Goal: Information Seeking & Learning: Learn about a topic

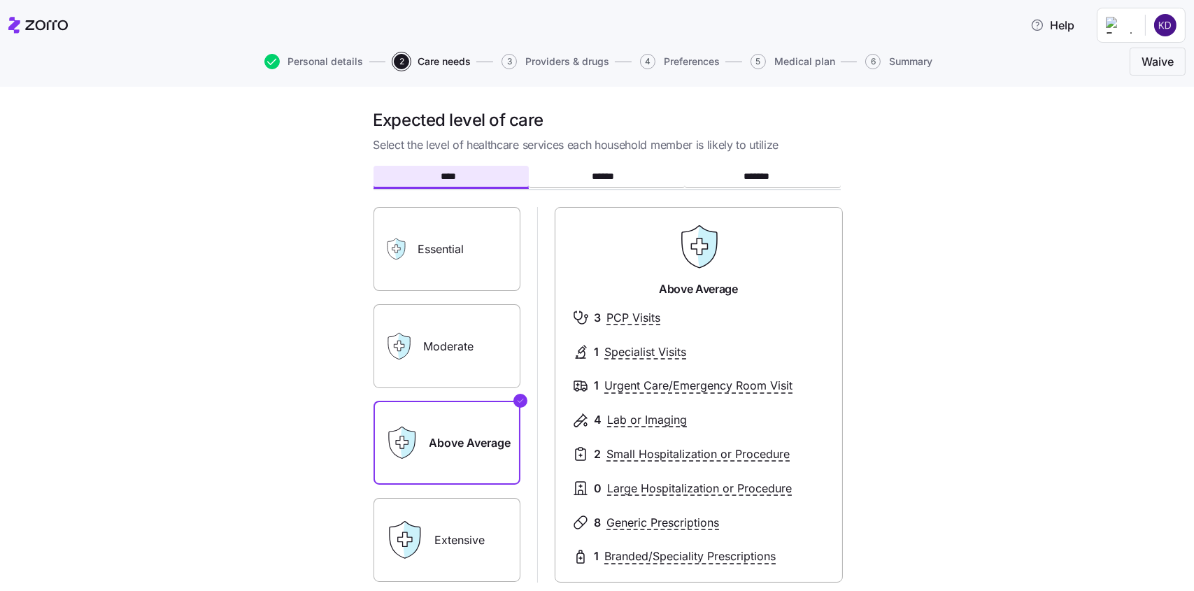
scroll to position [70, 0]
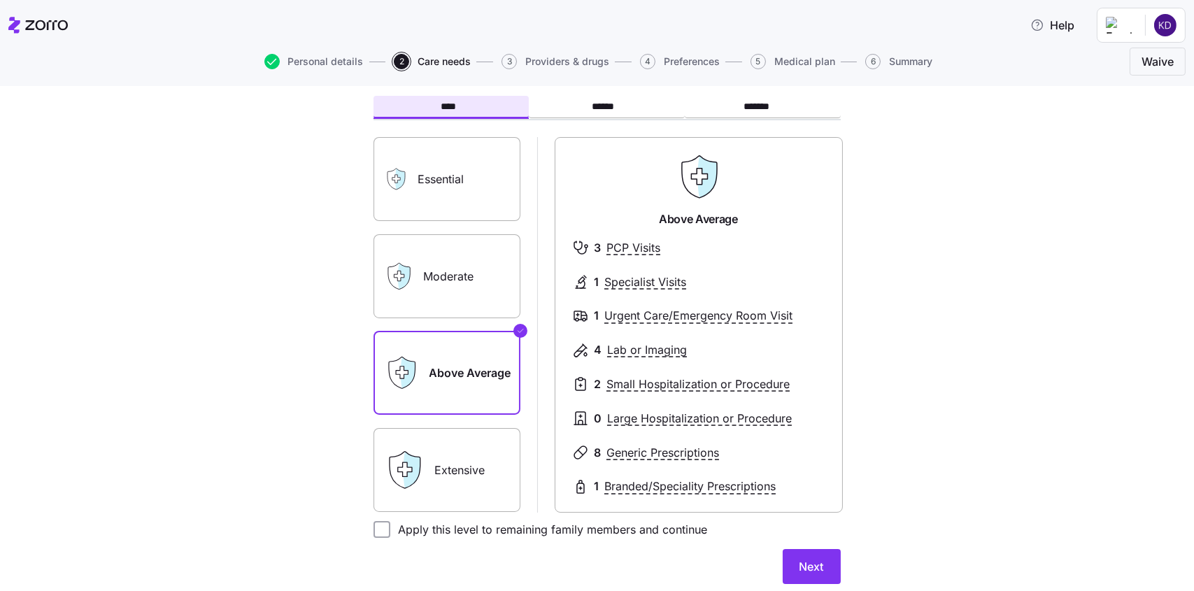
click at [457, 283] on label "Moderate" at bounding box center [446, 276] width 147 height 84
click at [0, 0] on input "Moderate" at bounding box center [0, 0] width 0 height 0
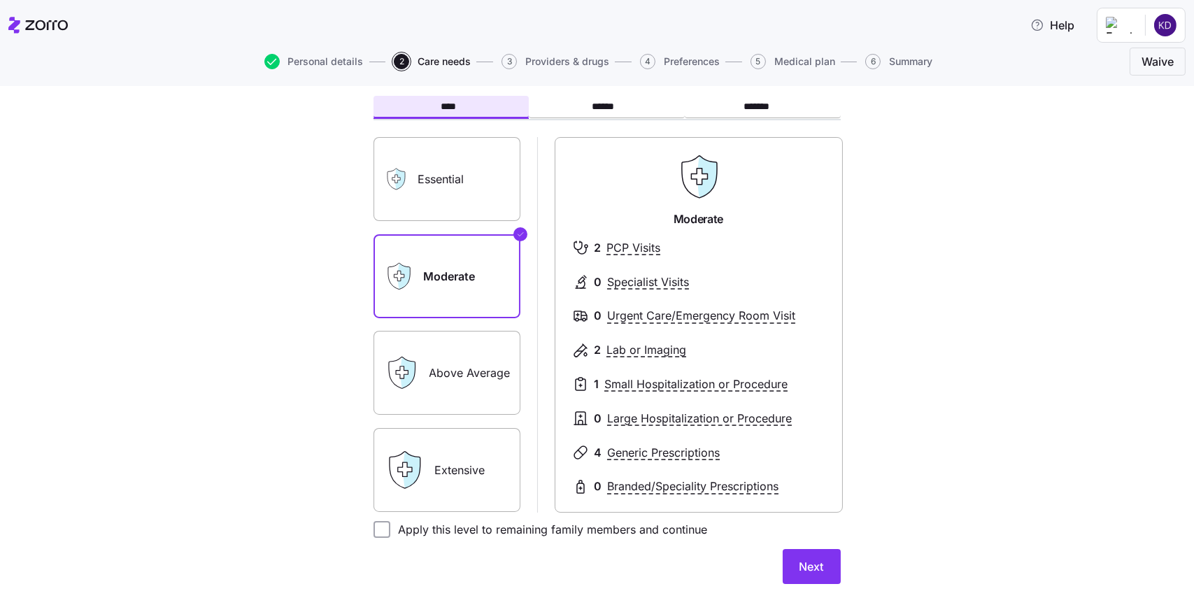
click at [814, 560] on span "Next" at bounding box center [811, 566] width 24 height 17
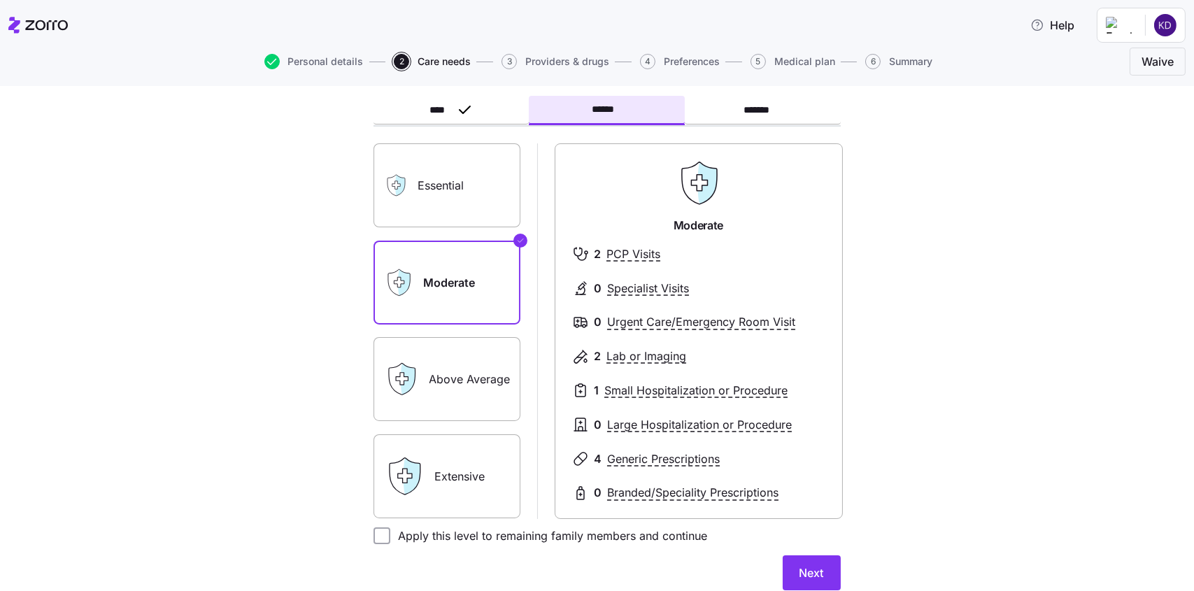
click at [433, 269] on label "Moderate" at bounding box center [446, 283] width 147 height 84
click at [0, 0] on input "Moderate" at bounding box center [0, 0] width 0 height 0
click at [812, 565] on span "Next" at bounding box center [811, 572] width 24 height 17
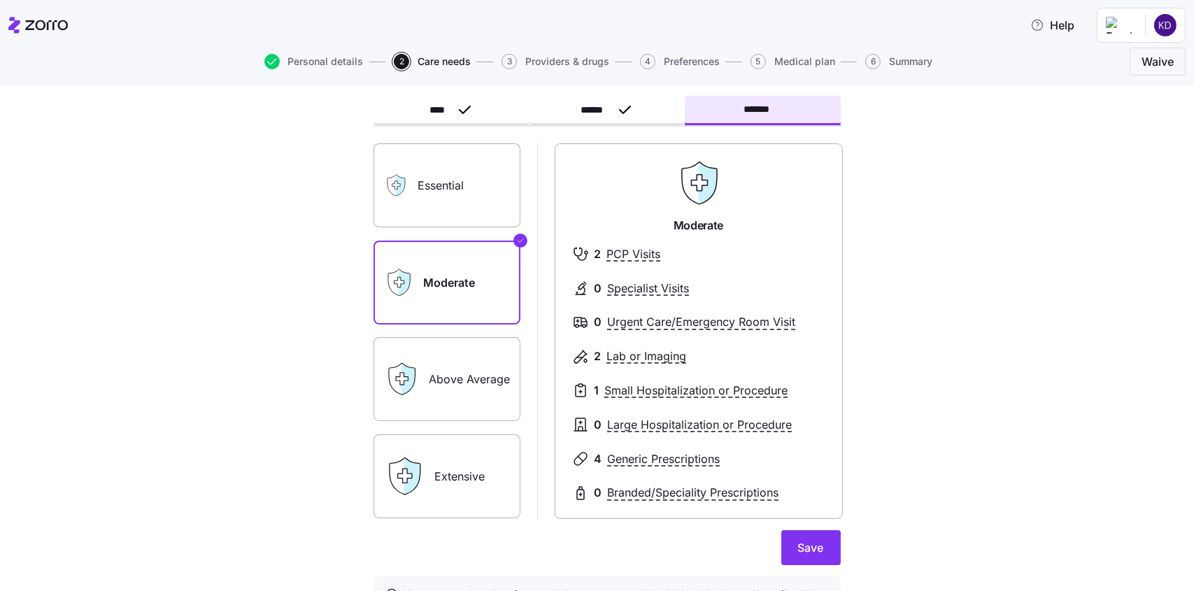
click at [453, 292] on label "Moderate" at bounding box center [446, 283] width 147 height 84
click at [0, 0] on input "Moderate" at bounding box center [0, 0] width 0 height 0
click at [798, 545] on span "Save" at bounding box center [811, 547] width 26 height 17
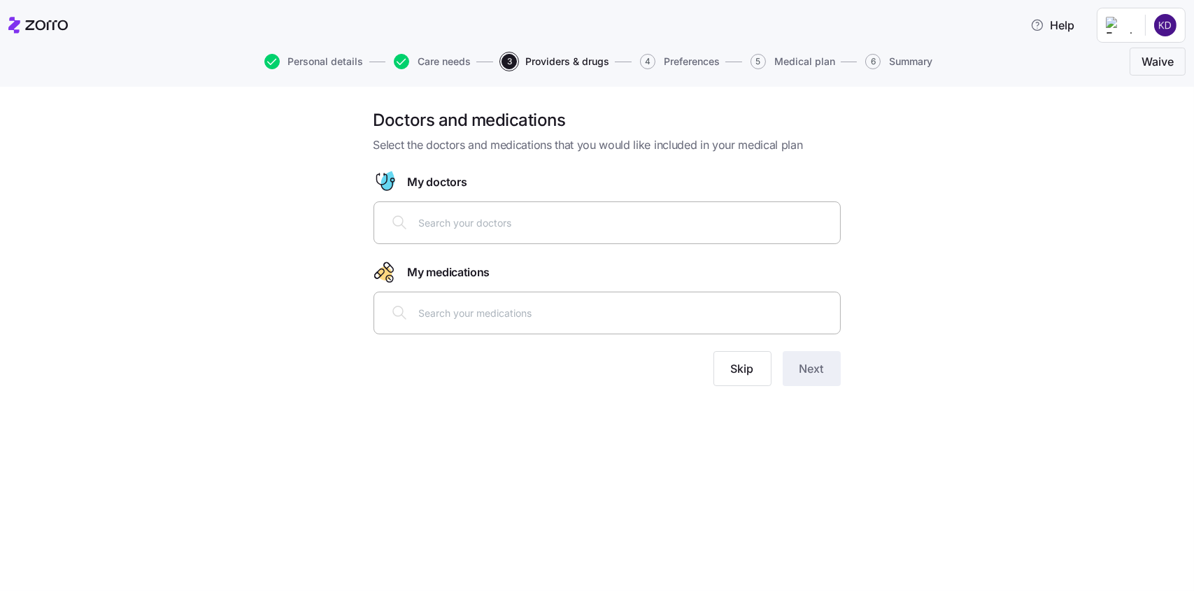
click at [464, 229] on input "text" at bounding box center [625, 222] width 413 height 15
click at [413, 220] on div "nurish" at bounding box center [607, 223] width 449 height 34
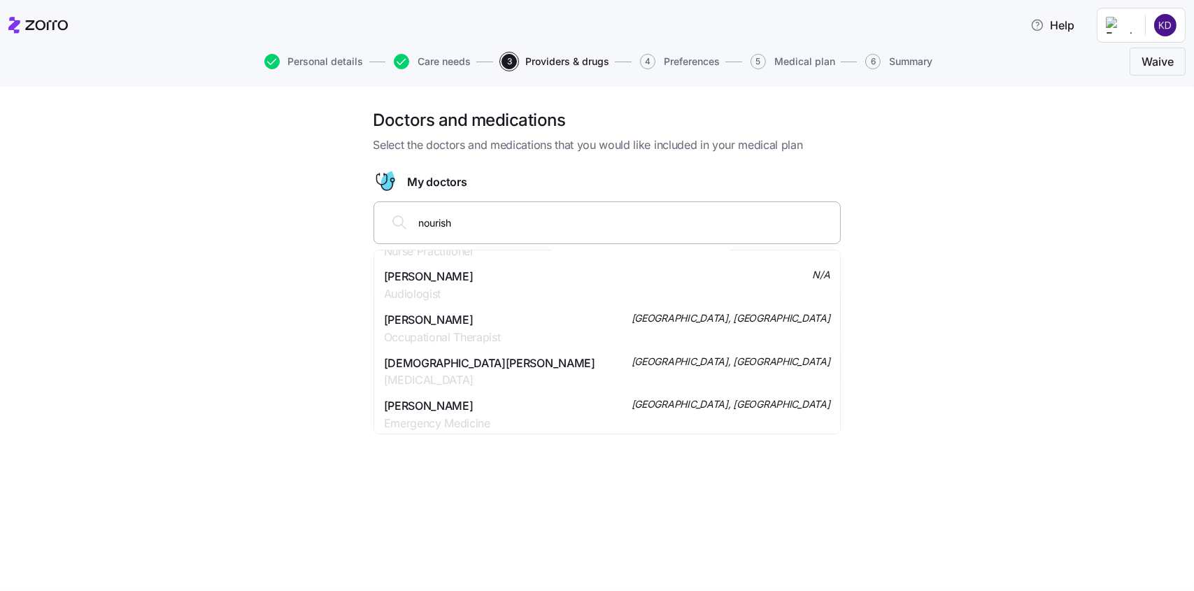
scroll to position [559, 0]
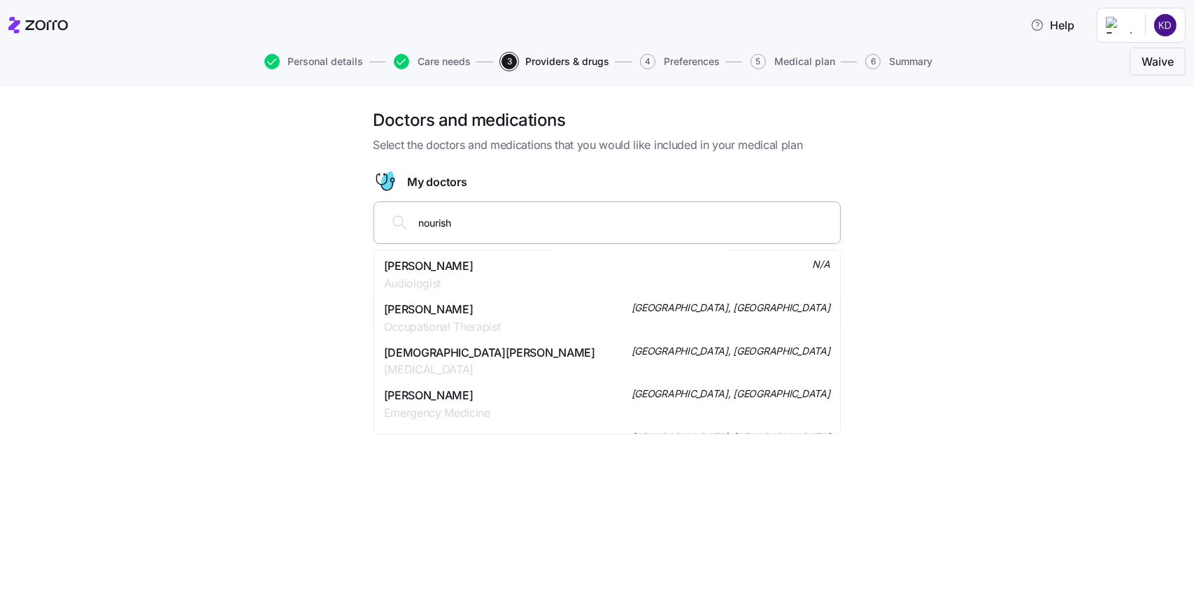
drag, startPoint x: 480, startPoint y: 222, endPoint x: 401, endPoint y: 224, distance: 79.8
click at [401, 224] on div "nourish" at bounding box center [607, 223] width 449 height 34
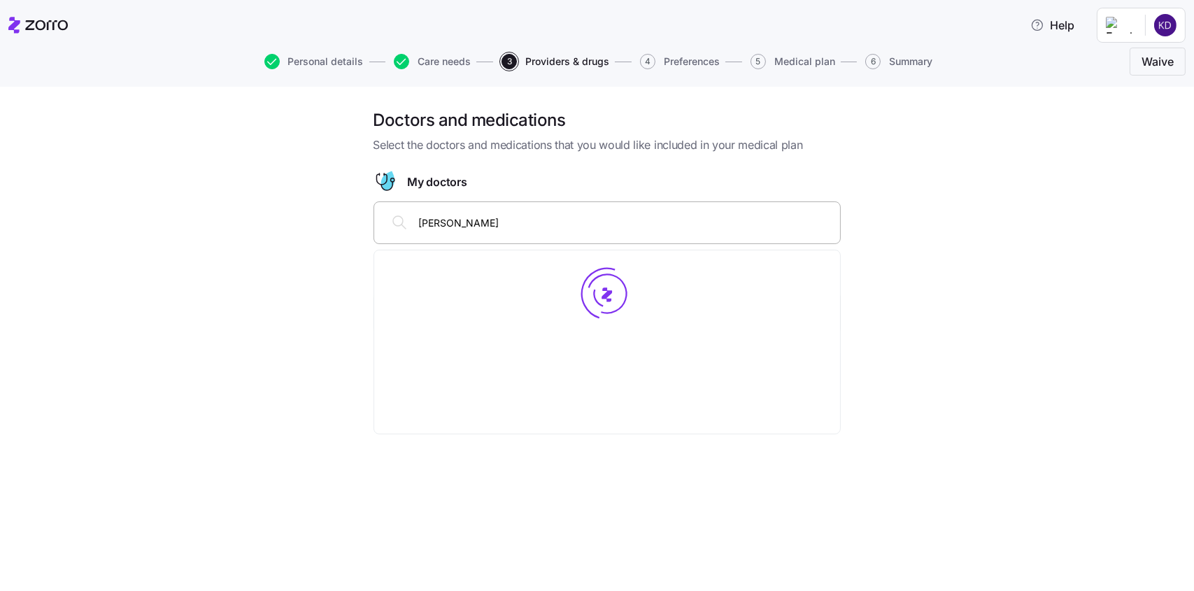
scroll to position [0, 0]
type input "[PERSON_NAME]"
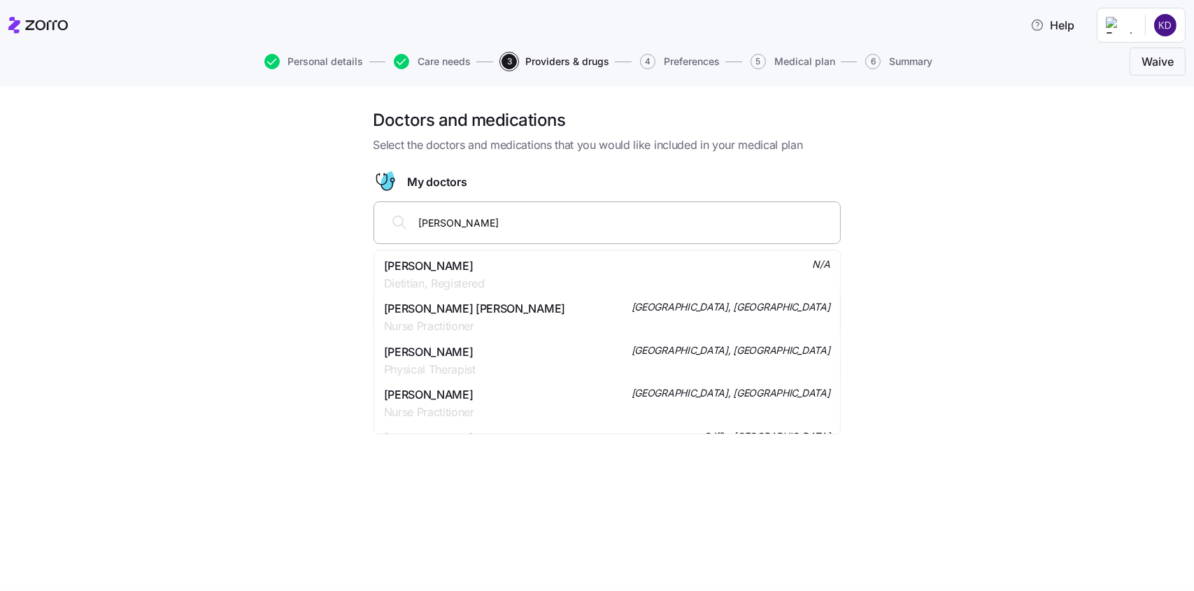
click at [485, 265] on span "[PERSON_NAME]" at bounding box center [434, 265] width 101 height 17
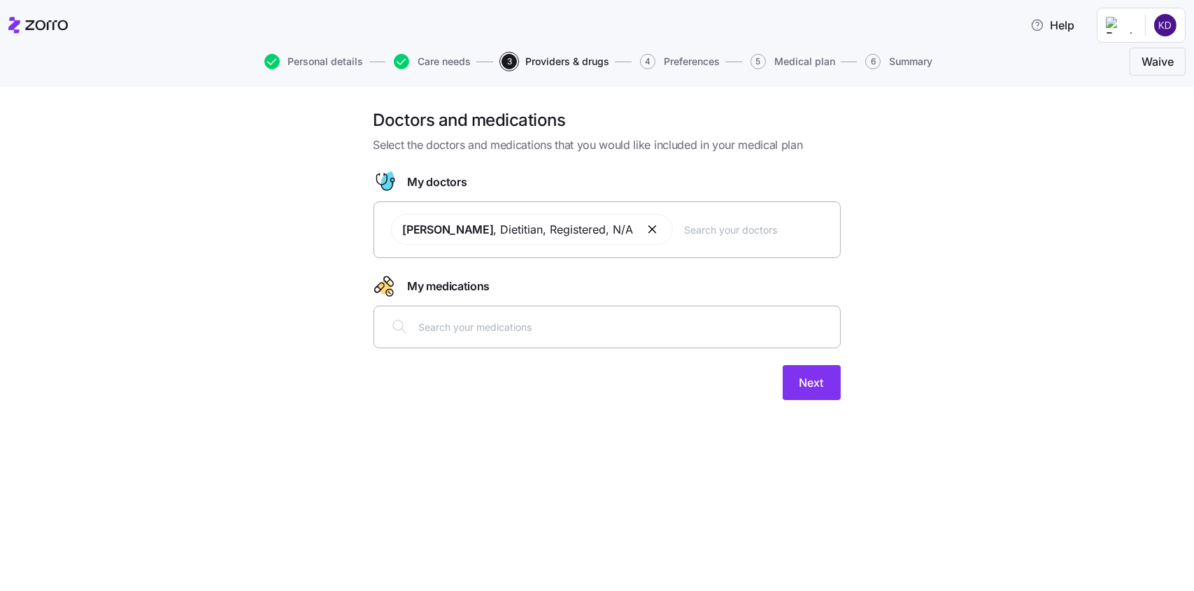
click at [502, 332] on input "text" at bounding box center [625, 326] width 413 height 15
type input "[MEDICAL_DATA]"
drag, startPoint x: 437, startPoint y: 328, endPoint x: 415, endPoint y: 327, distance: 22.4
click at [415, 327] on div "[MEDICAL_DATA]" at bounding box center [607, 327] width 449 height 34
click at [822, 377] on span "Next" at bounding box center [811, 382] width 24 height 17
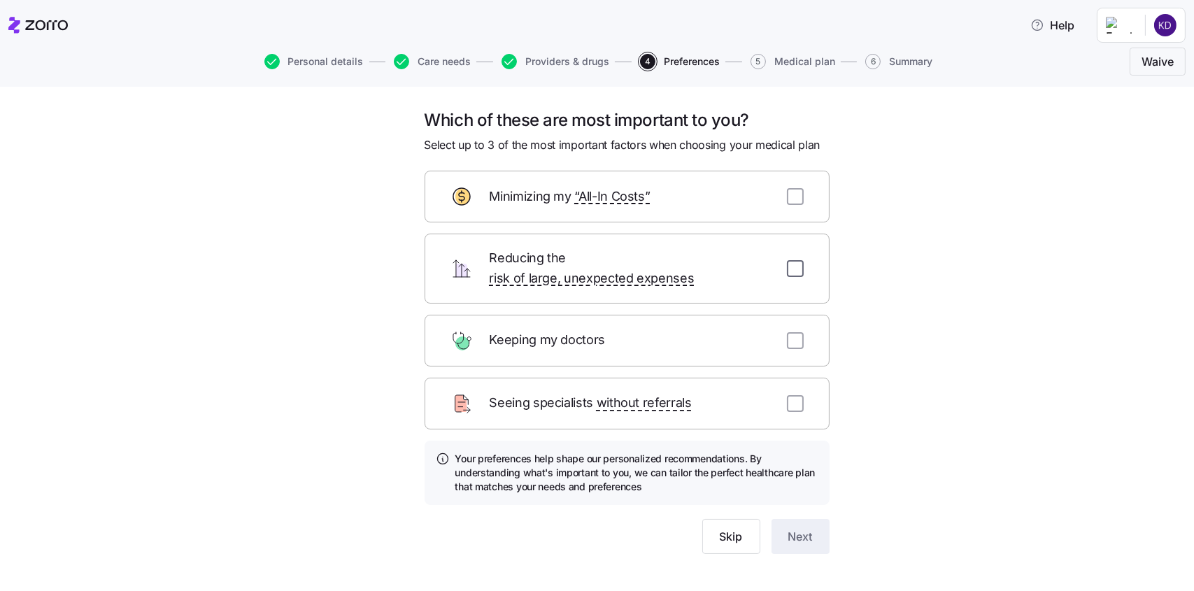
click at [790, 264] on input "checkbox" at bounding box center [795, 268] width 17 height 17
checkbox input "true"
click at [795, 332] on input "checkbox" at bounding box center [795, 340] width 17 height 17
checkbox input "true"
click at [800, 527] on button "Next" at bounding box center [800, 536] width 58 height 35
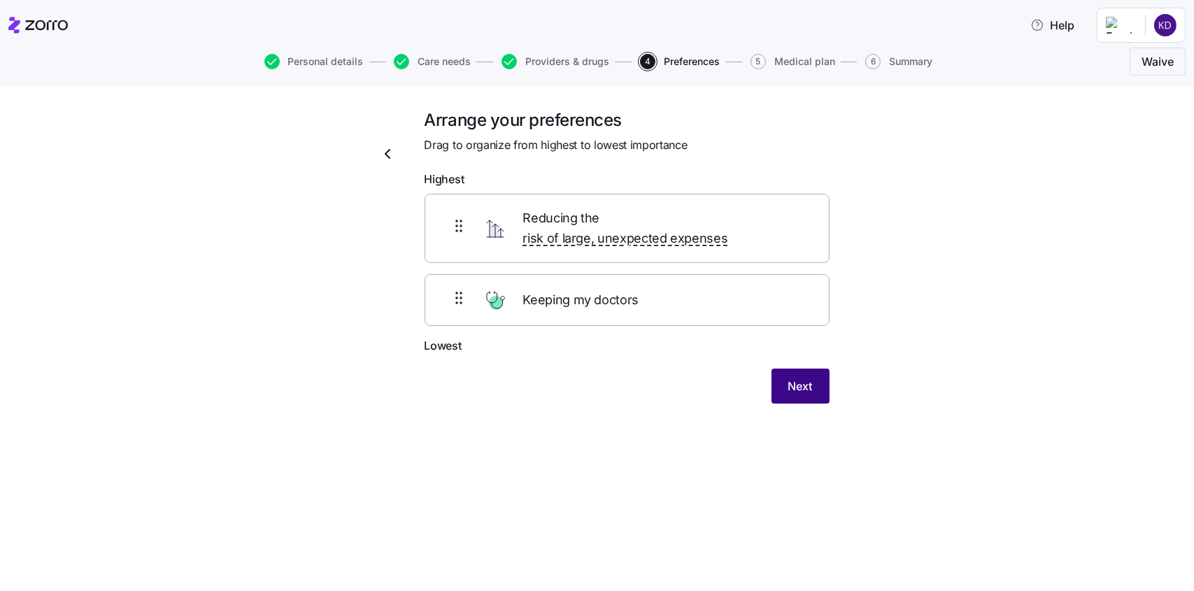
click at [788, 378] on span "Next" at bounding box center [800, 386] width 24 height 17
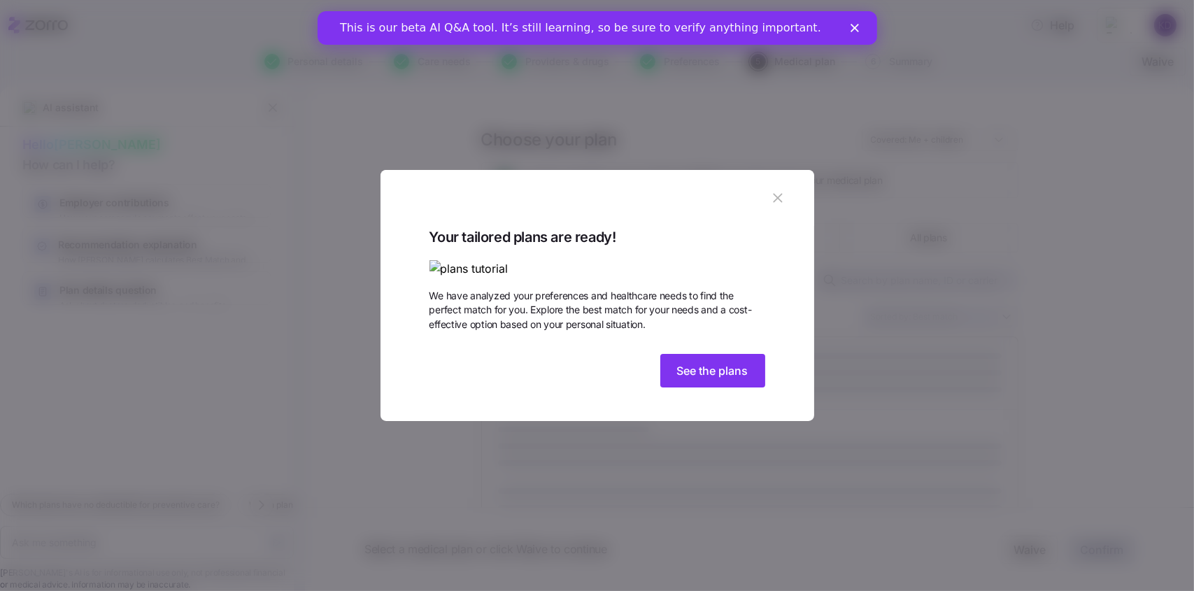
click at [539, 260] on img at bounding box center [597, 268] width 336 height 17
click at [631, 260] on img at bounding box center [597, 268] width 336 height 17
click at [729, 379] on span "See the plans" at bounding box center [712, 370] width 71 height 17
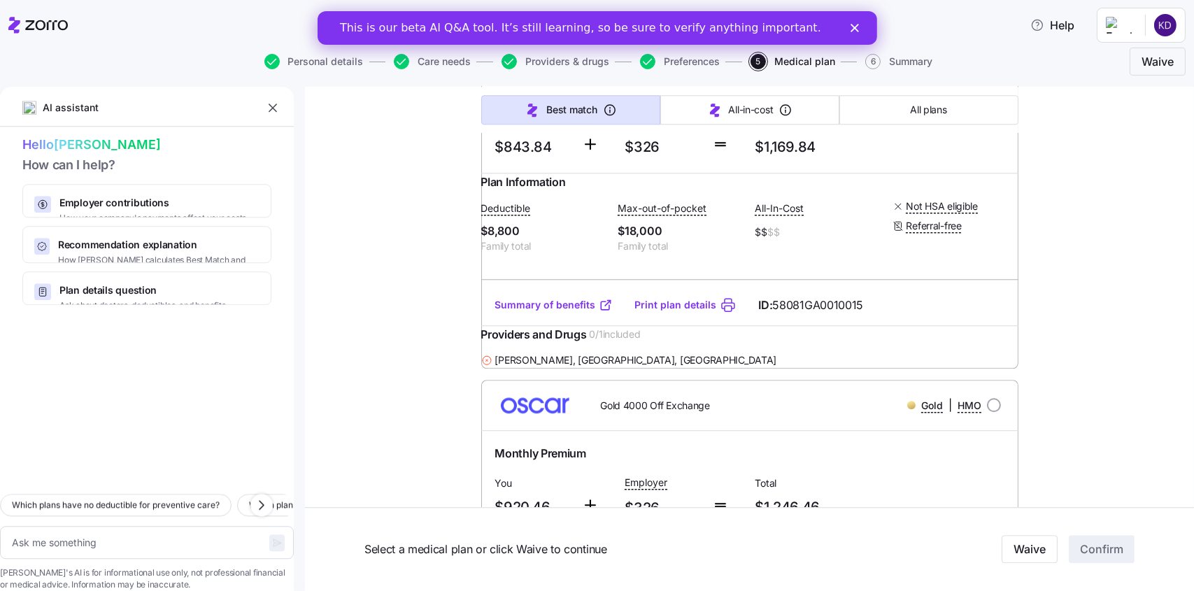
scroll to position [22532, 0]
drag, startPoint x: 383, startPoint y: 270, endPoint x: 397, endPoint y: 297, distance: 30.4
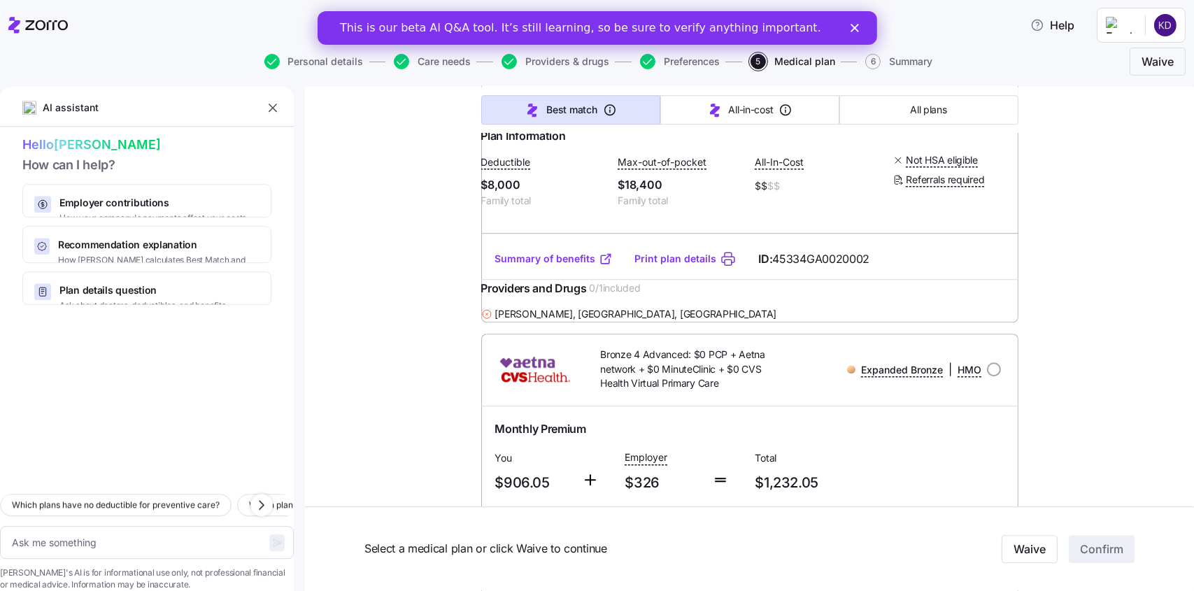
scroll to position [31553, 0]
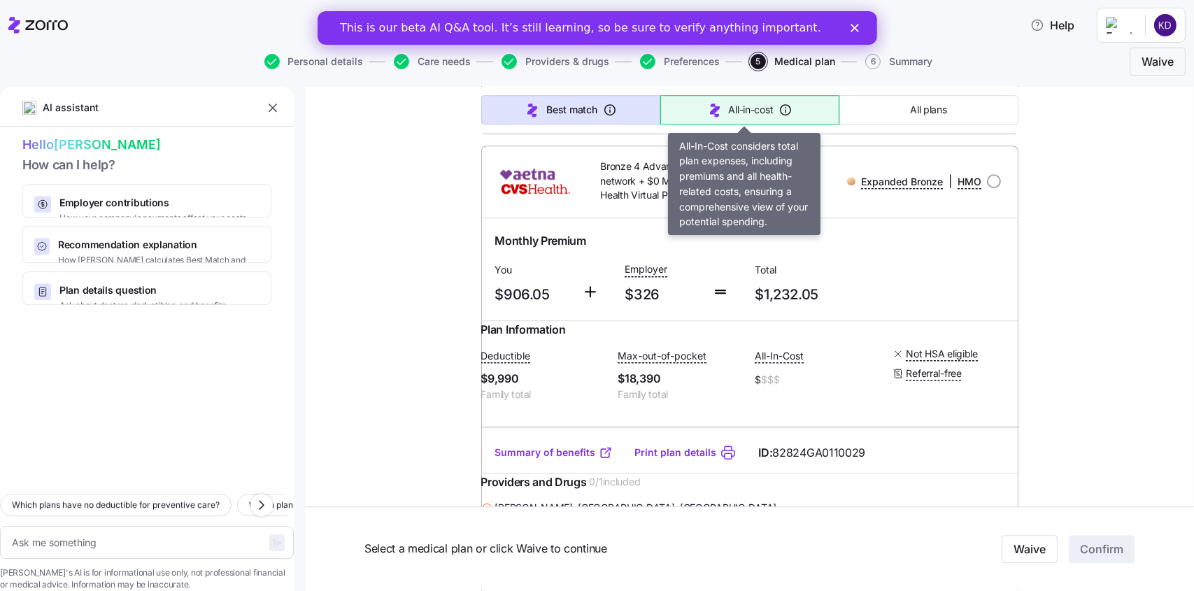
click at [731, 103] on span "All-in-cost" at bounding box center [751, 110] width 45 height 14
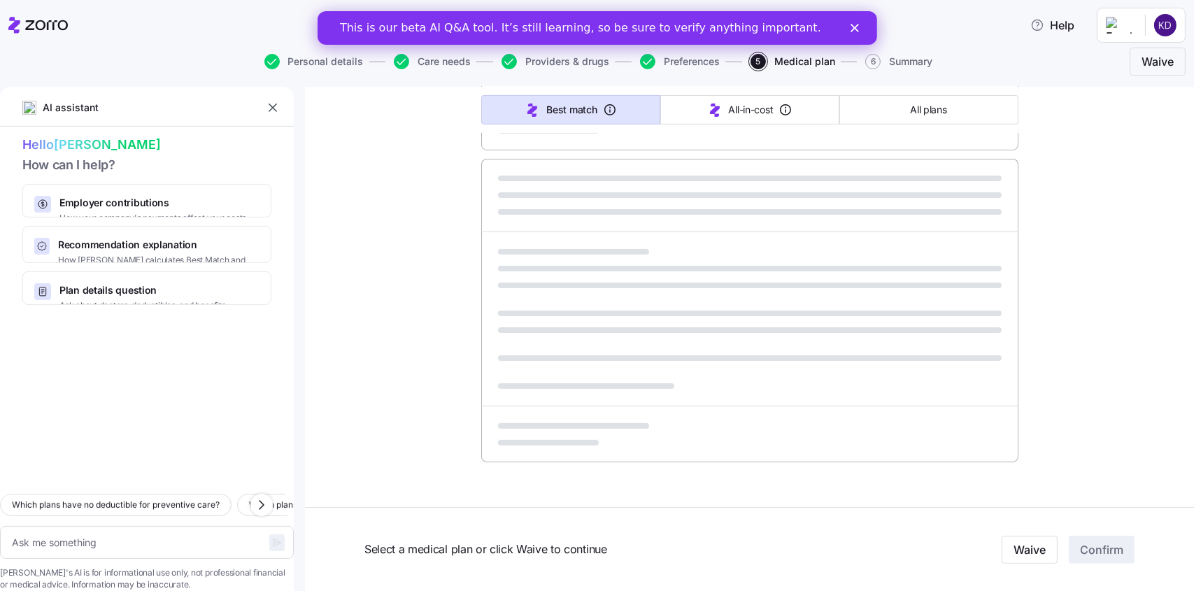
scroll to position [800, 0]
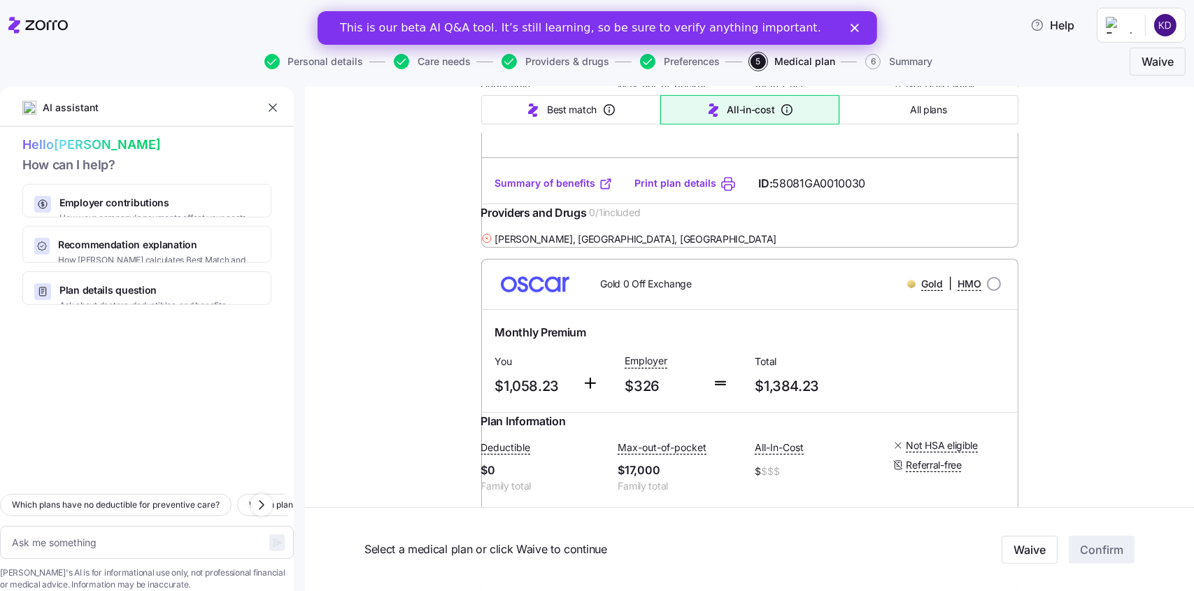
type textarea "x"
type input "Sorted by: All-in-cost"
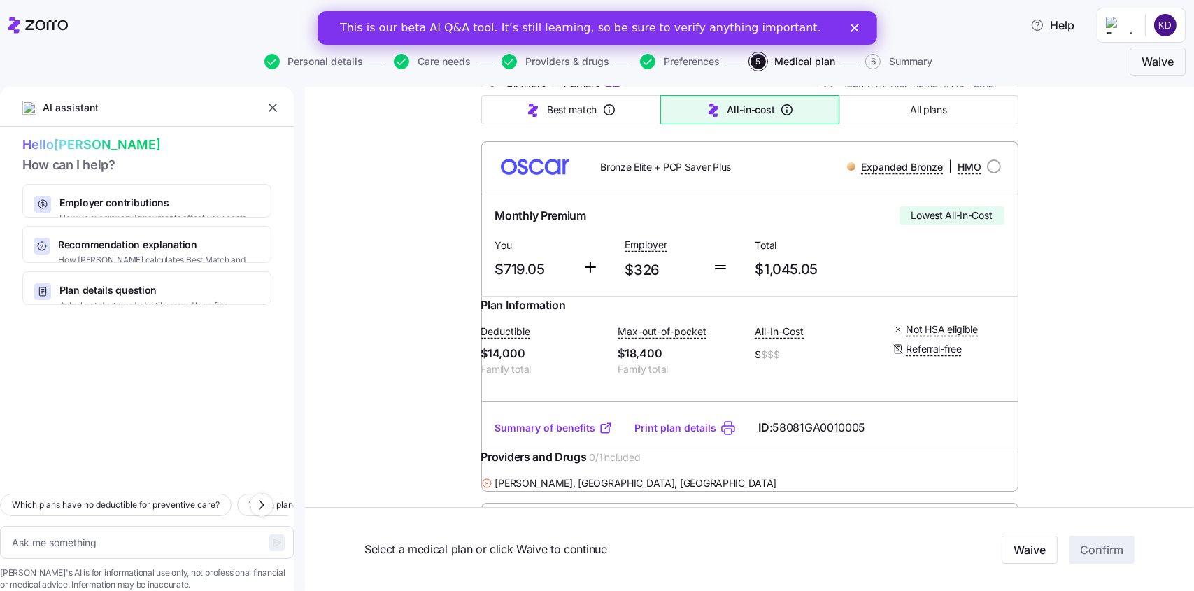
scroll to position [0, 0]
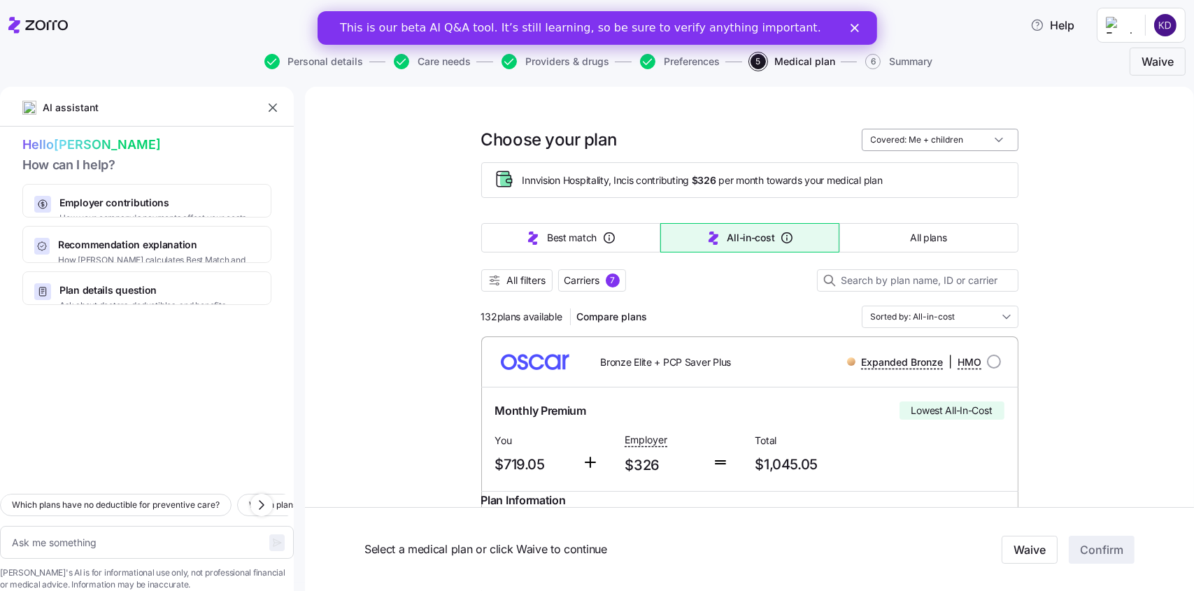
click at [933, 141] on input "Covered: Me + children" at bounding box center [940, 140] width 157 height 22
click at [910, 174] on div "Just me" at bounding box center [934, 174] width 145 height 24
type textarea "x"
type input "Covered: Just me"
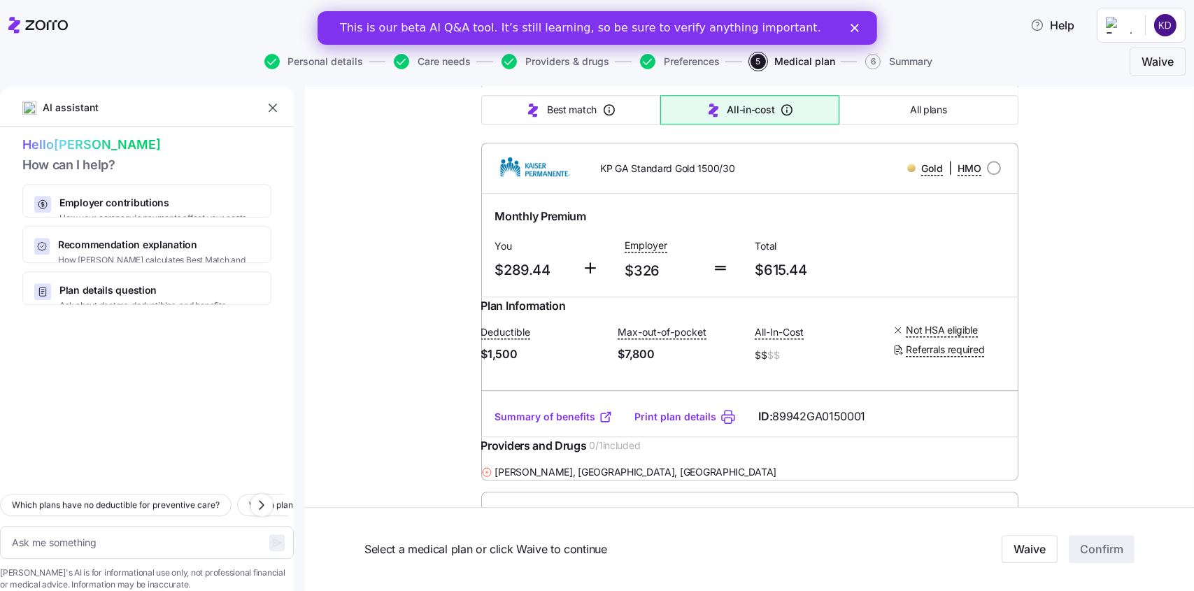
scroll to position [6854, 0]
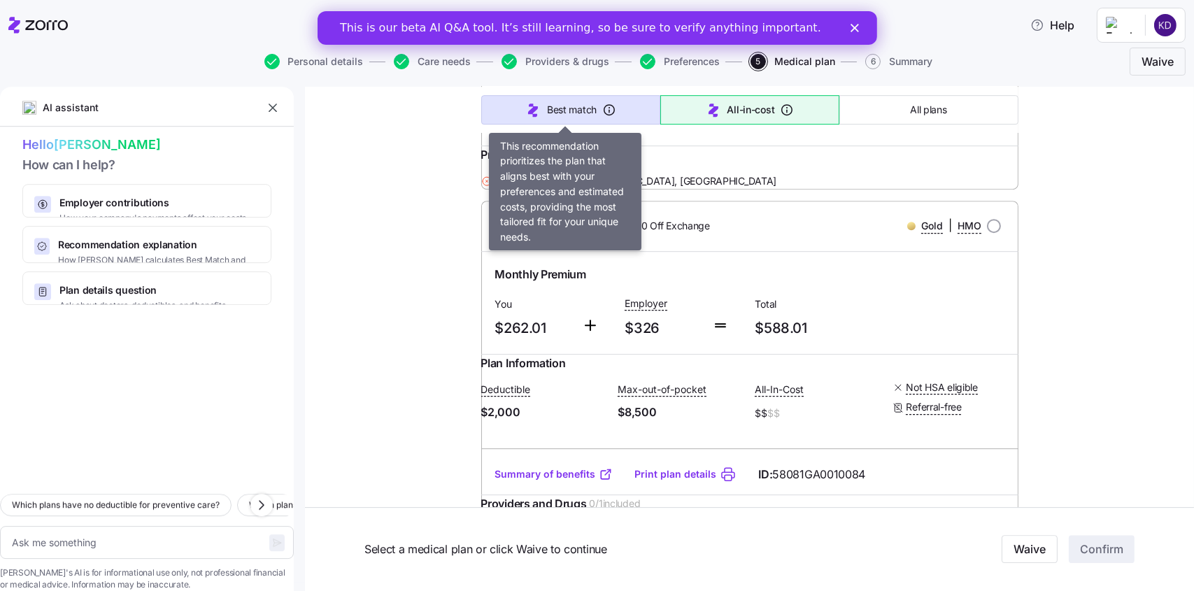
click at [511, 100] on button "Best match" at bounding box center [570, 109] width 179 height 29
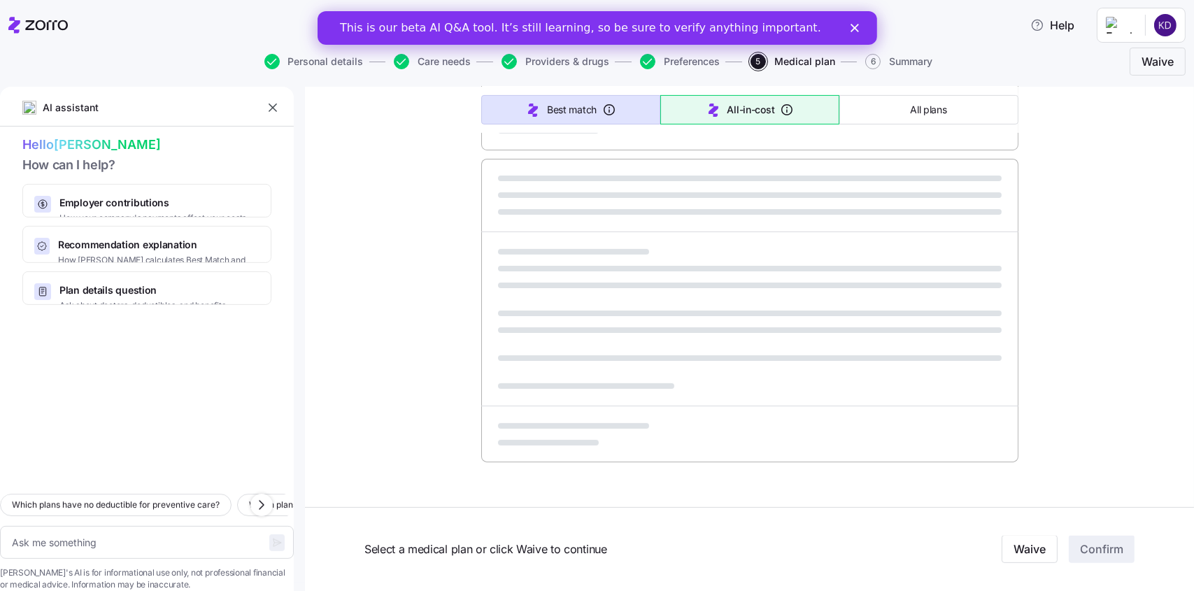
scroll to position [800, 0]
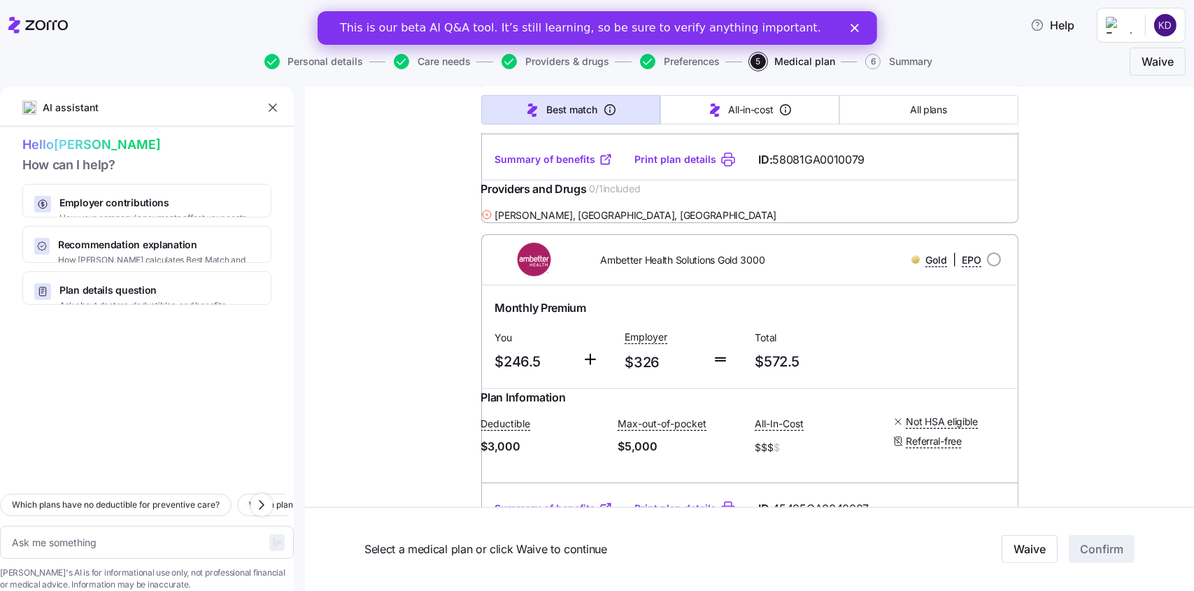
type textarea "x"
type input "Sorted by: Best match"
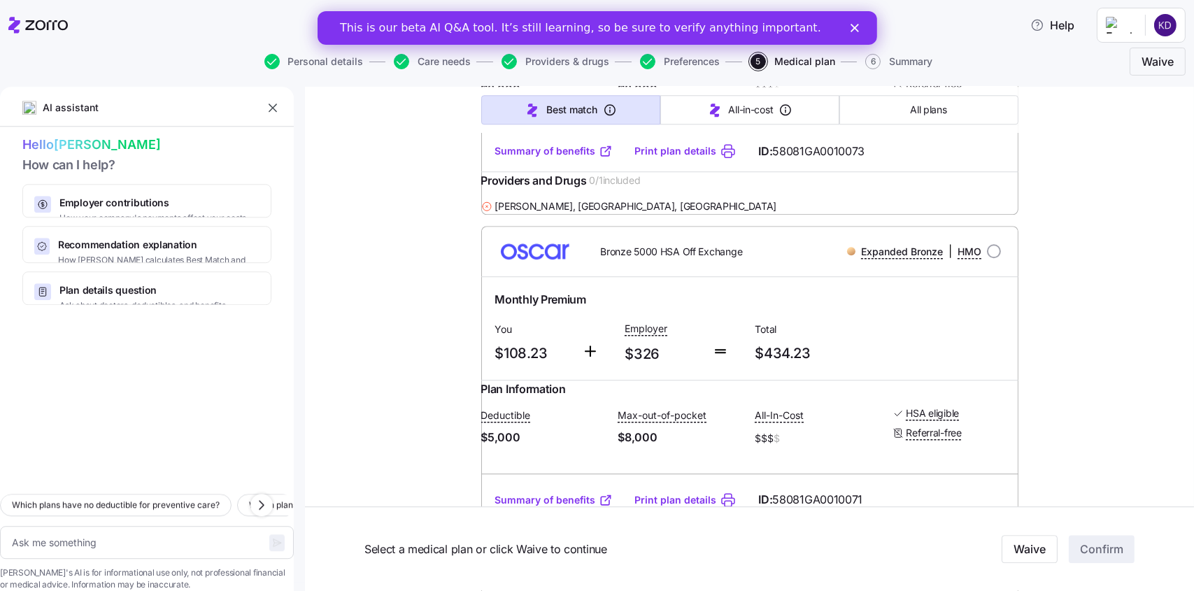
scroll to position [6114, 0]
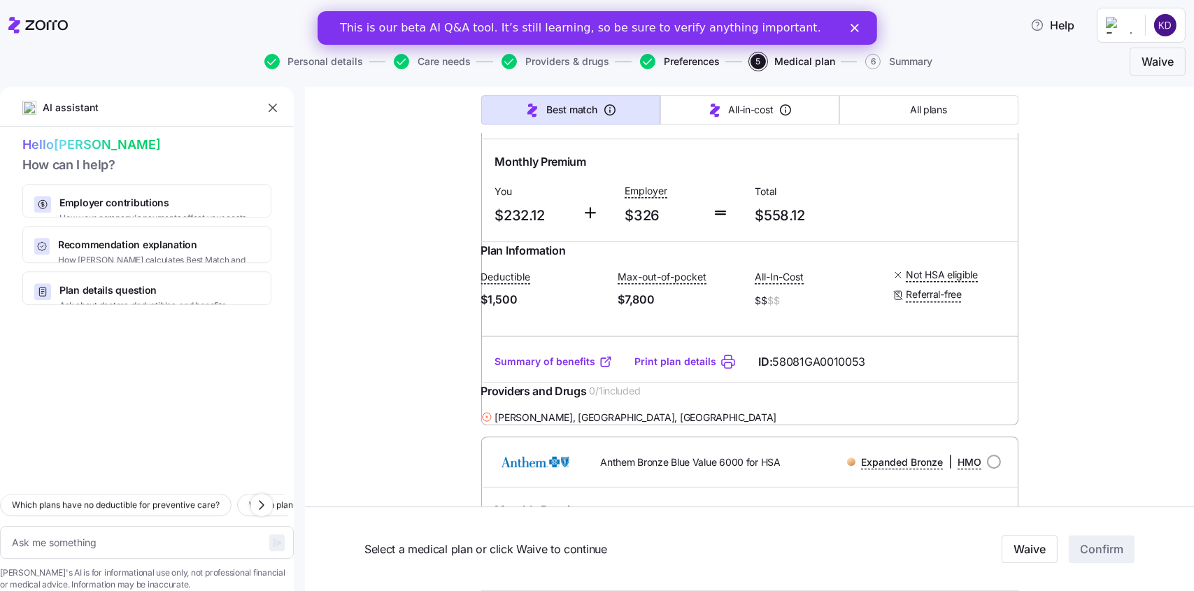
click at [687, 62] on span "Preferences" at bounding box center [692, 62] width 56 height 10
type textarea "x"
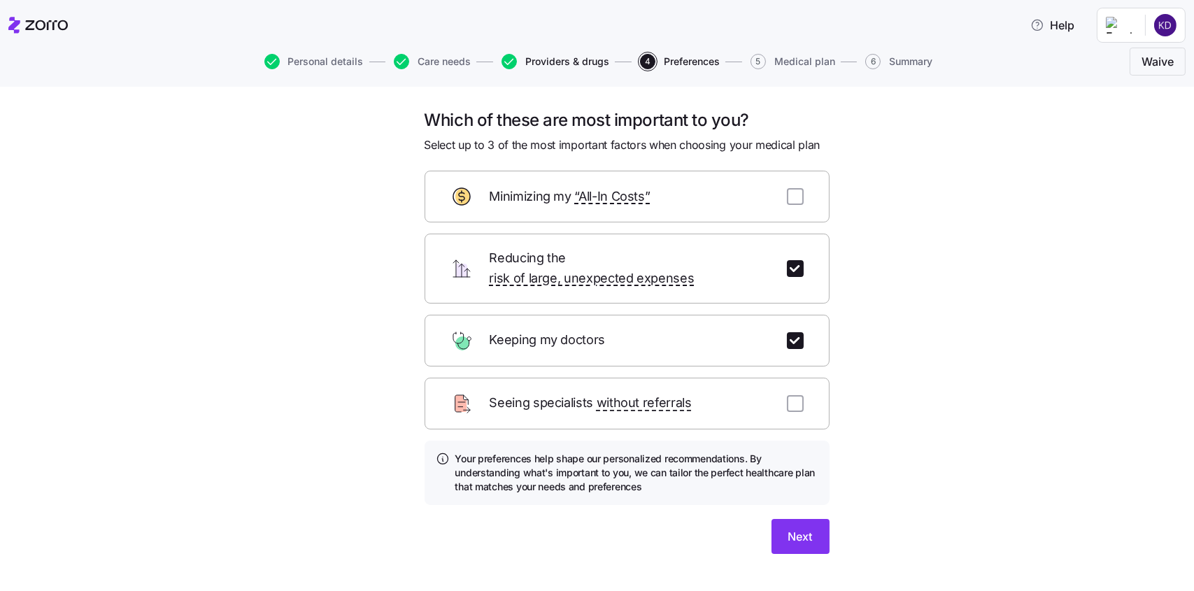
click at [568, 57] on span "Providers & drugs" at bounding box center [567, 62] width 84 height 10
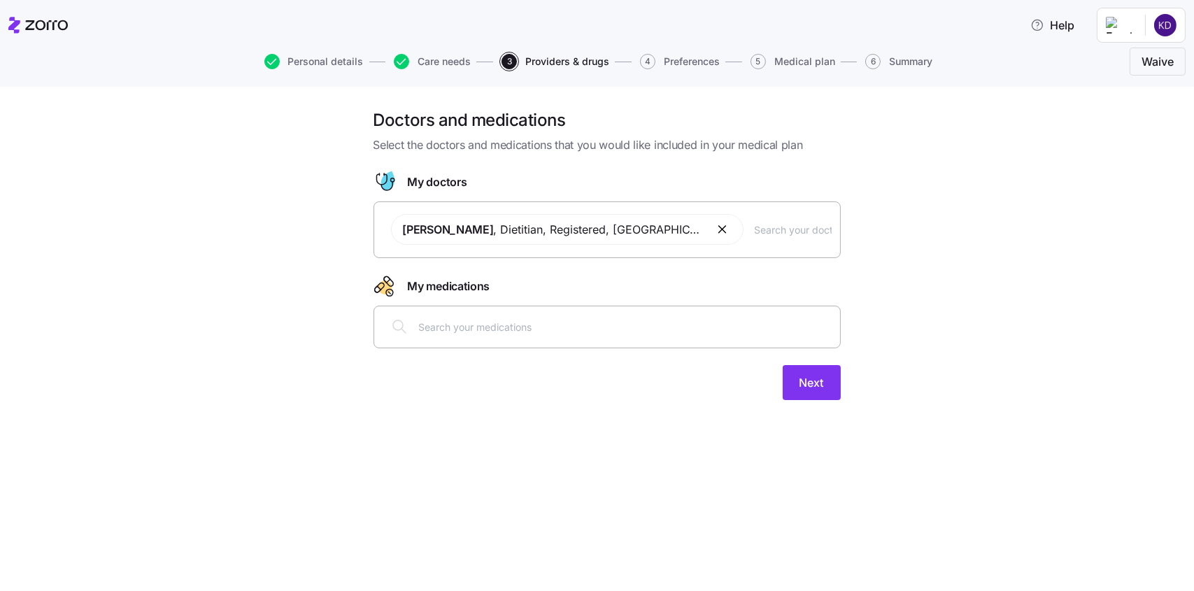
click at [743, 239] on div "[PERSON_NAME] , Dietitian, Registered , [GEOGRAPHIC_DATA], [GEOGRAPHIC_DATA]" at bounding box center [607, 230] width 449 height 48
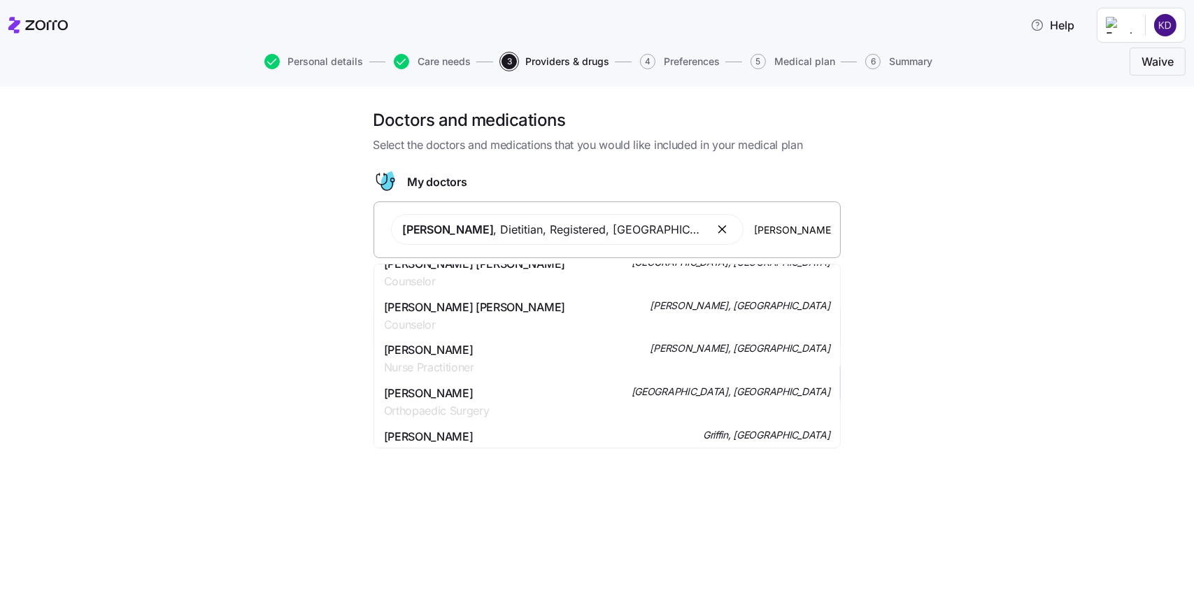
scroll to position [1049, 0]
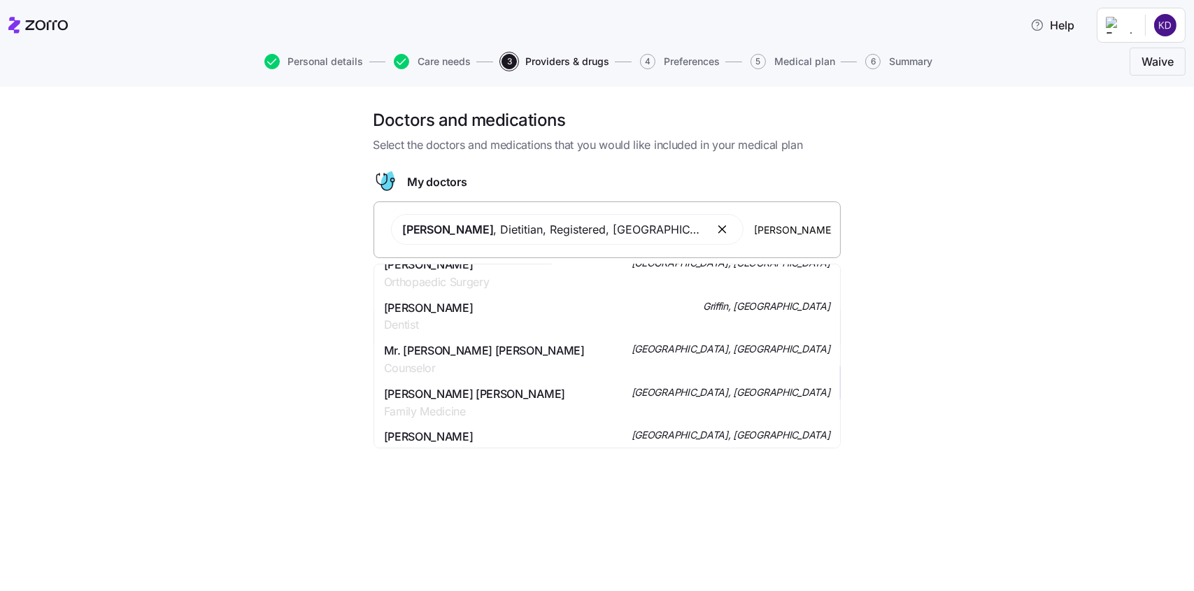
drag, startPoint x: 776, startPoint y: 228, endPoint x: 725, endPoint y: 221, distance: 51.5
click at [725, 221] on div "[PERSON_NAME] , Dietitian, Registered , [GEOGRAPHIC_DATA], [GEOGRAPHIC_DATA] [P…" at bounding box center [607, 230] width 449 height 48
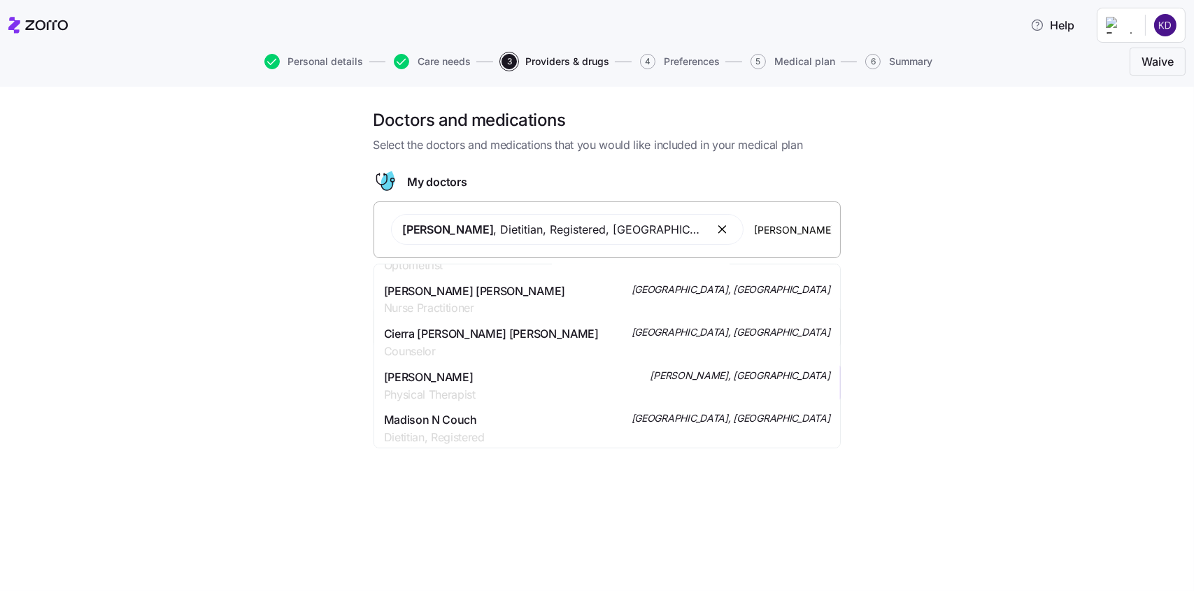
scroll to position [0, 0]
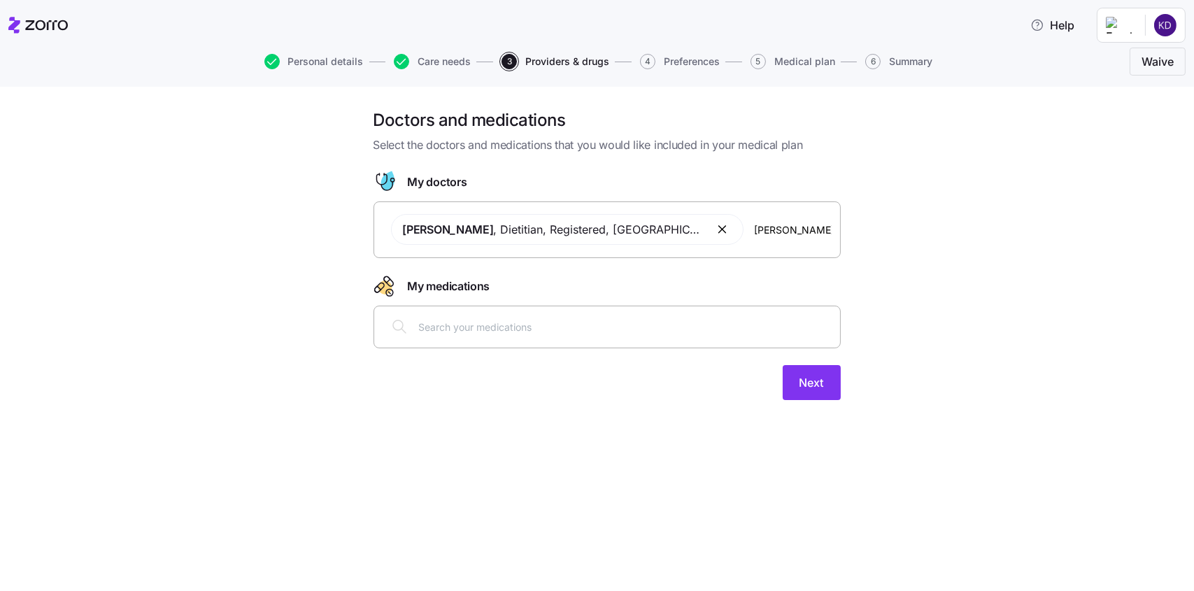
type input "[PERSON_NAME]"
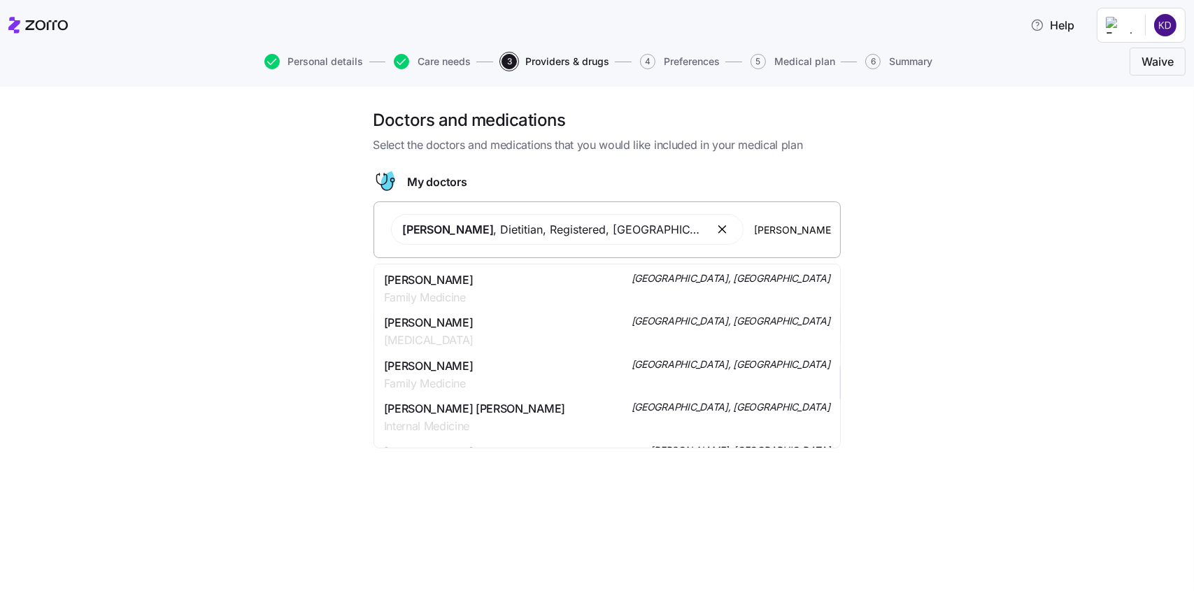
click at [422, 285] on span "[PERSON_NAME]" at bounding box center [429, 279] width 90 height 17
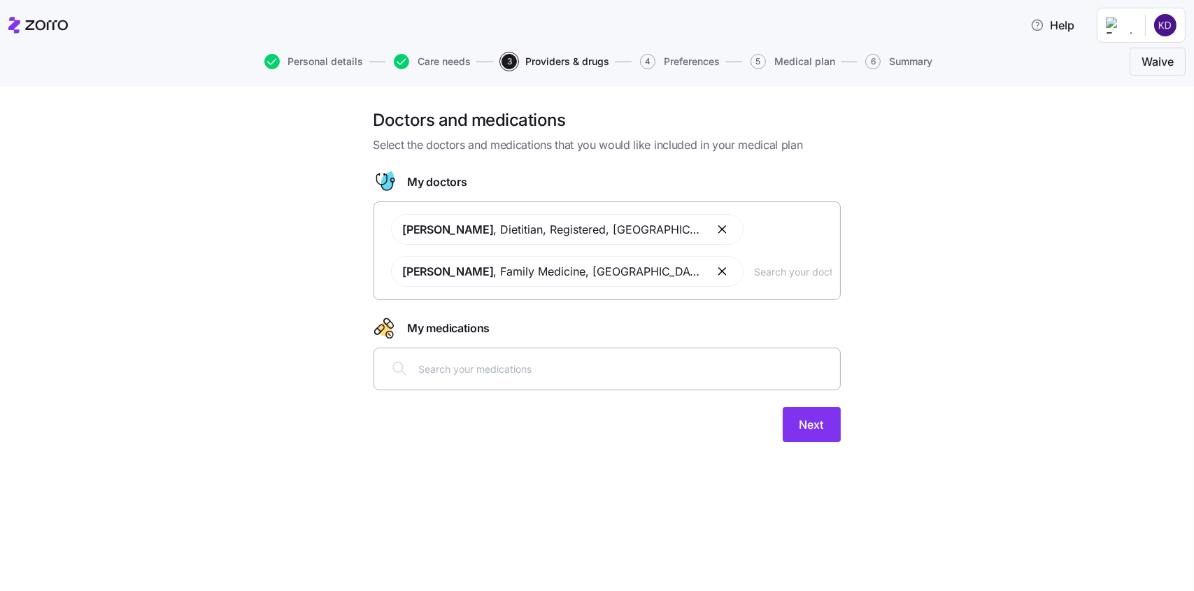
click at [473, 382] on div at bounding box center [607, 369] width 449 height 34
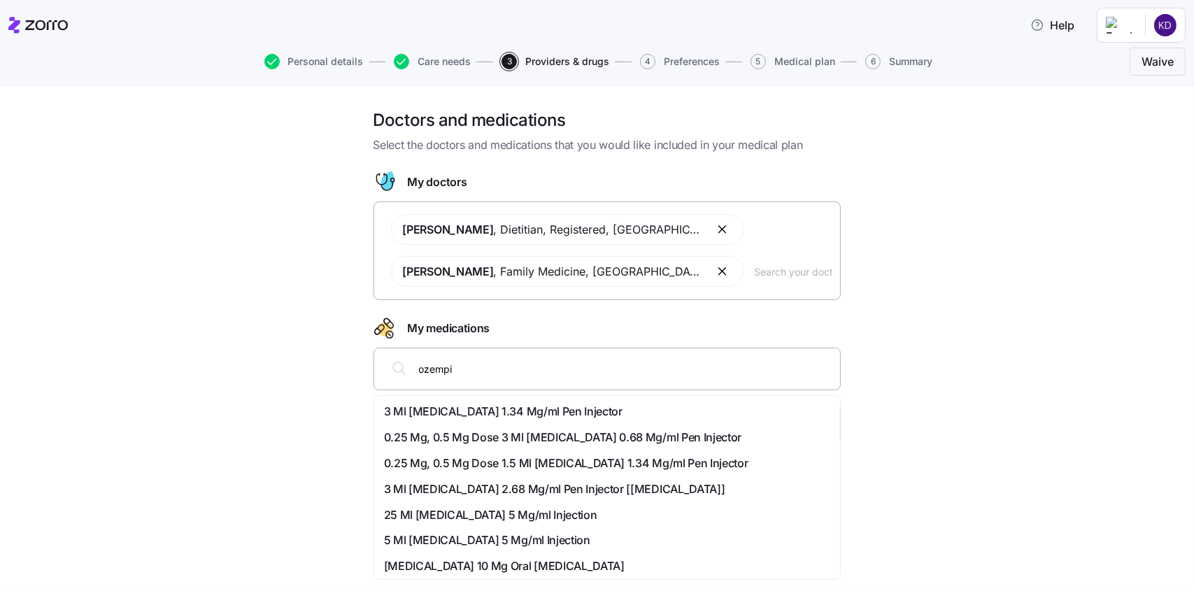
type input "[MEDICAL_DATA]"
click at [491, 413] on span "3 Ml [MEDICAL_DATA] 1.34 Mg/ml Pen Injector" at bounding box center [503, 411] width 238 height 17
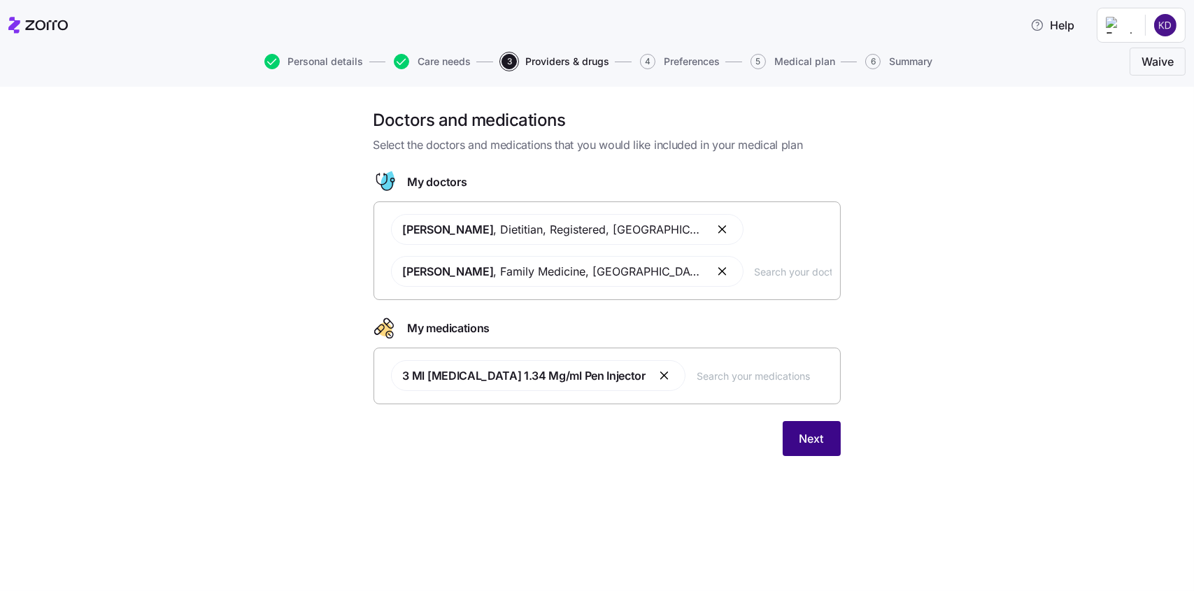
click at [815, 441] on span "Next" at bounding box center [811, 438] width 24 height 17
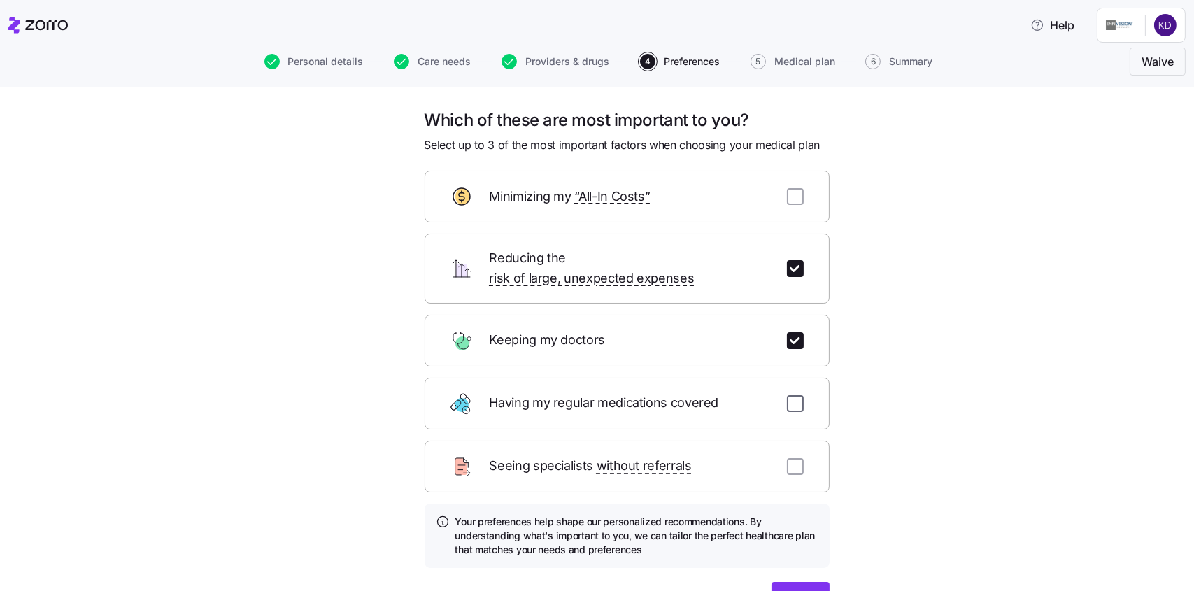
click at [792, 395] on input "checkbox" at bounding box center [795, 403] width 17 height 17
checkbox input "true"
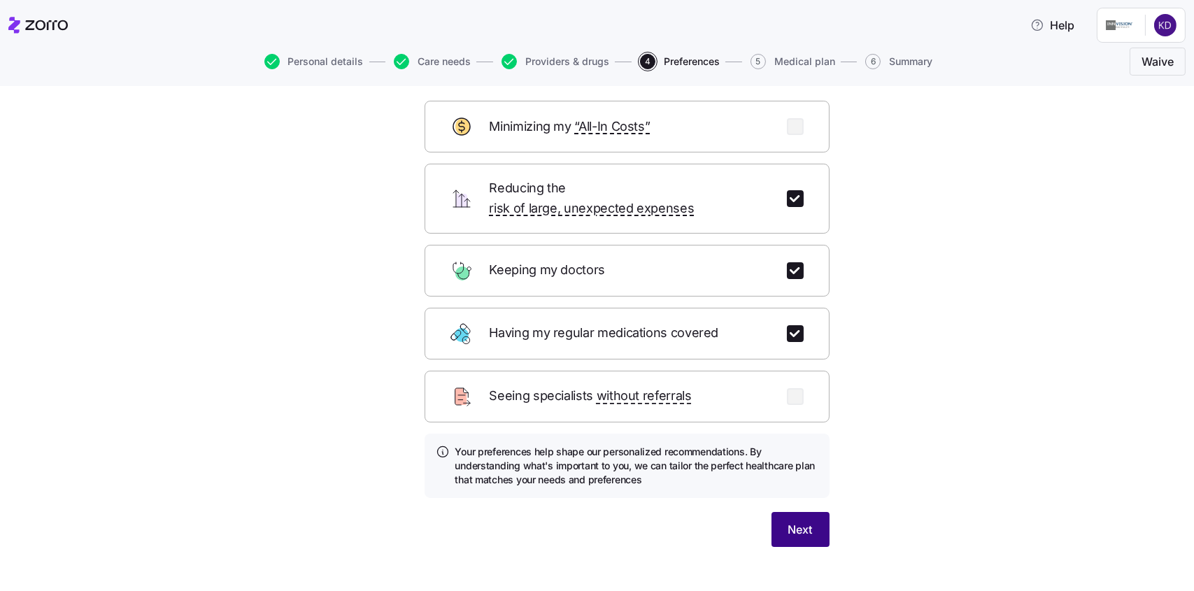
click at [780, 512] on button "Next" at bounding box center [800, 529] width 58 height 35
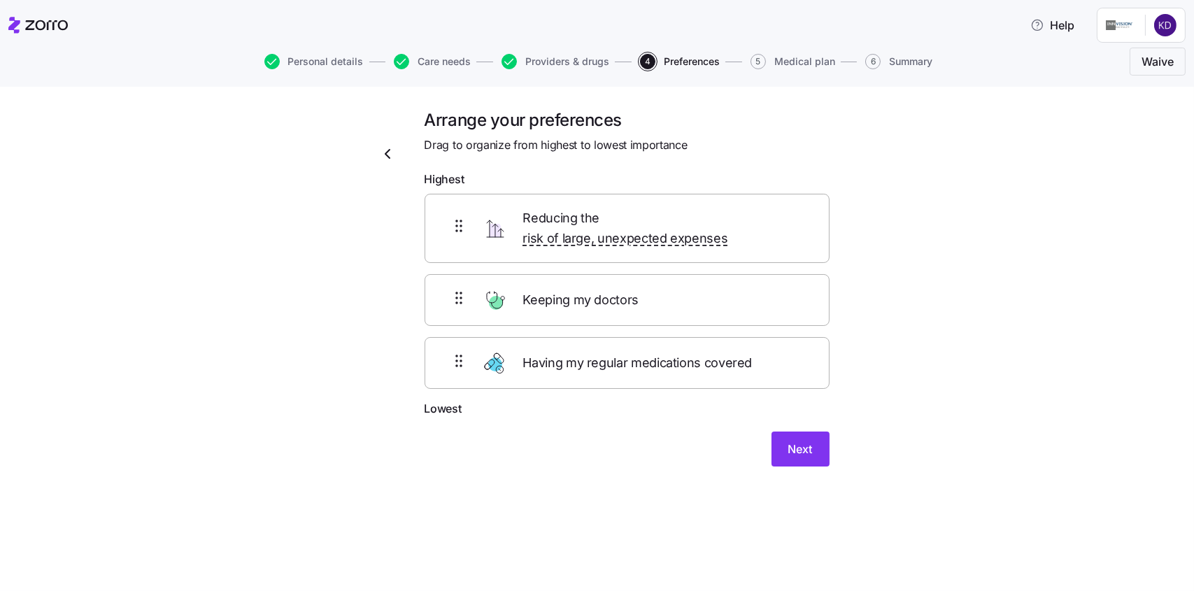
scroll to position [0, 0]
click at [801, 448] on button "Next" at bounding box center [800, 449] width 58 height 35
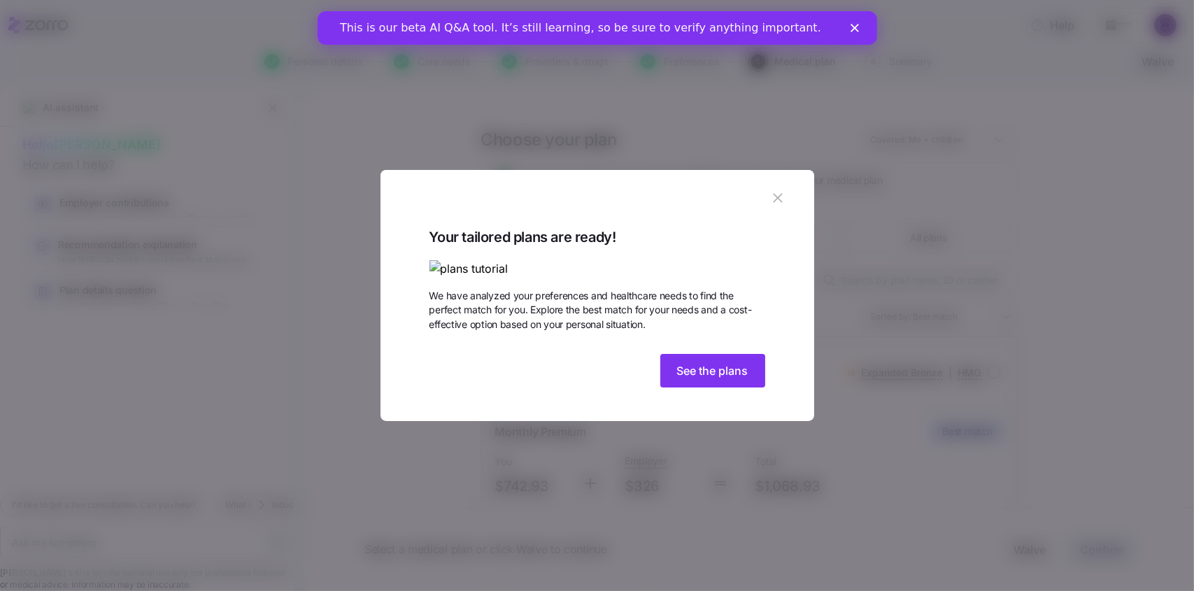
drag, startPoint x: 701, startPoint y: 449, endPoint x: 642, endPoint y: 328, distance: 134.5
click at [701, 379] on span "See the plans" at bounding box center [712, 370] width 71 height 17
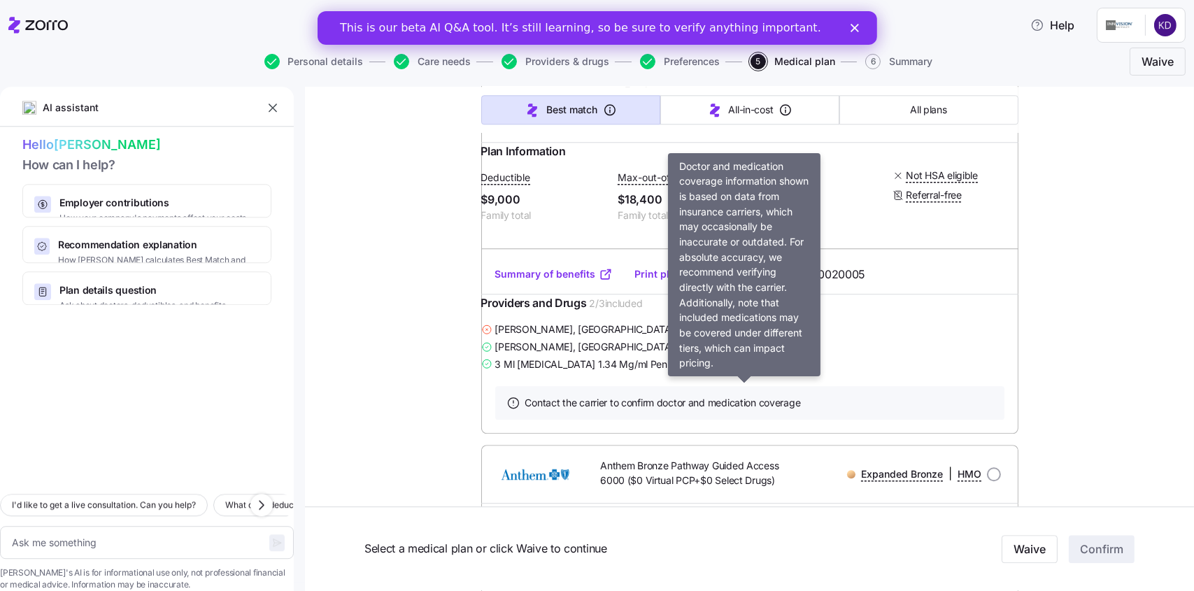
scroll to position [6224, 0]
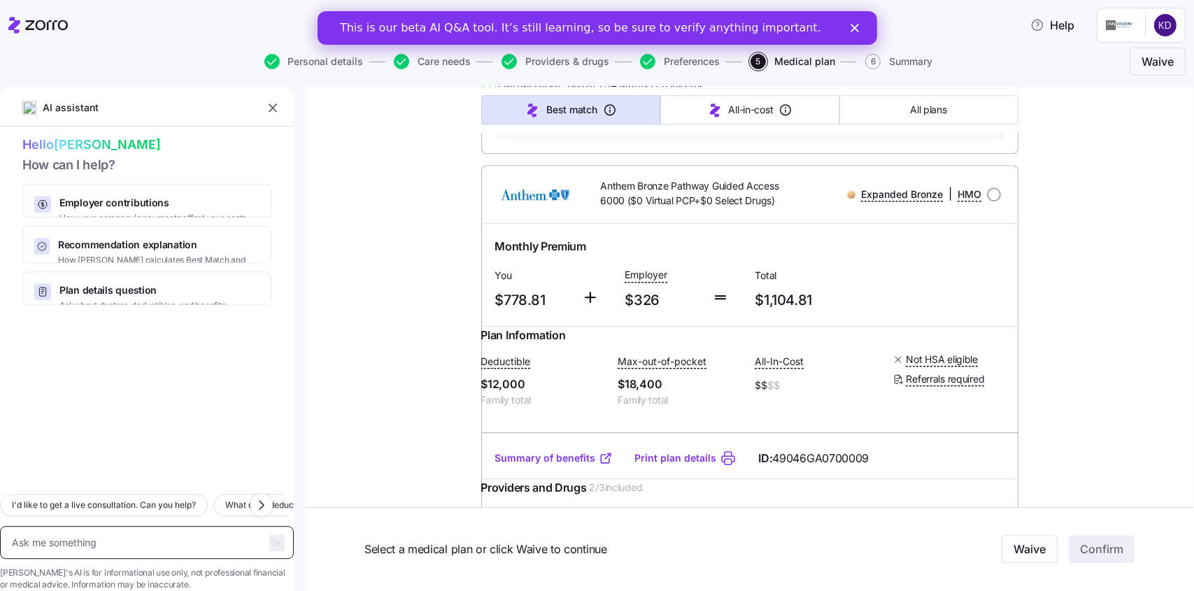
click at [65, 534] on textarea at bounding box center [147, 543] width 294 height 34
type textarea "x"
type textarea "w"
type textarea "x"
type textarea "wy"
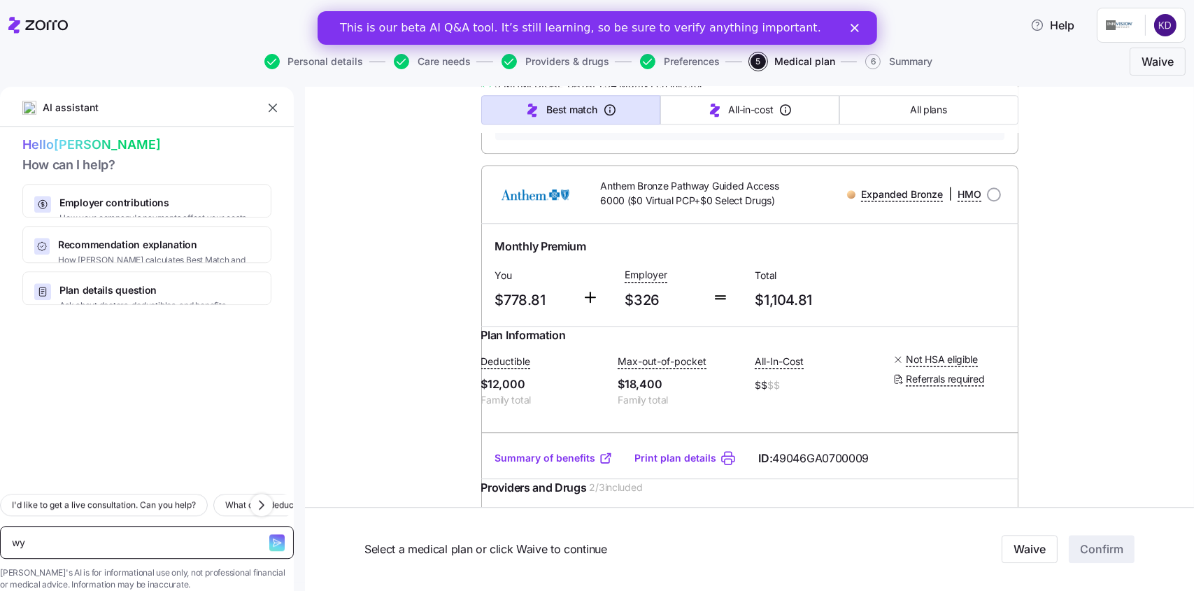
type textarea "x"
type textarea "wy"
type textarea "x"
type textarea "w"
type textarea "x"
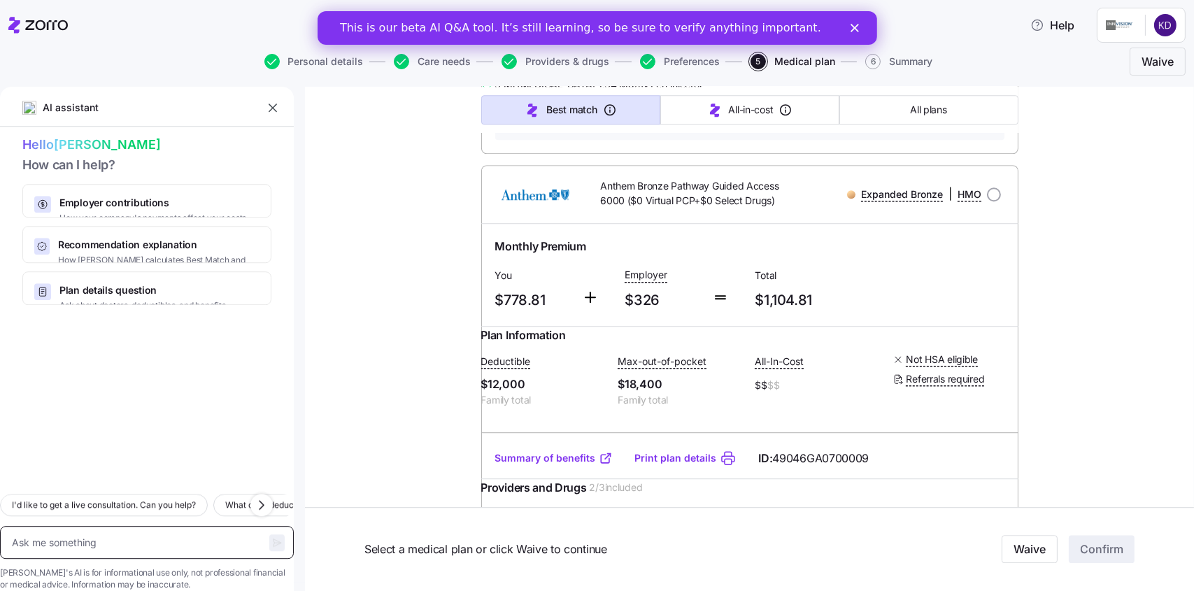
type textarea "x"
type textarea "w"
type textarea "x"
type textarea "wha"
type textarea "x"
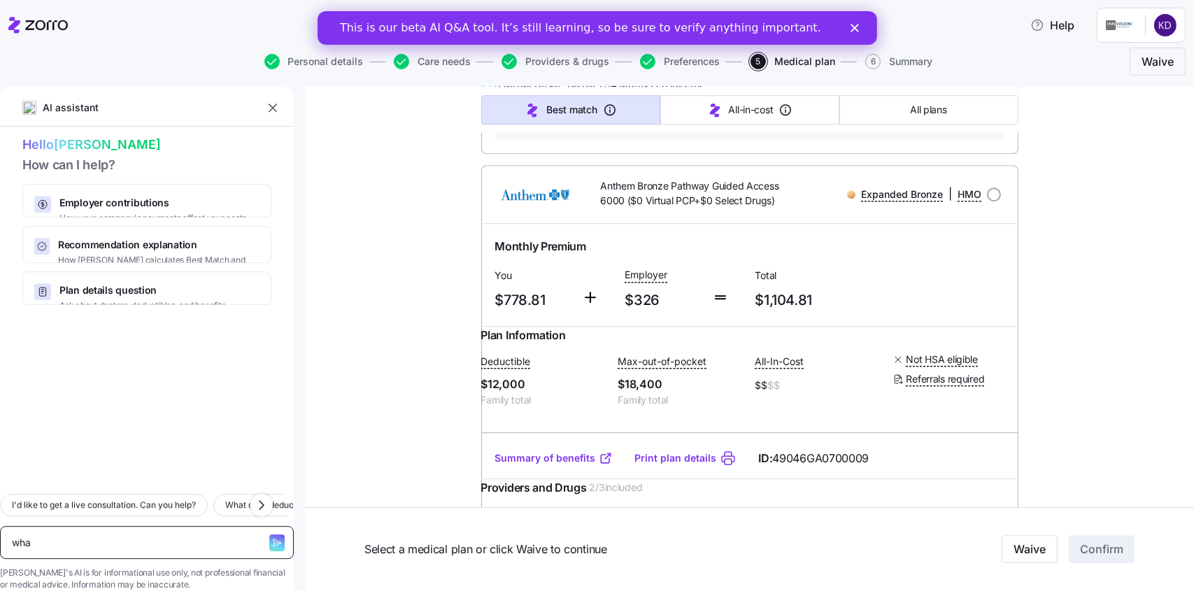
type textarea "what"
type textarea "x"
type textarea "what"
type textarea "x"
type textarea "what i"
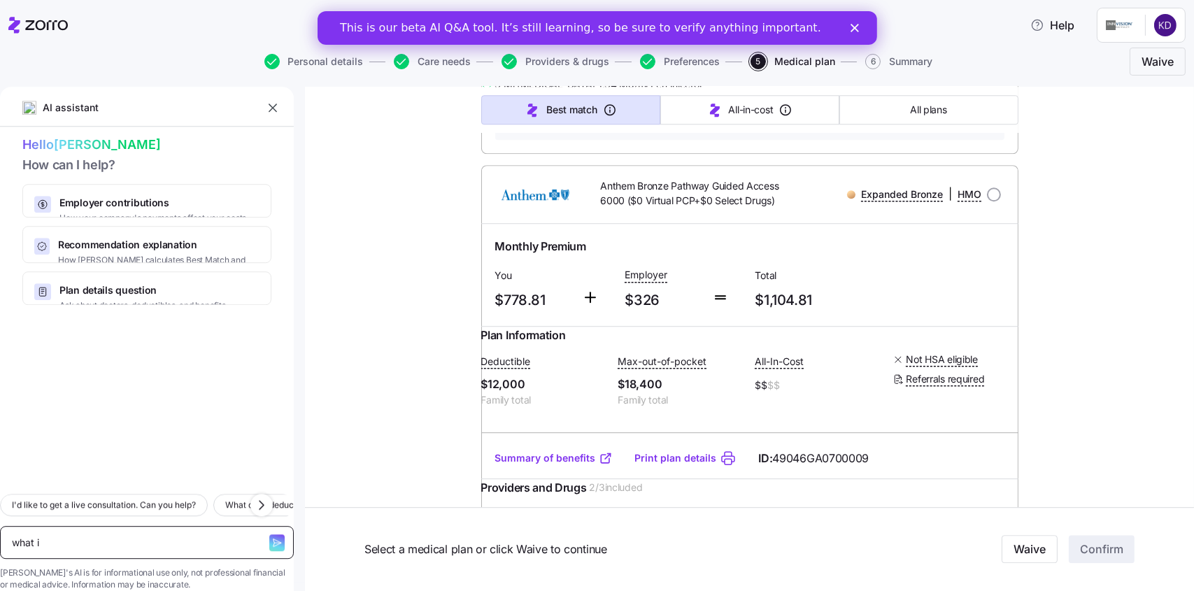
type textarea "x"
type textarea "what is"
type textarea "x"
type textarea "what is"
type textarea "x"
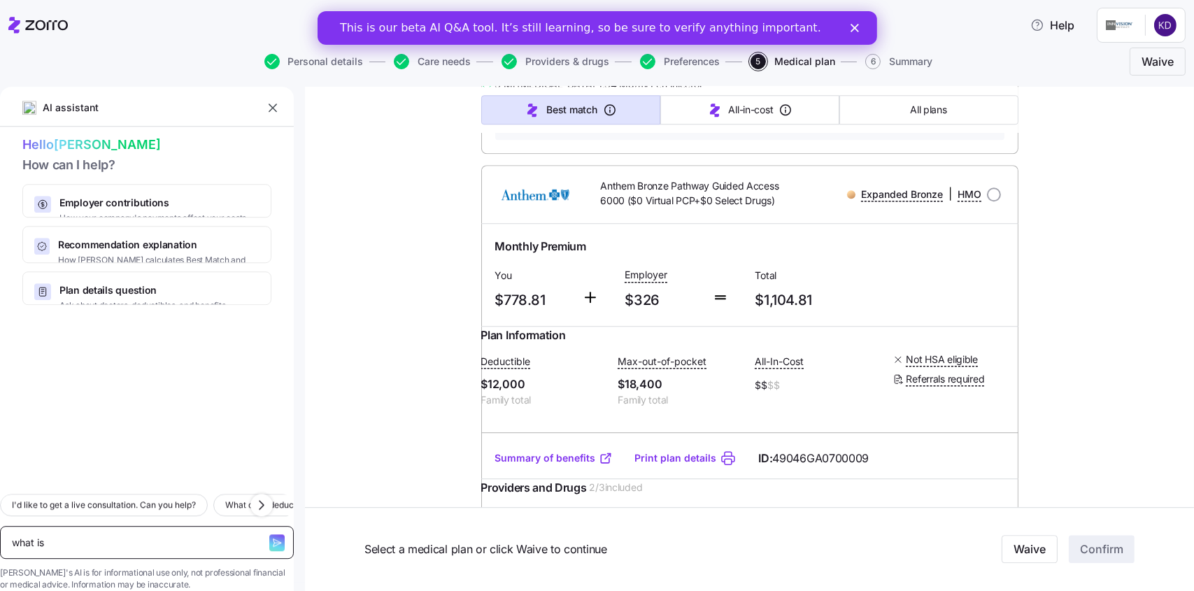
type textarea "what is t"
type textarea "x"
type textarea "what is th"
type textarea "x"
type textarea "what is the"
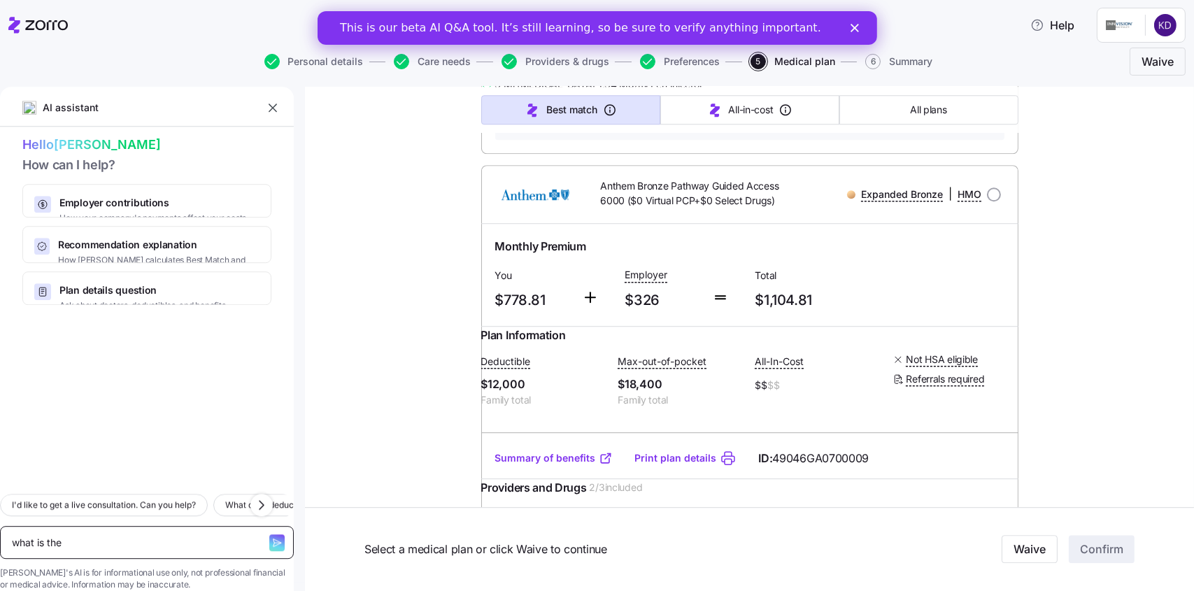
type textarea "x"
type textarea "what is the of"
type textarea "x"
type textarea "what is the off"
type textarea "x"
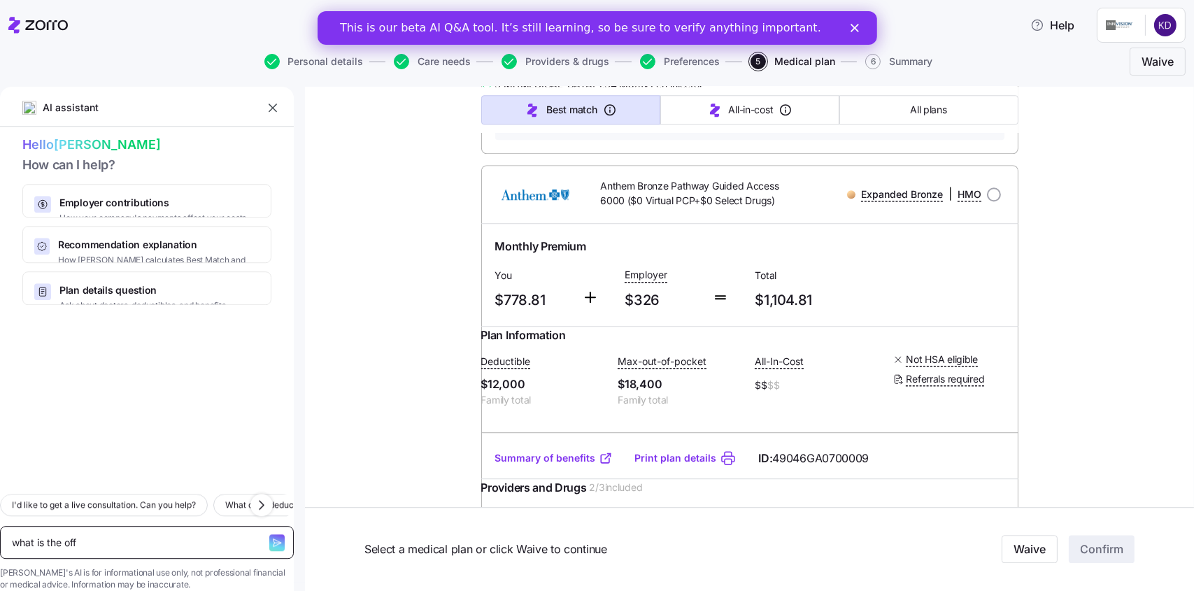
type textarea "what is the off h"
type textarea "x"
type textarea "what is the off hb"
type textarea "x"
type textarea "what is the off h"
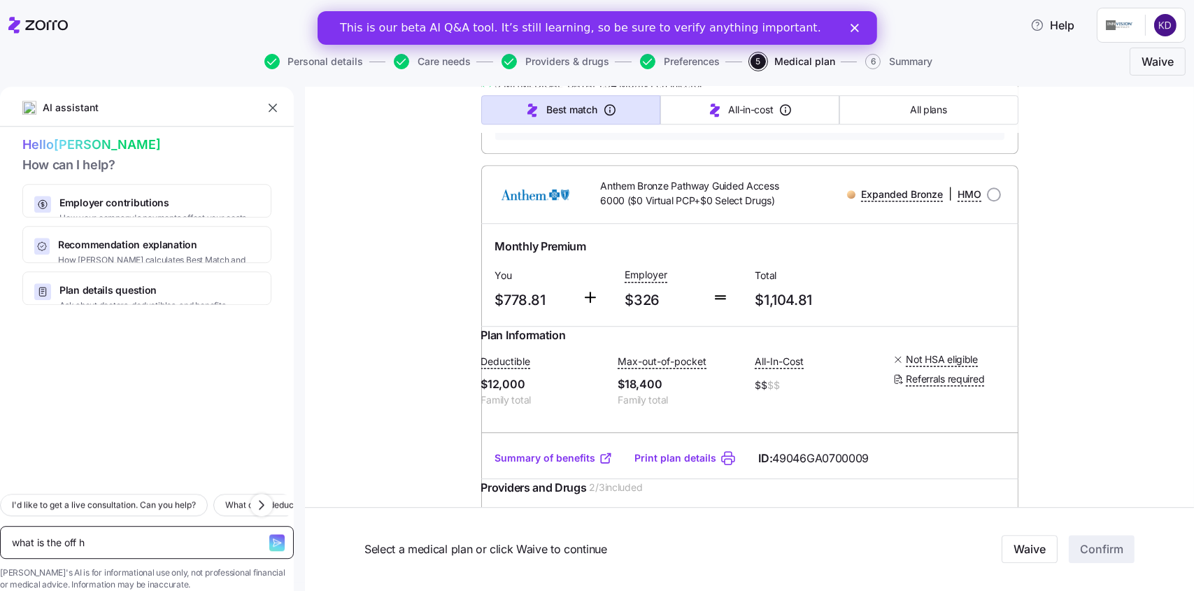
type textarea "x"
type textarea "what is the off"
type textarea "x"
type textarea "what is the off"
type textarea "x"
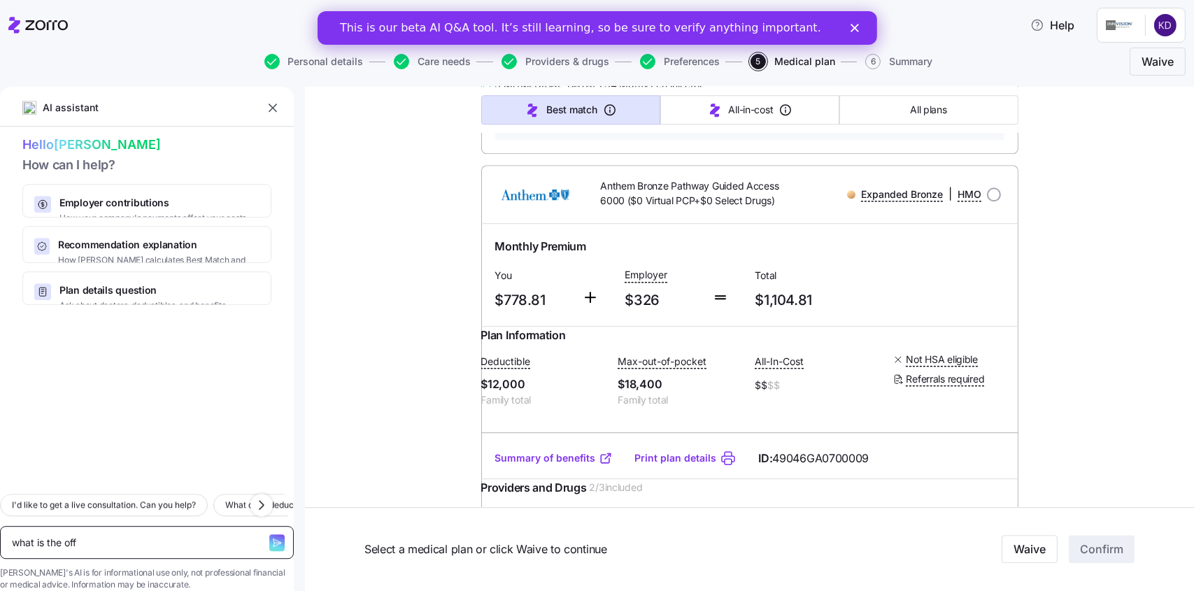
type textarea "what is the of"
type textarea "x"
type textarea "what is the"
type textarea "x"
type textarea "what is the"
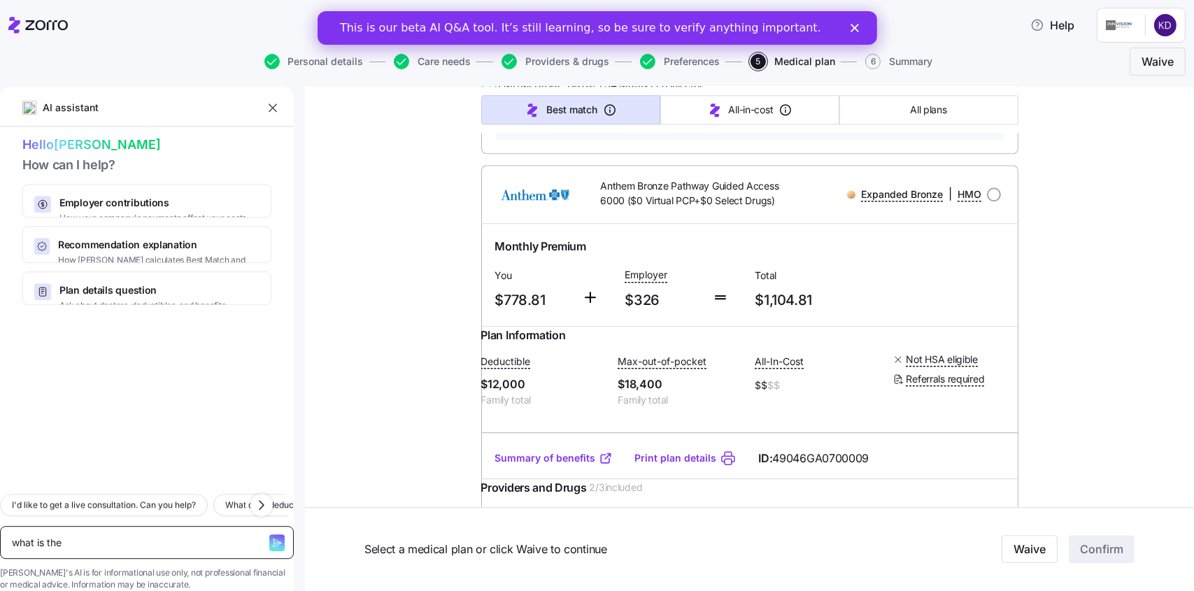
type textarea "x"
type textarea "what is th"
type textarea "x"
type textarea "what is"
type textarea "x"
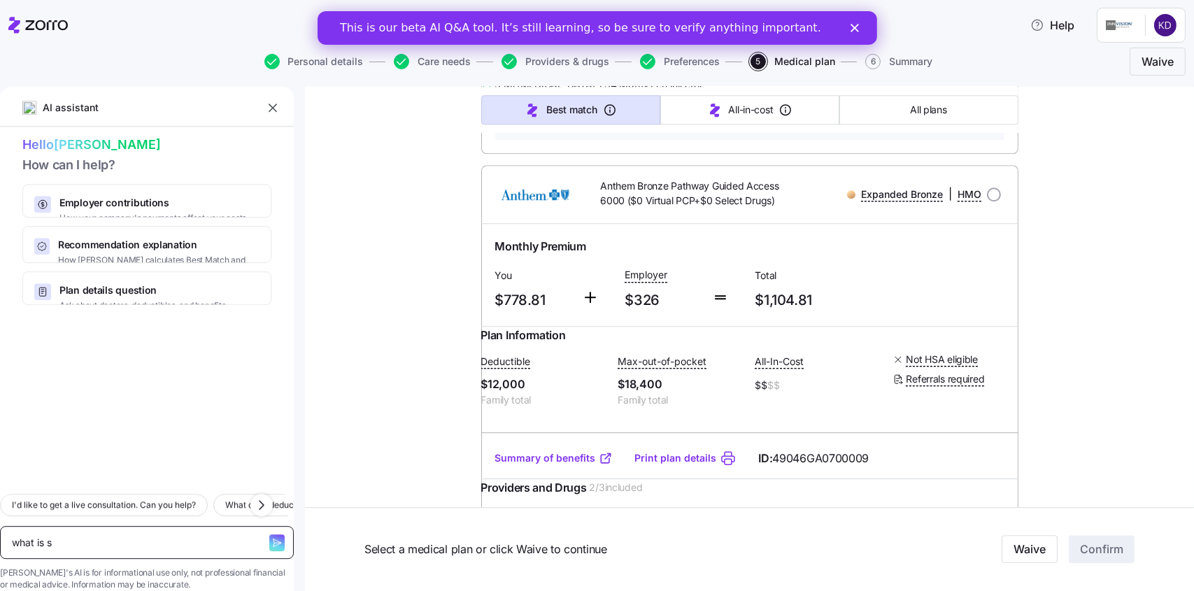
type textarea "what is so"
type textarea "x"
type textarea "what is som"
type textarea "x"
type textarea "what is some"
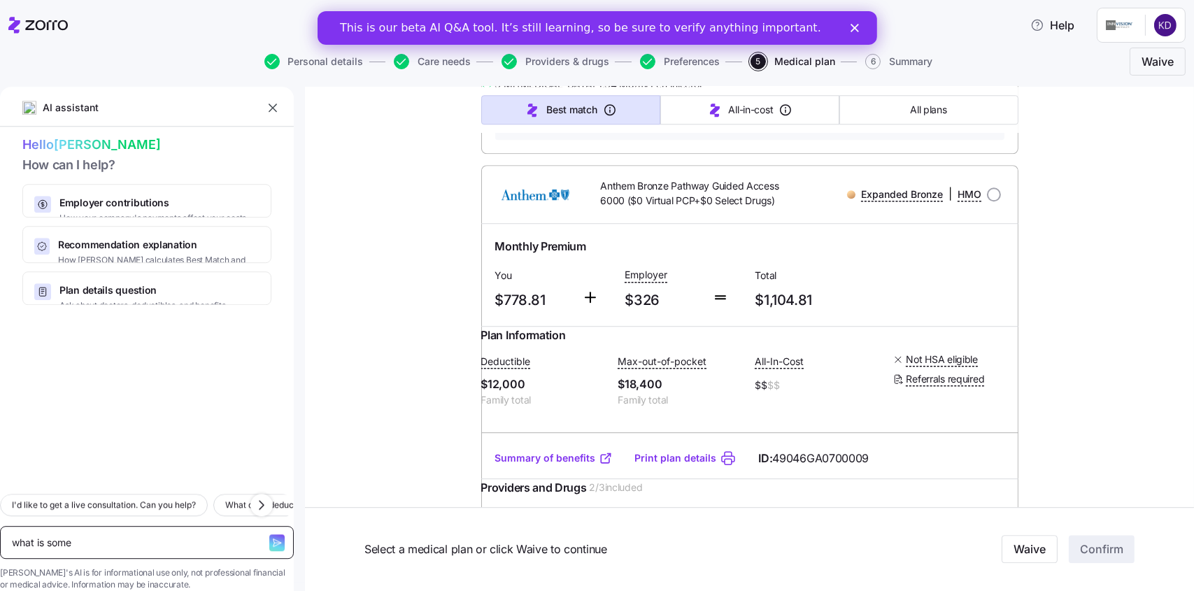
type textarea "x"
type textarea "what is somet"
type textarea "x"
type textarea "what is somethi"
type textarea "x"
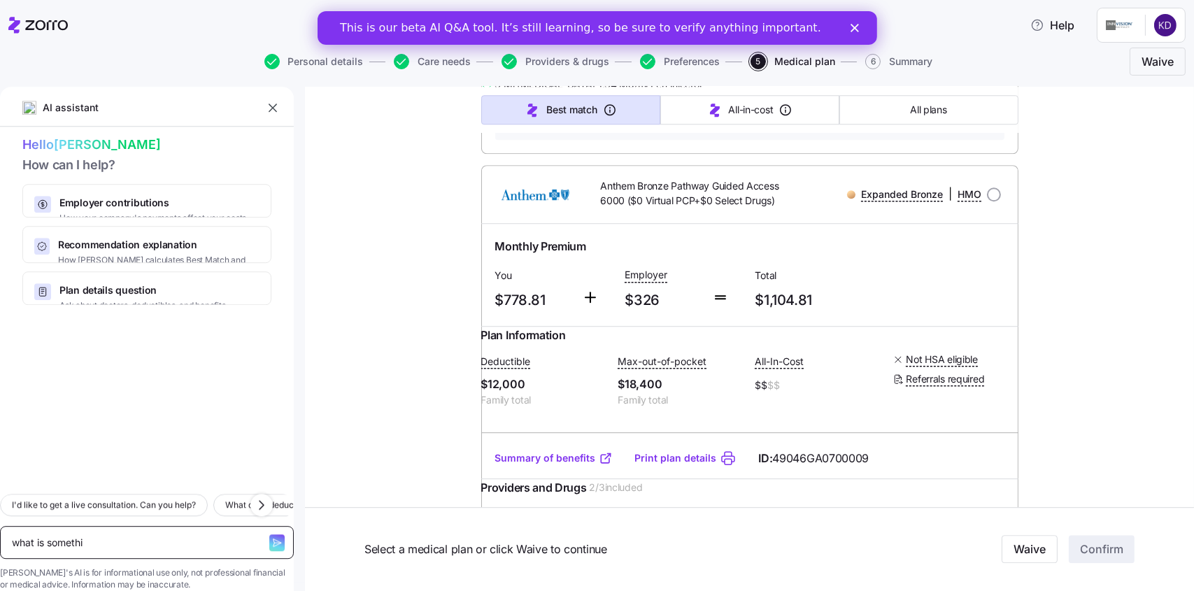
type textarea "what is somethin"
type textarea "x"
type textarea "what is something"
type textarea "x"
type textarea "what is something"
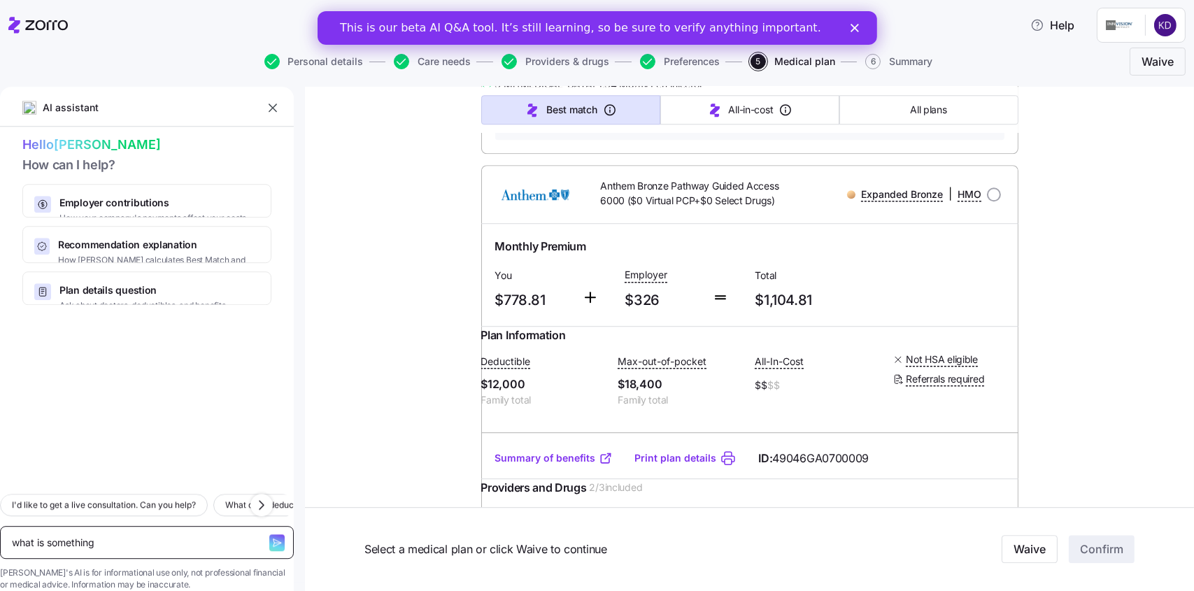
type textarea "x"
type textarea "what is something c"
type textarea "x"
type textarea "what is something ch"
type textarea "x"
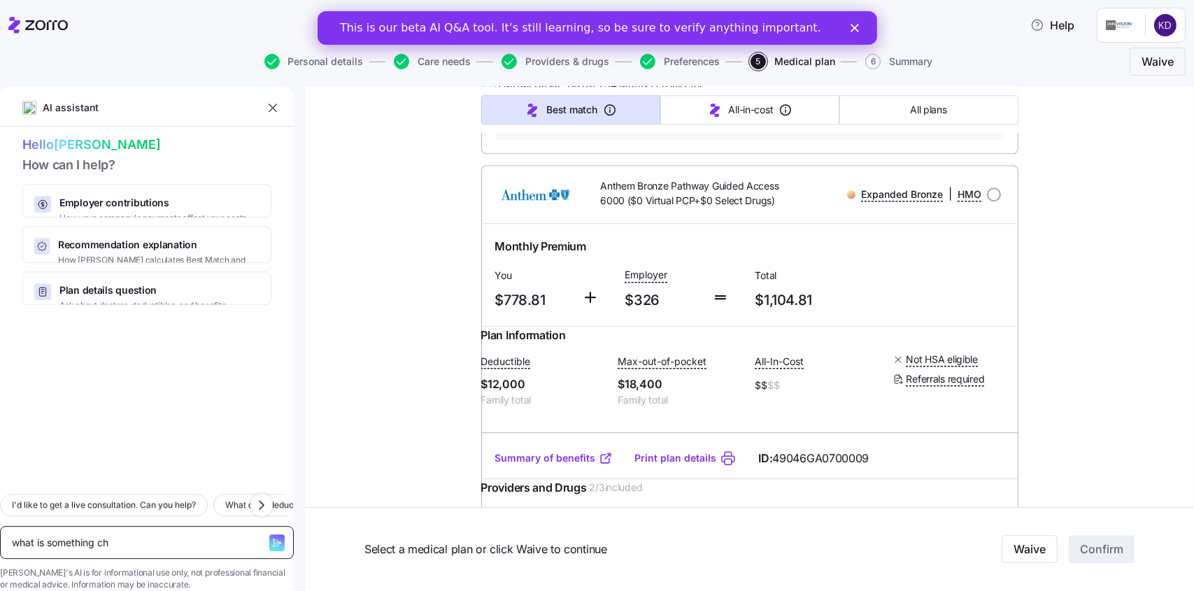
type textarea "what is something chr"
type textarea "x"
type textarea "what is something ch"
type textarea "x"
type textarea "what is something che"
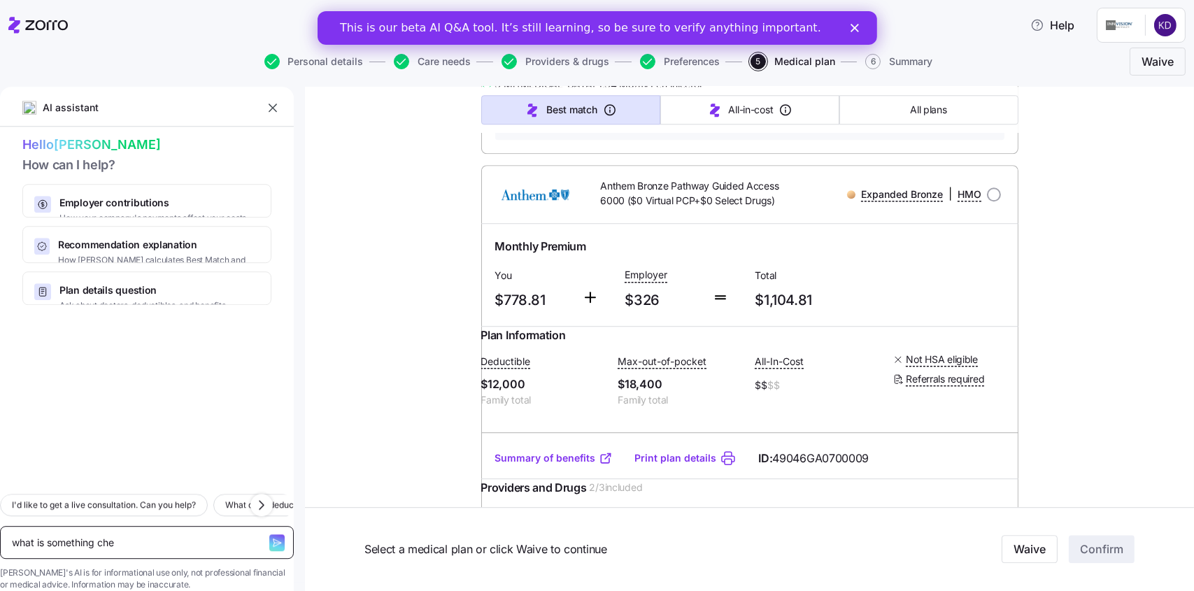
type textarea "x"
type textarea "what is something chea"
type textarea "x"
type textarea "what is something cheap"
type textarea "x"
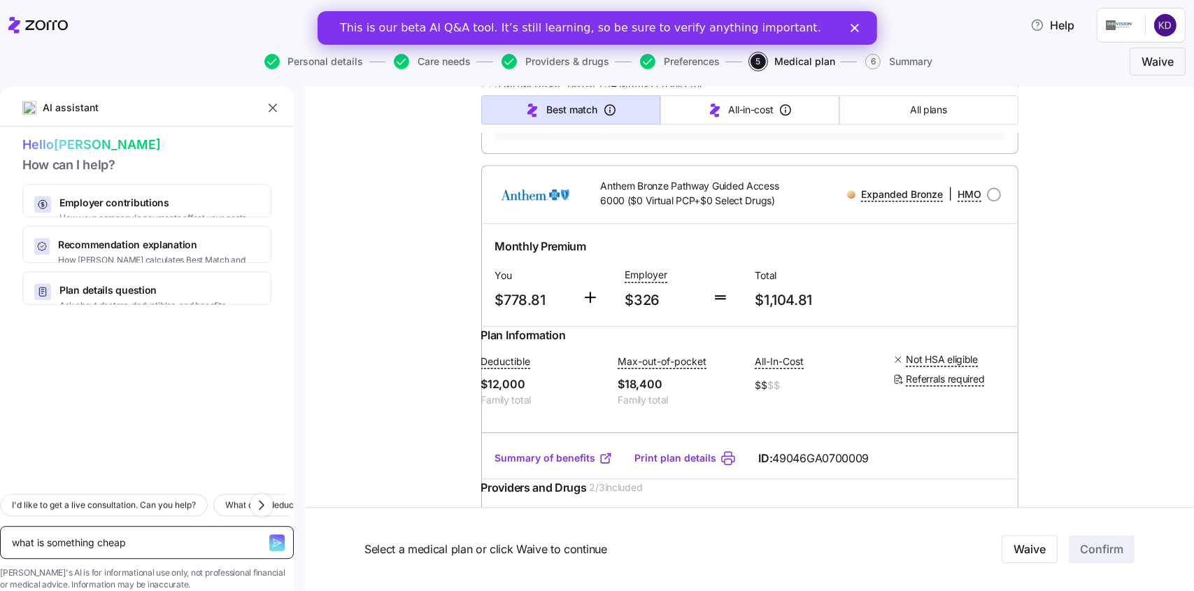
type textarea "what is something chea"
type textarea "x"
type textarea "what is something che"
type textarea "x"
type textarea "what is something ch"
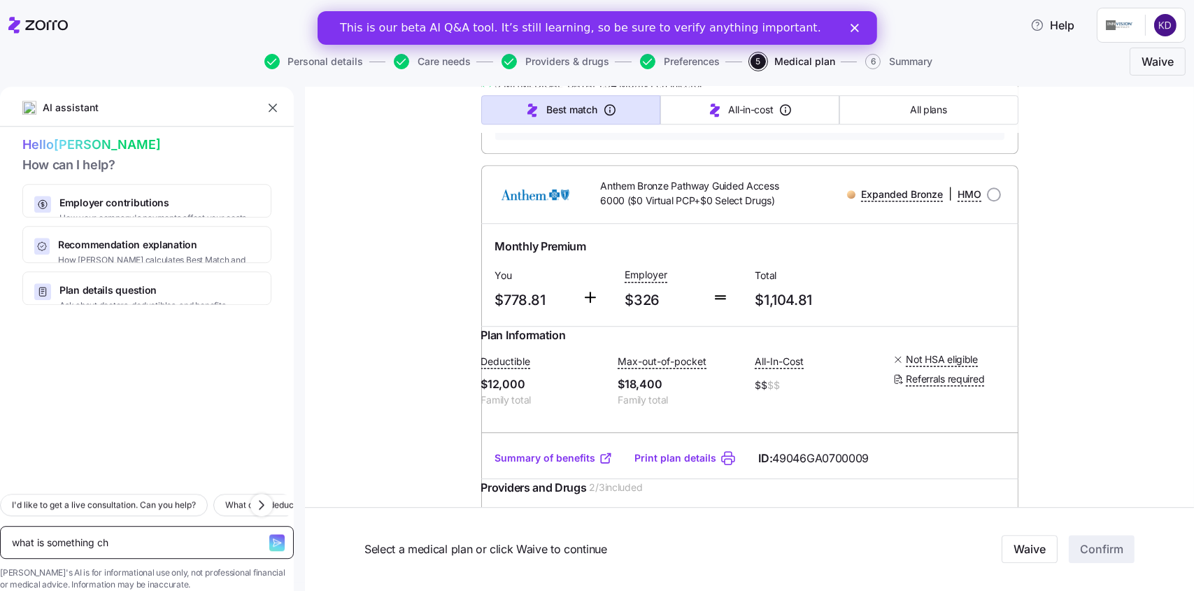
type textarea "x"
type textarea "what is something c"
type textarea "x"
type textarea "what is something"
type textarea "x"
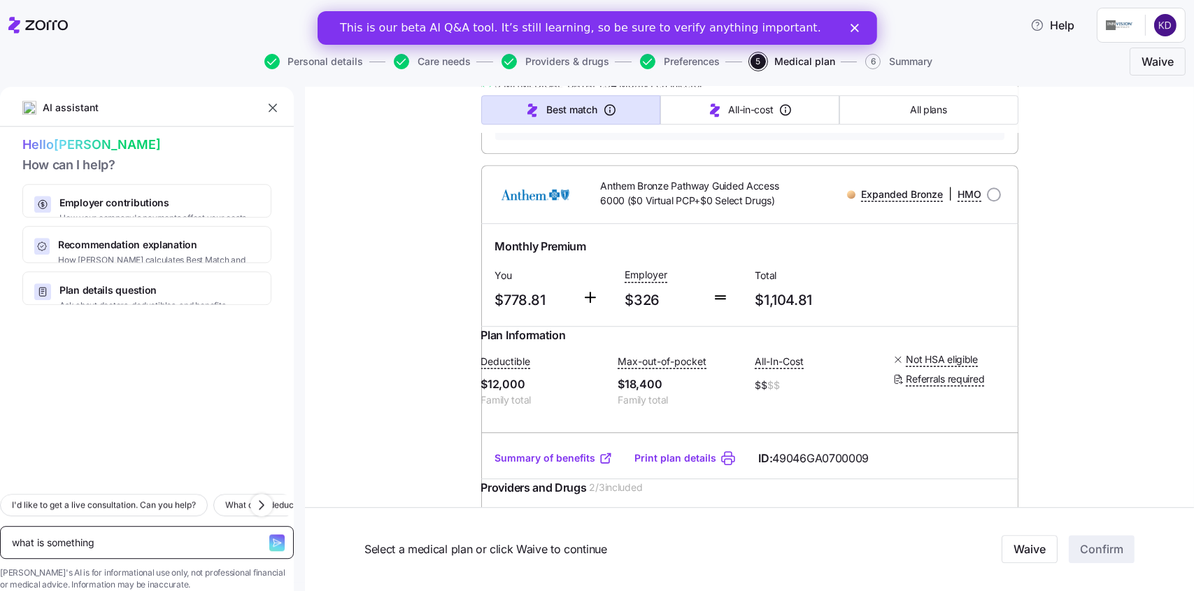
type textarea "what is something"
type textarea "x"
type textarea "what is somethin"
type textarea "x"
type textarea "what is somethi"
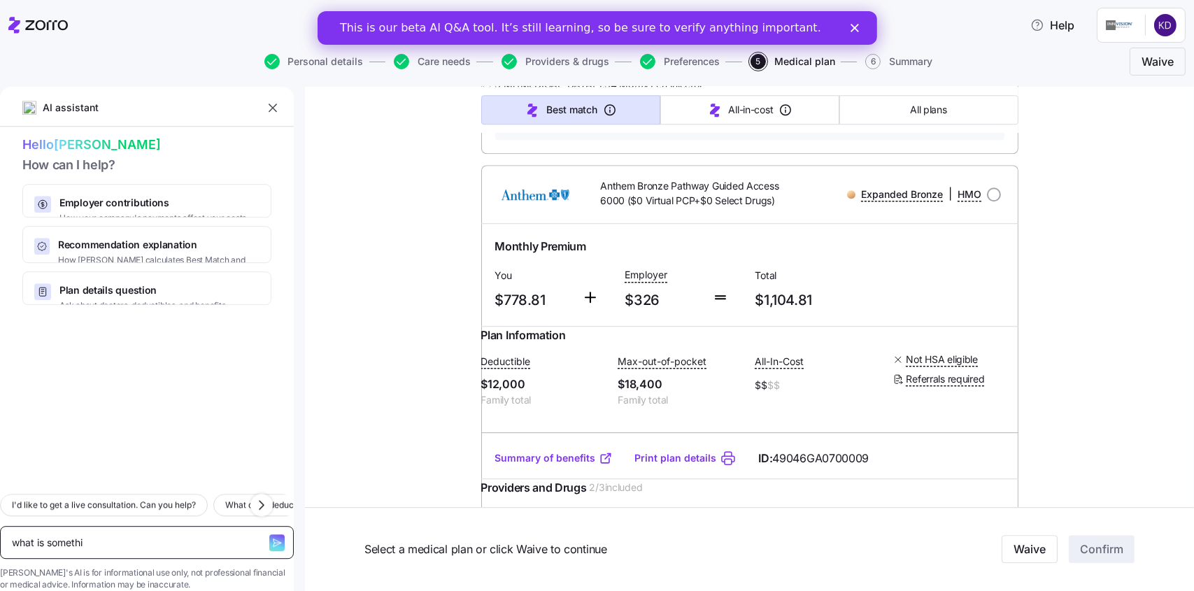
type textarea "x"
type textarea "what is someth"
type textarea "x"
type textarea "what is somet"
type textarea "x"
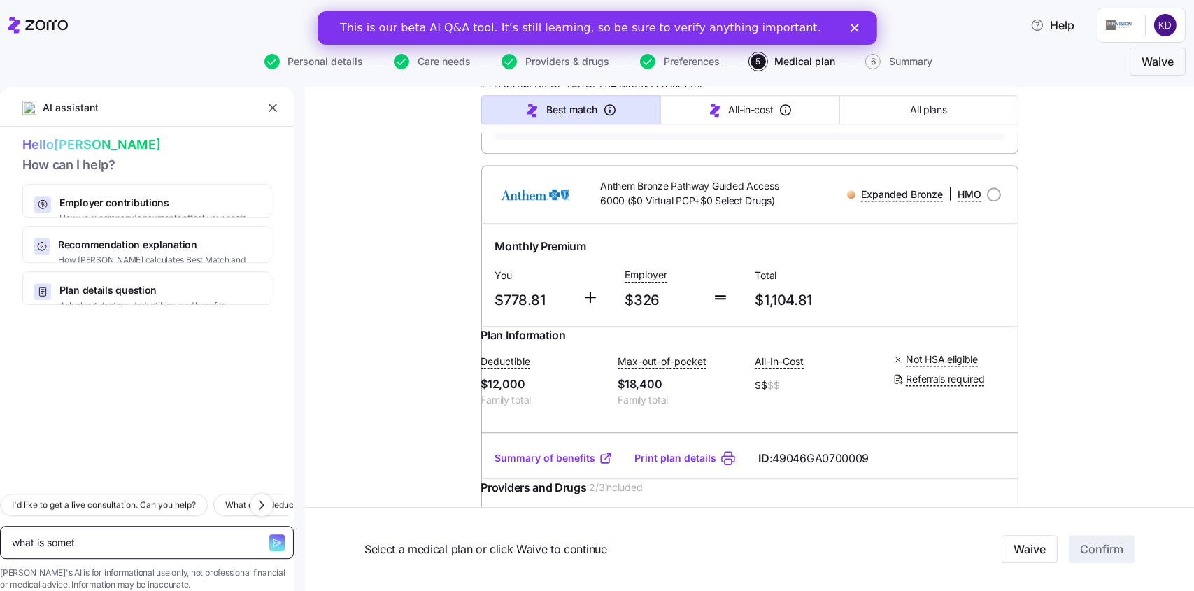
type textarea "what is some"
type textarea "x"
type textarea "what is som"
type textarea "x"
type textarea "what is so"
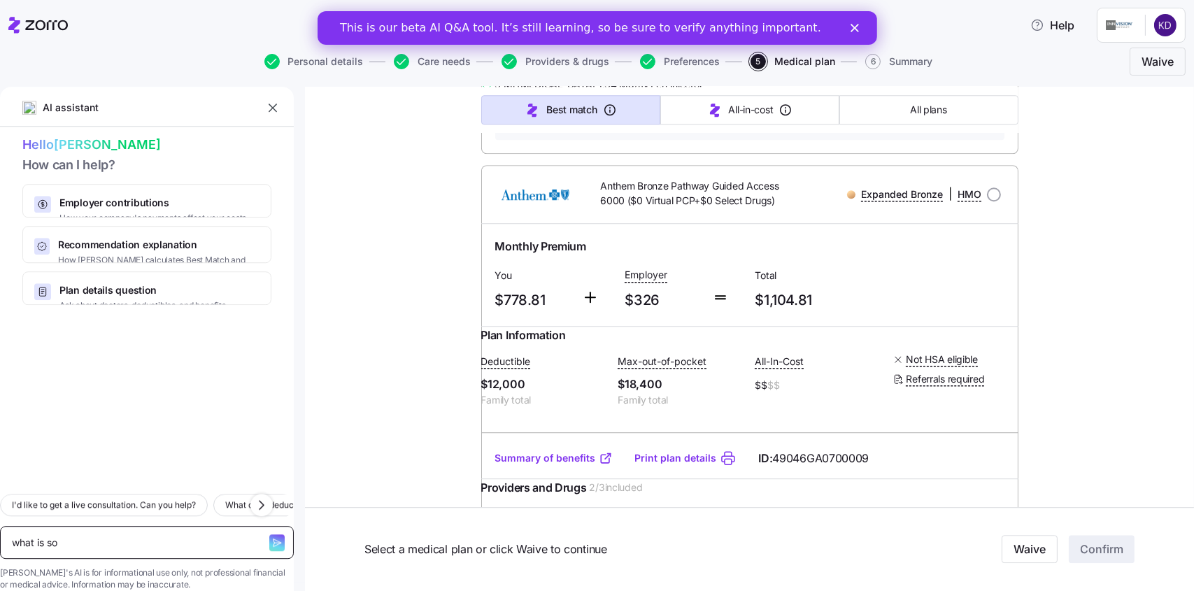
type textarea "x"
type textarea "what is"
type textarea "x"
type textarea "what is th"
type textarea "x"
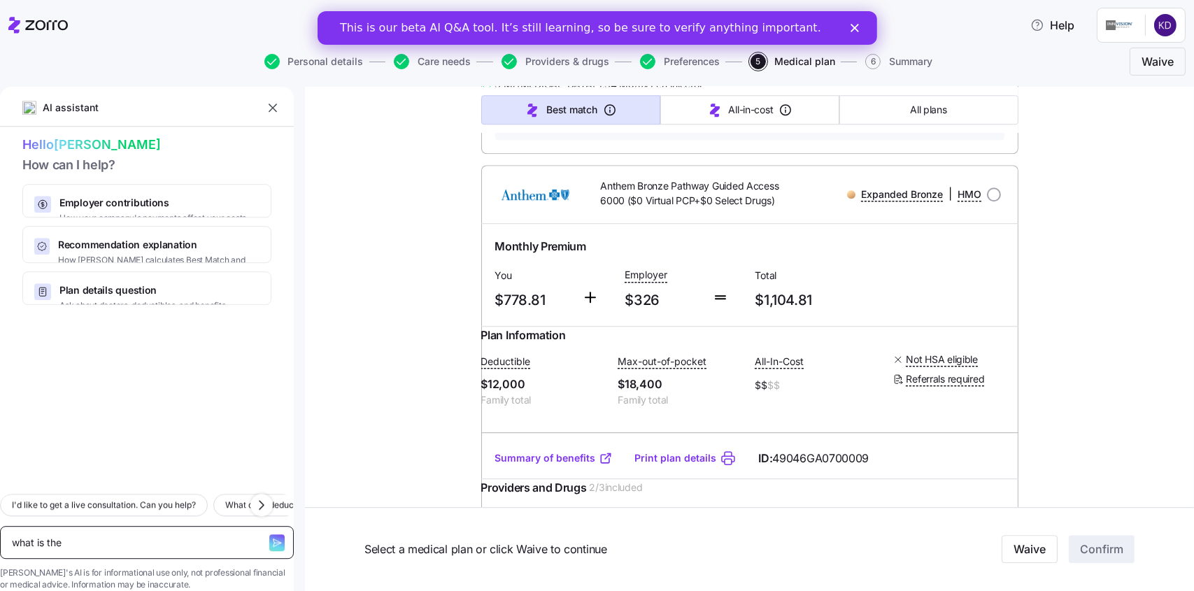
type textarea "what is the"
type textarea "x"
type textarea "what is the o"
type textarea "x"
type textarea "what is the of"
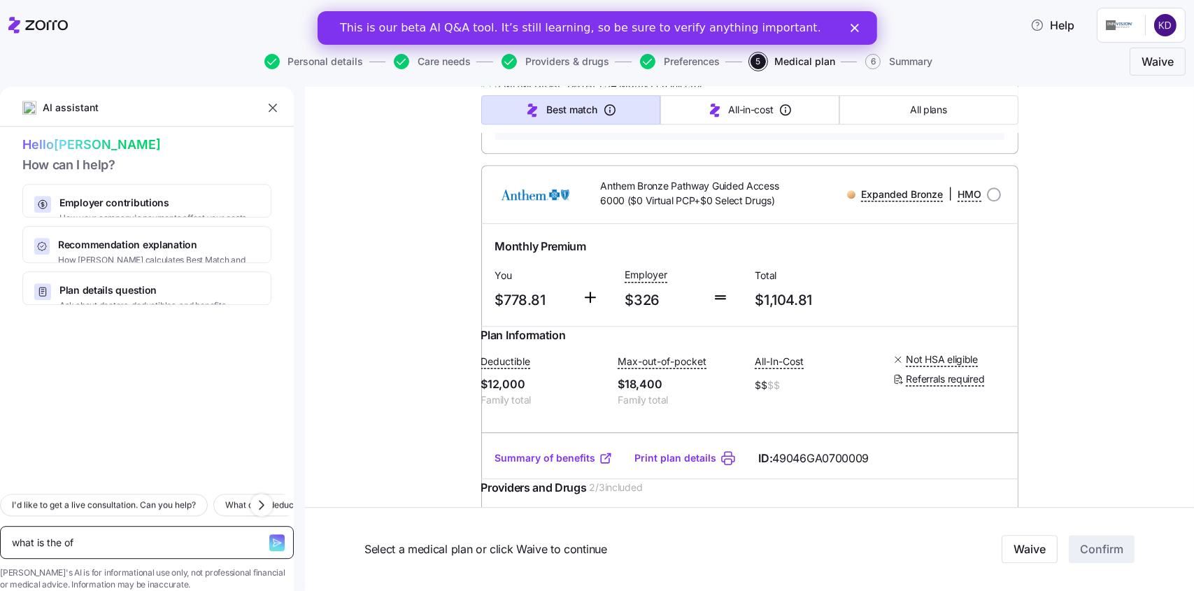
type textarea "x"
type textarea "what is the off"
type textarea "x"
type textarea "what is the off"
type textarea "x"
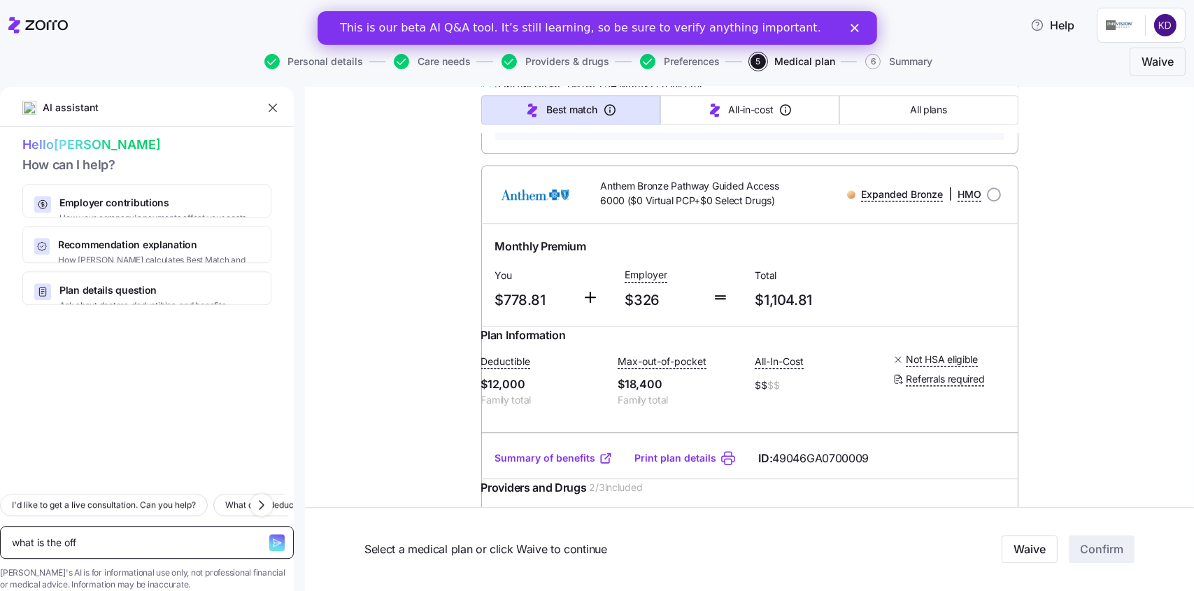
type textarea "what is the off b"
type textarea "x"
type textarea "what is the off br"
type textarea "x"
type textarea "what is the off bran"
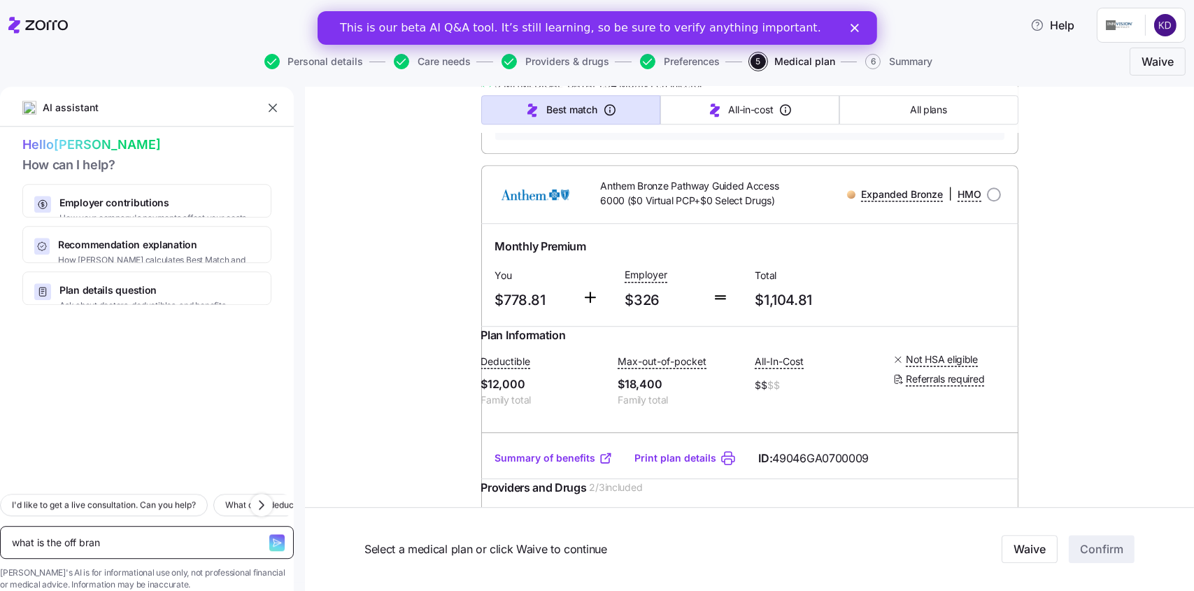
type textarea "x"
type textarea "what is the off brand"
type textarea "x"
type textarea "what is the off brand"
type textarea "x"
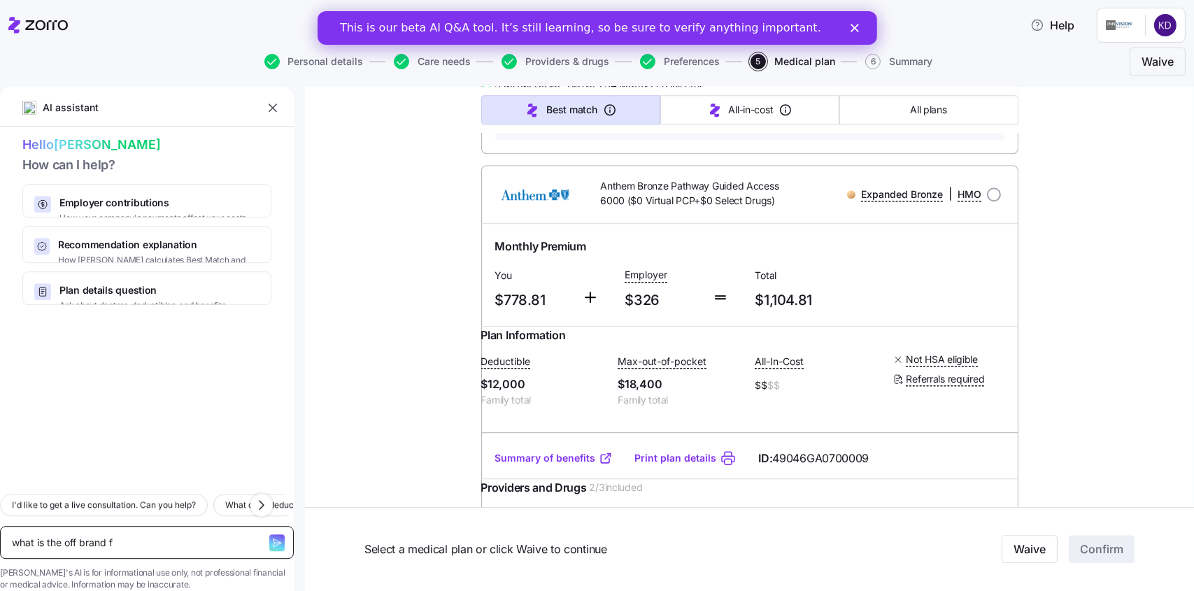
type textarea "what is the off brand fo"
type textarea "x"
type textarea "what is the off brand for"
type textarea "x"
type textarea "what is the off brand for"
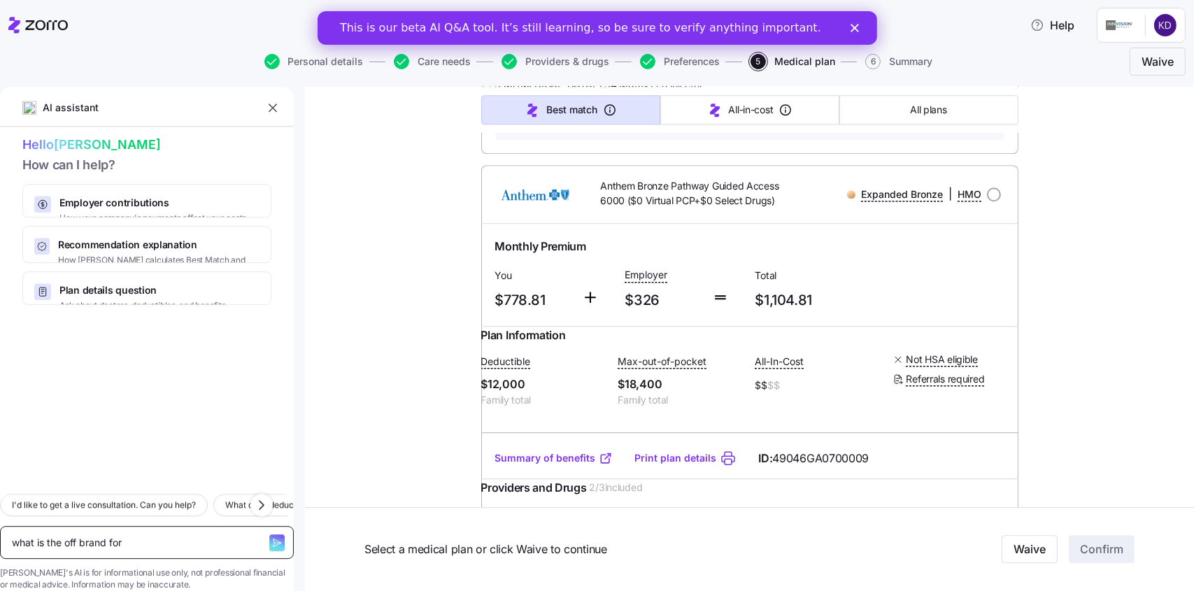
type textarea "x"
type textarea "what is the off brand for O"
type textarea "x"
type textarea "what is the off brand for Oz"
type textarea "x"
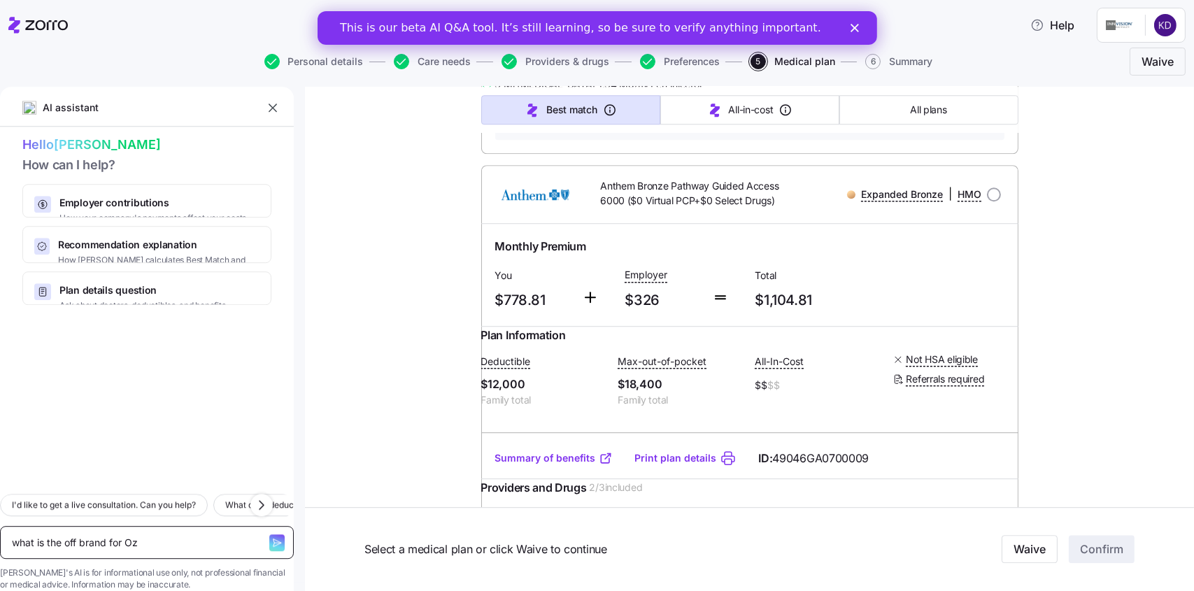
type textarea "what is the off brand for Oze"
type textarea "x"
type textarea "what is the off brand for Ozem"
type textarea "x"
type textarea "what is the off brand for Ozemp"
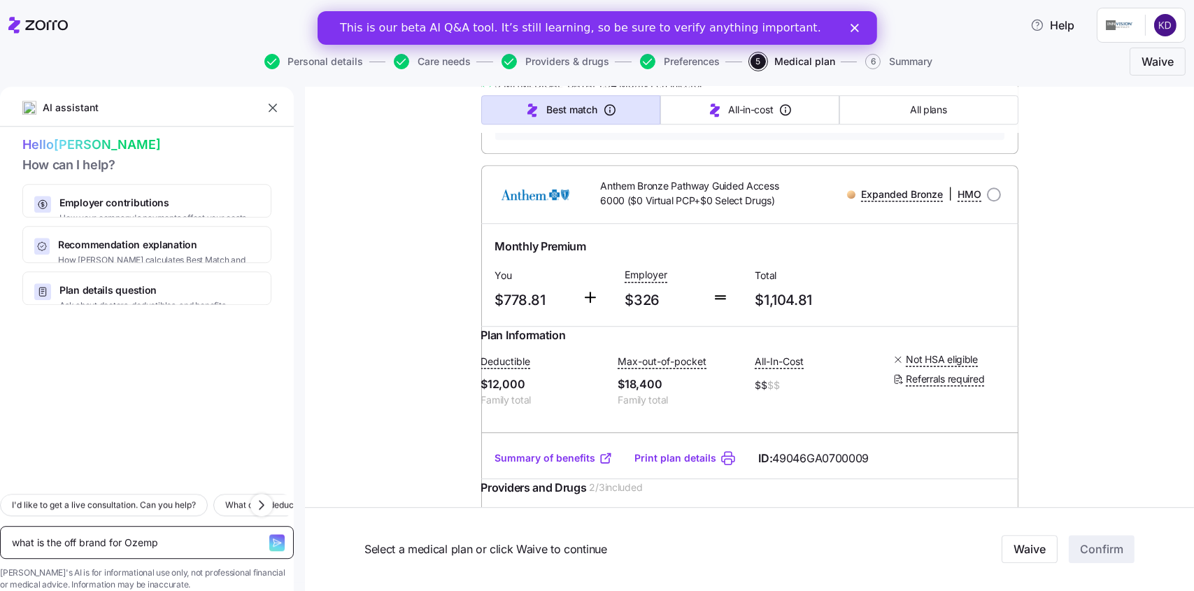
type textarea "x"
type textarea "what is the off brand for Ozempi"
type textarea "x"
type textarea "what is the off brand for [MEDICAL_DATA]"
type textarea "x"
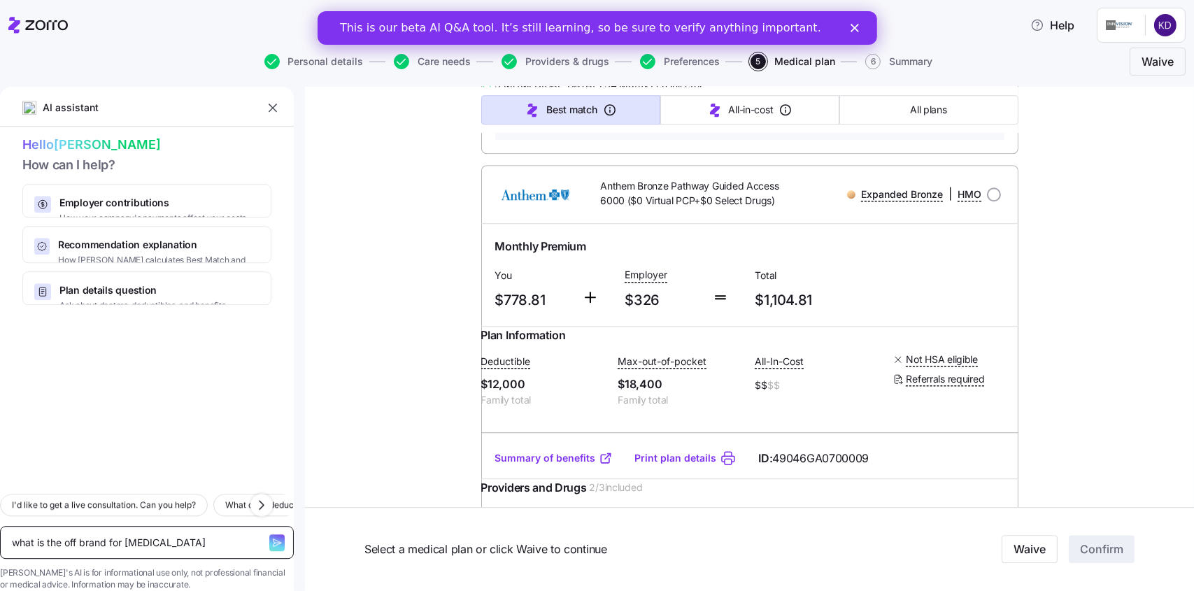
type textarea "what is the off brand for [MEDICAL_DATA]"
type textarea "x"
type textarea "what is the off brand for [MEDICAL_DATA] y"
type textarea "x"
type textarea "what is the off brand for [MEDICAL_DATA] yo"
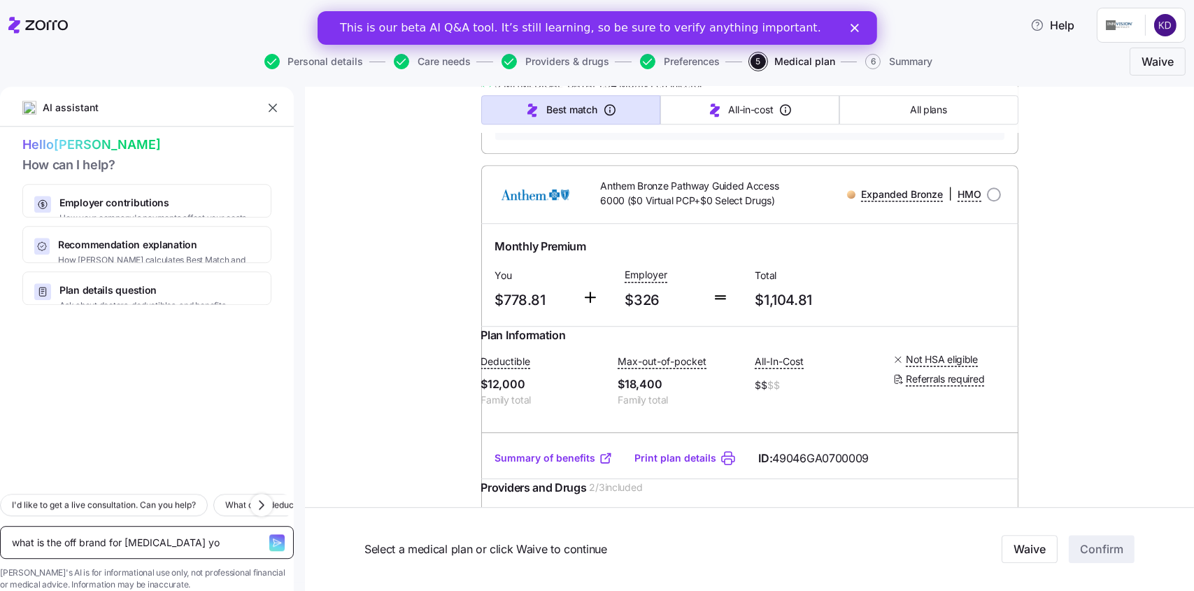
type textarea "x"
type textarea "what is the off brand for [MEDICAL_DATA] you"
type textarea "x"
type textarea "what is the off brand for [MEDICAL_DATA] you"
type textarea "x"
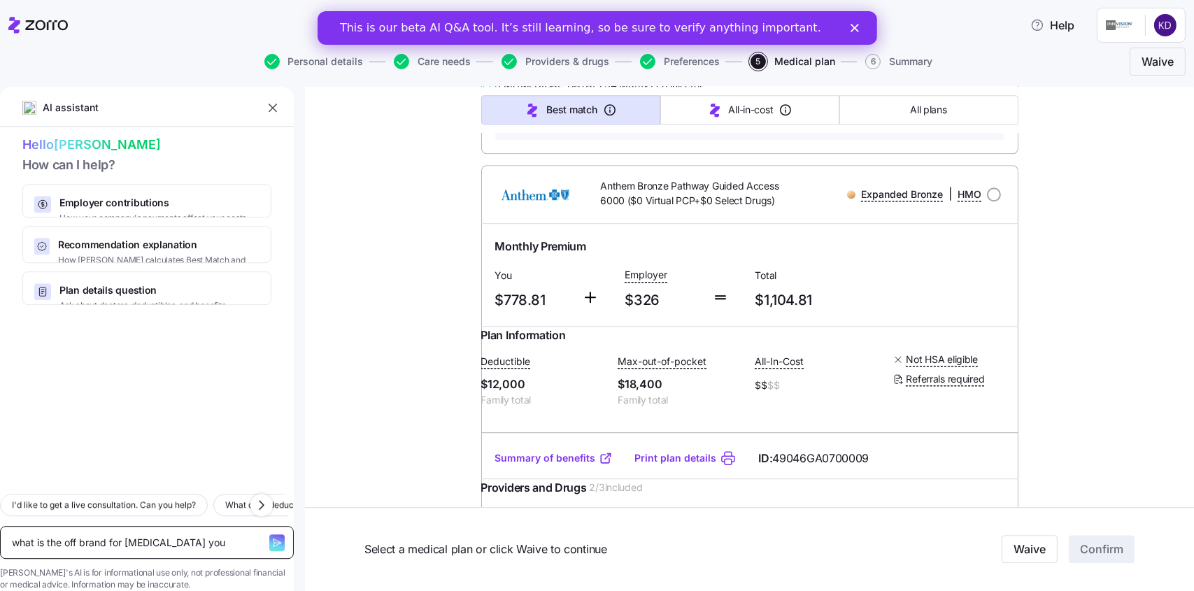
type textarea "what is the off brand for [MEDICAL_DATA] you c"
type textarea "x"
type textarea "what is the off brand for [MEDICAL_DATA] you ca"
type textarea "x"
type textarea "what is the off brand for [MEDICAL_DATA] you can"
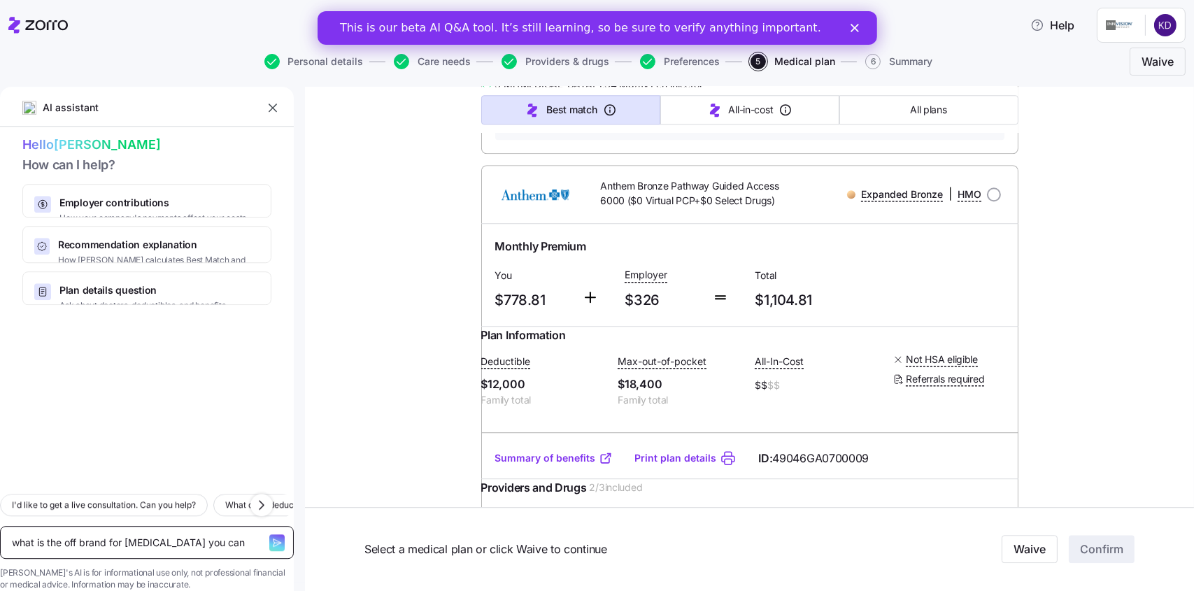
type textarea "x"
type textarea "what is the off brand for [MEDICAL_DATA] you can"
type textarea "x"
type textarea "what is the off brand for [MEDICAL_DATA] you can su"
type textarea "x"
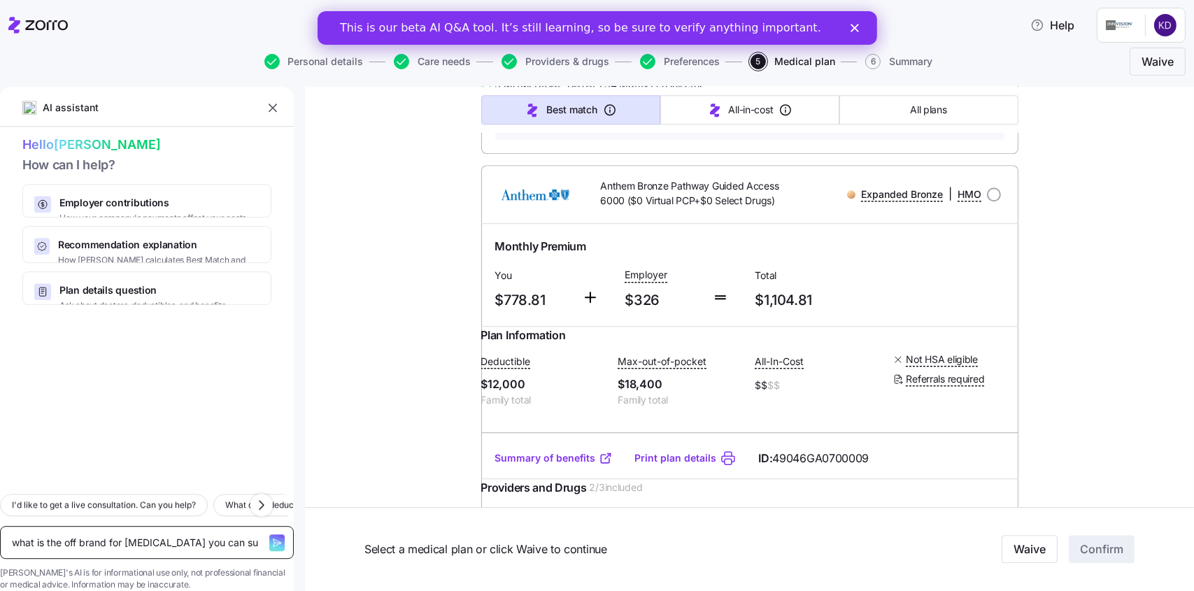
type textarea "what is the off brand for [MEDICAL_DATA] you can sug"
type textarea "x"
type textarea "what is the off brand for [MEDICAL_DATA] you can [PERSON_NAME]"
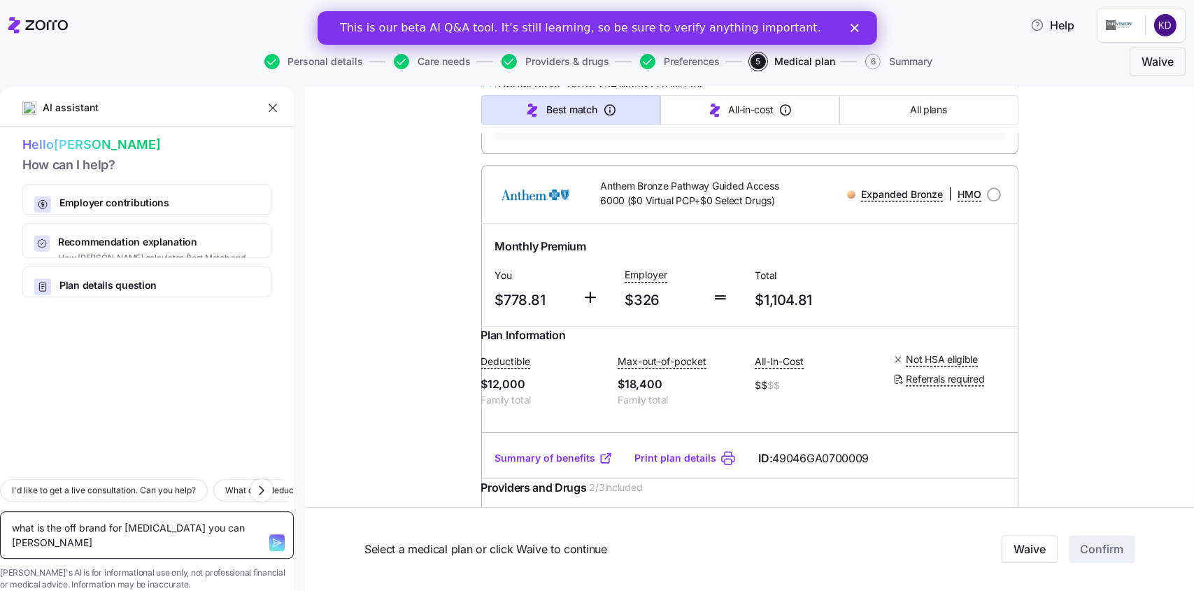
type textarea "x"
type textarea "what is the off brand for [MEDICAL_DATA] you can sugge"
type textarea "x"
type textarea "what is the off brand for [MEDICAL_DATA] you can suggest"
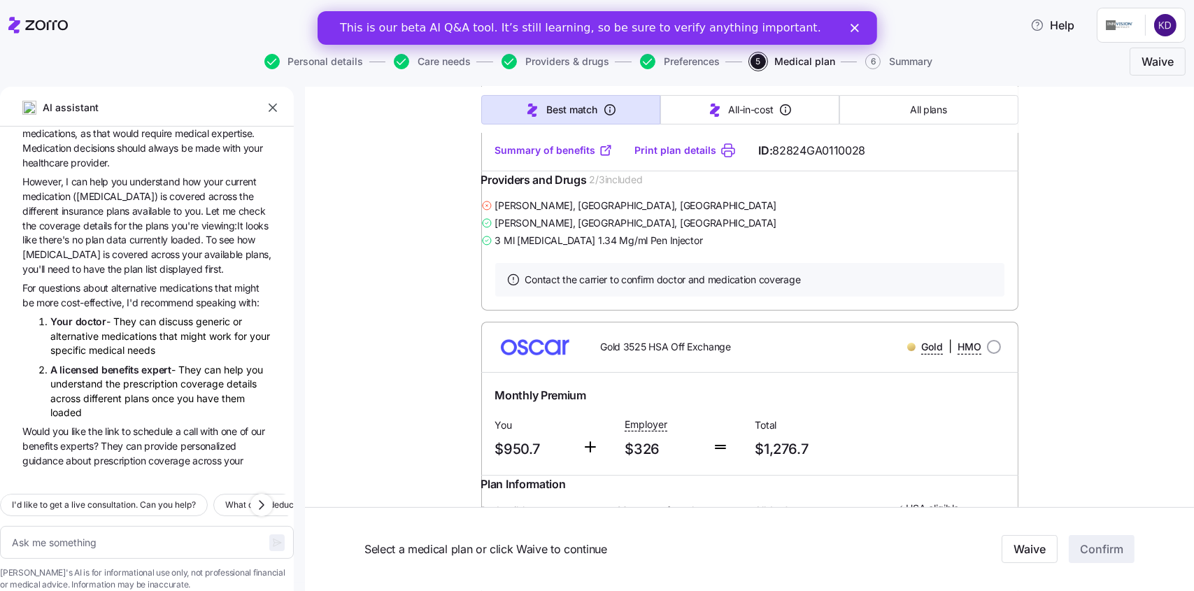
scroll to position [0, 0]
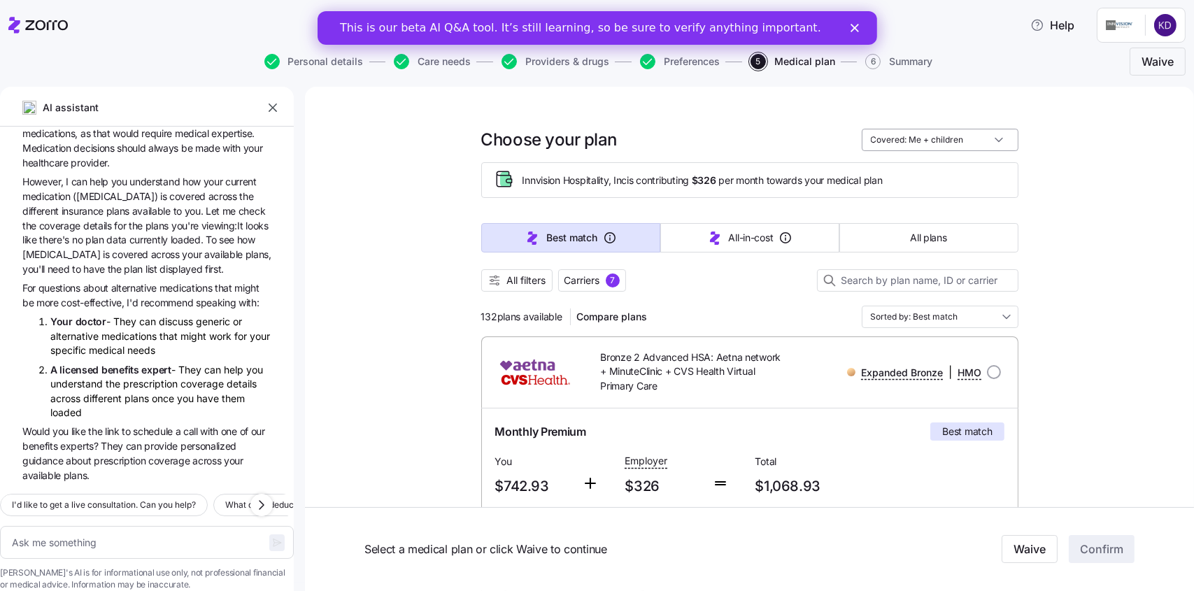
click at [983, 144] on input "Covered: Me + children" at bounding box center [940, 140] width 157 height 22
click at [941, 173] on div "Just me" at bounding box center [934, 174] width 145 height 24
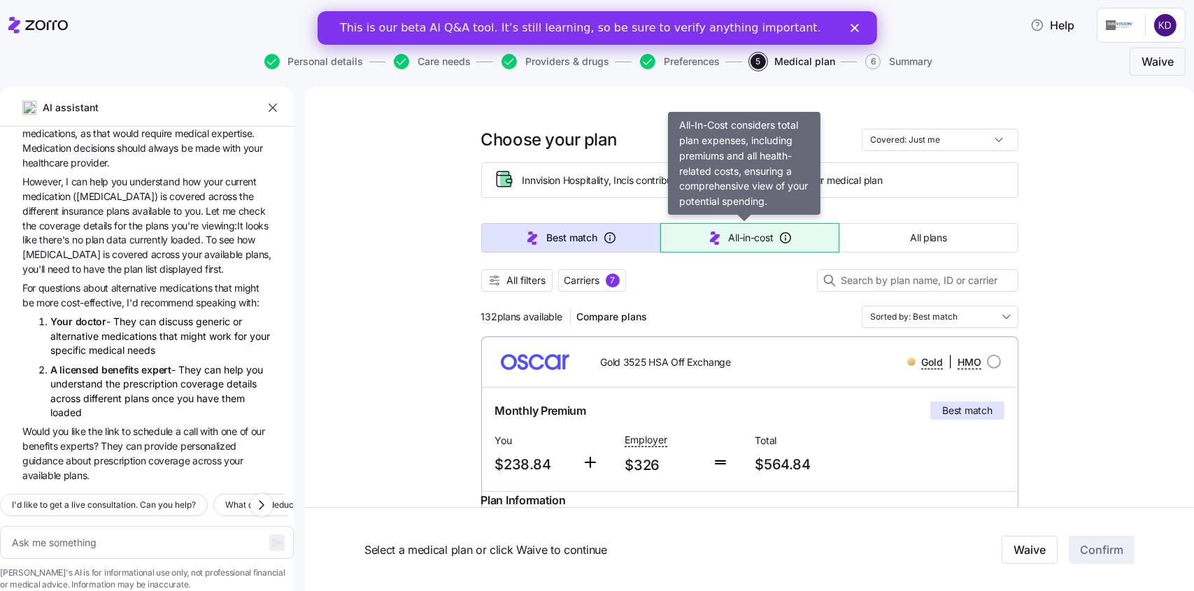
click at [729, 240] on span "All-in-cost" at bounding box center [751, 238] width 45 height 14
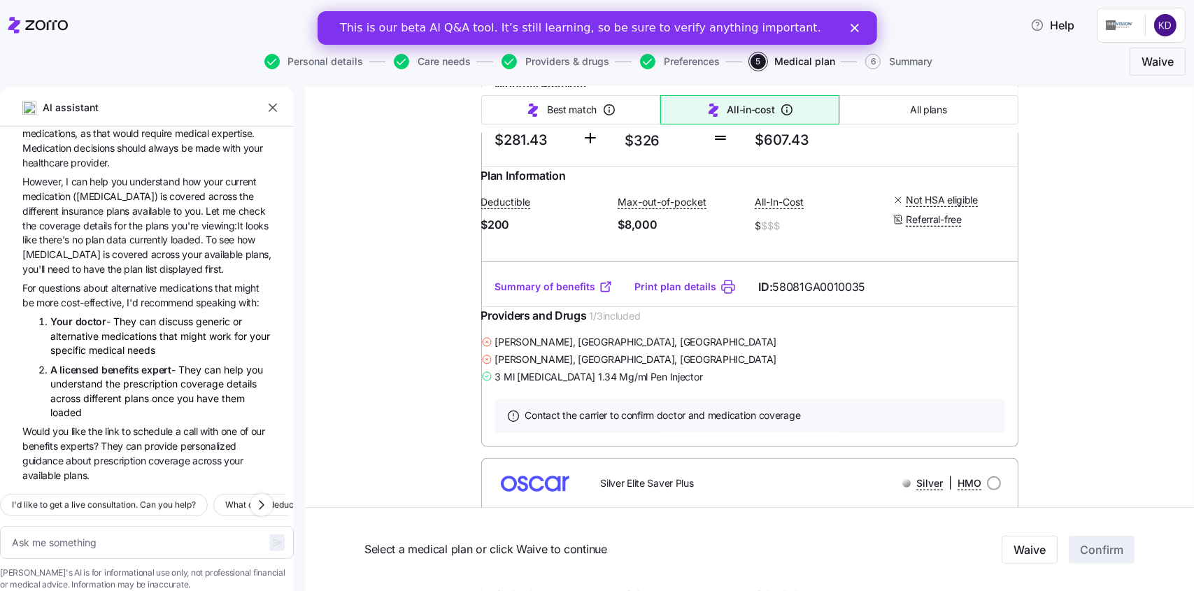
scroll to position [699, 0]
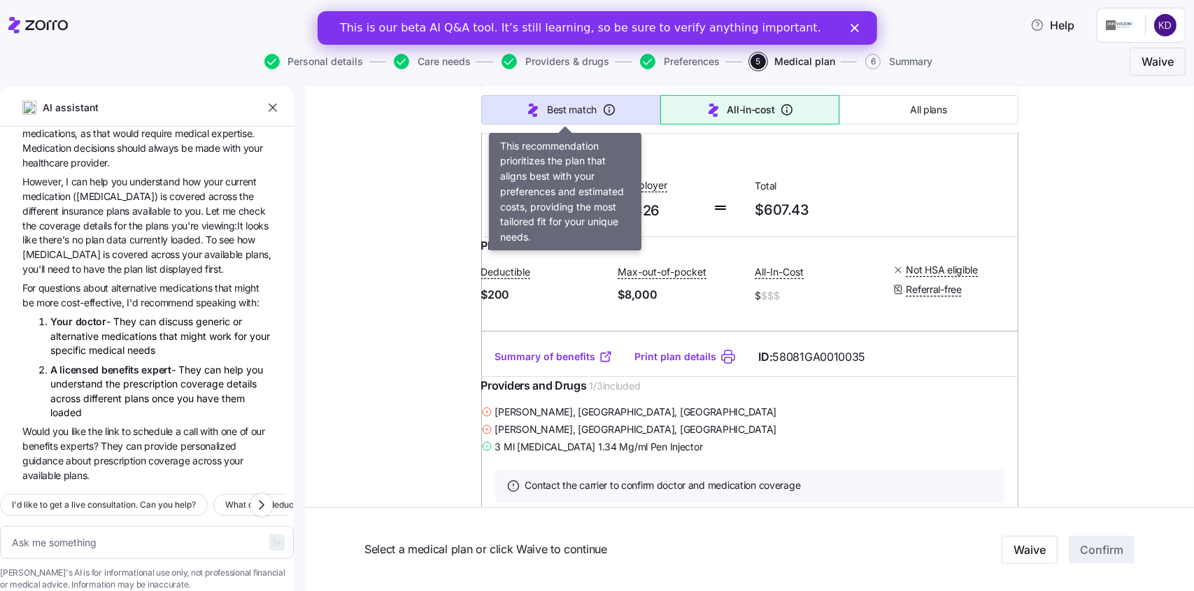
click at [569, 108] on span "Best match" at bounding box center [572, 110] width 50 height 14
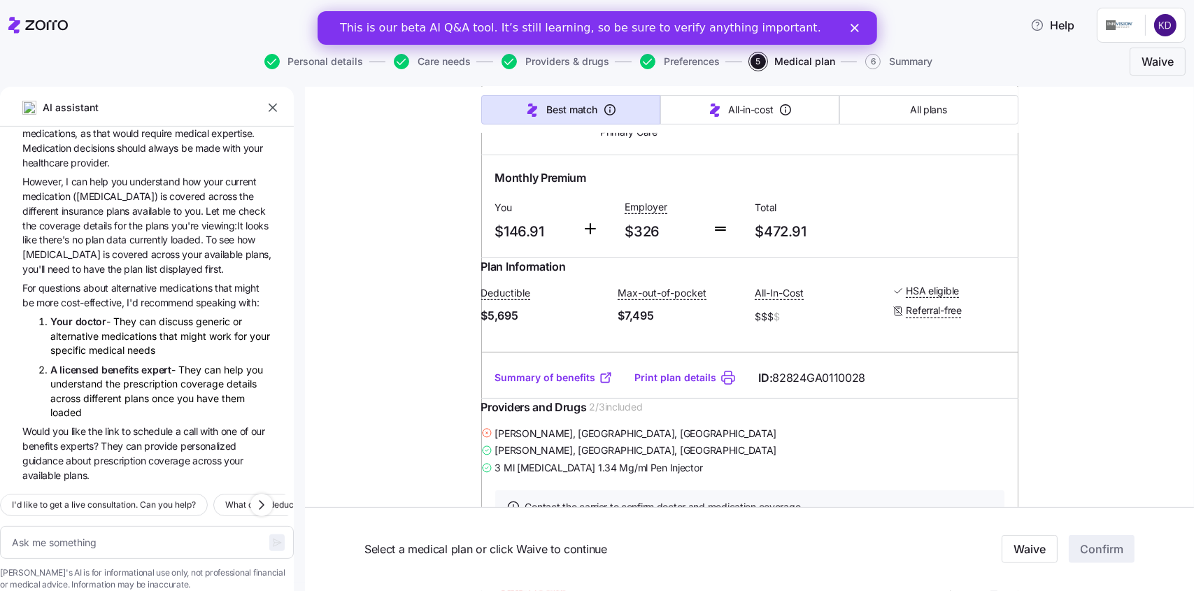
scroll to position [769, 0]
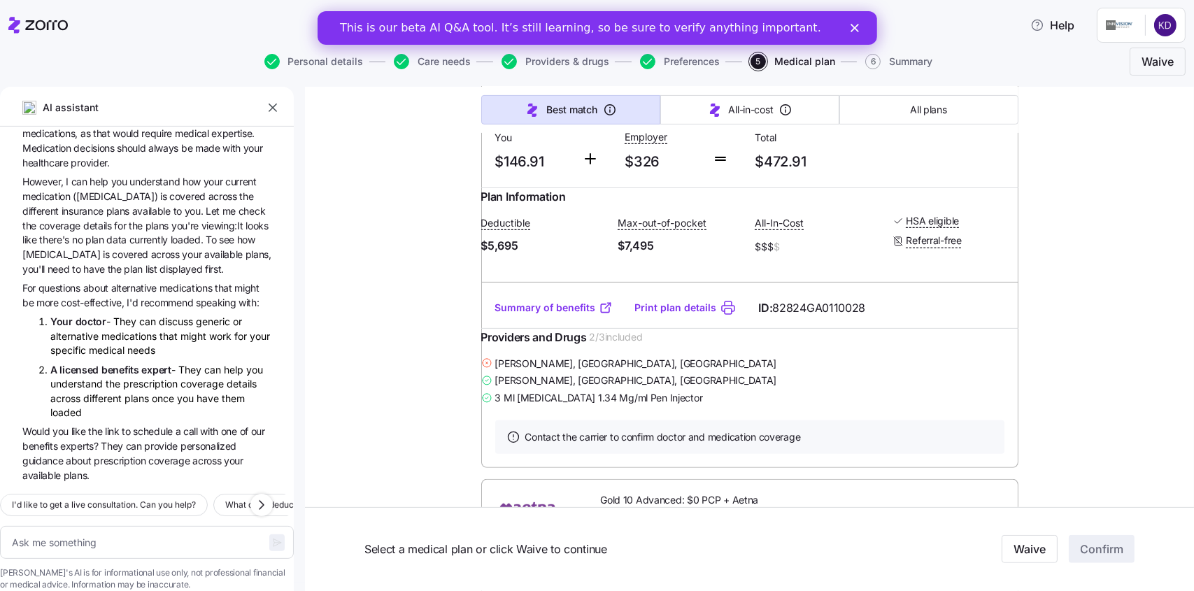
click at [552, 315] on link "Summary of benefits" at bounding box center [553, 308] width 117 height 14
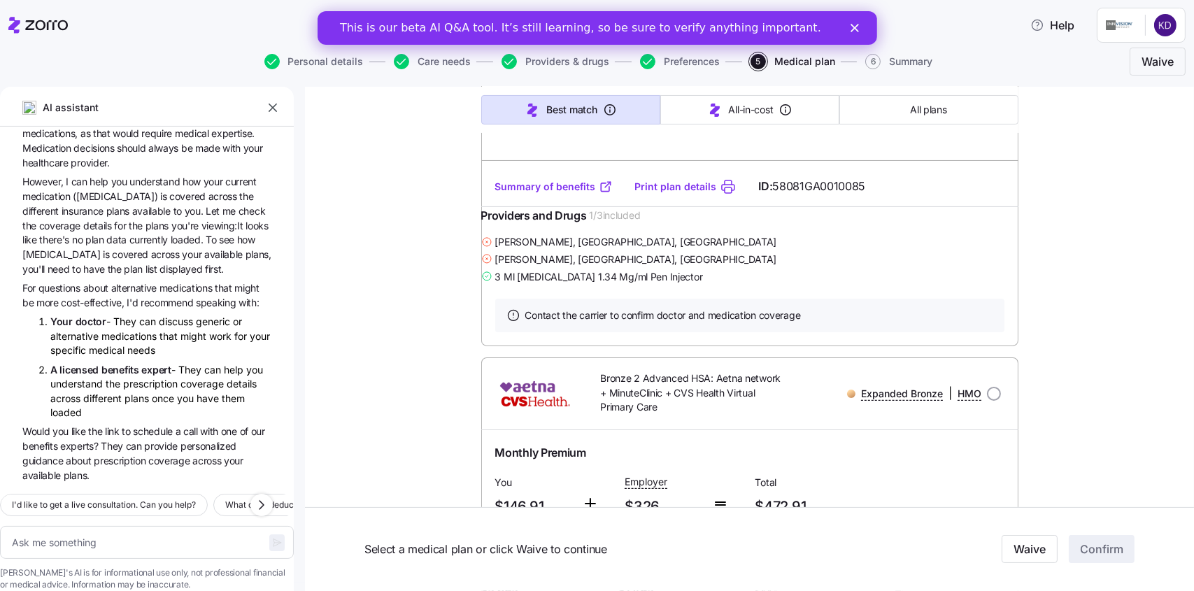
scroll to position [420, 0]
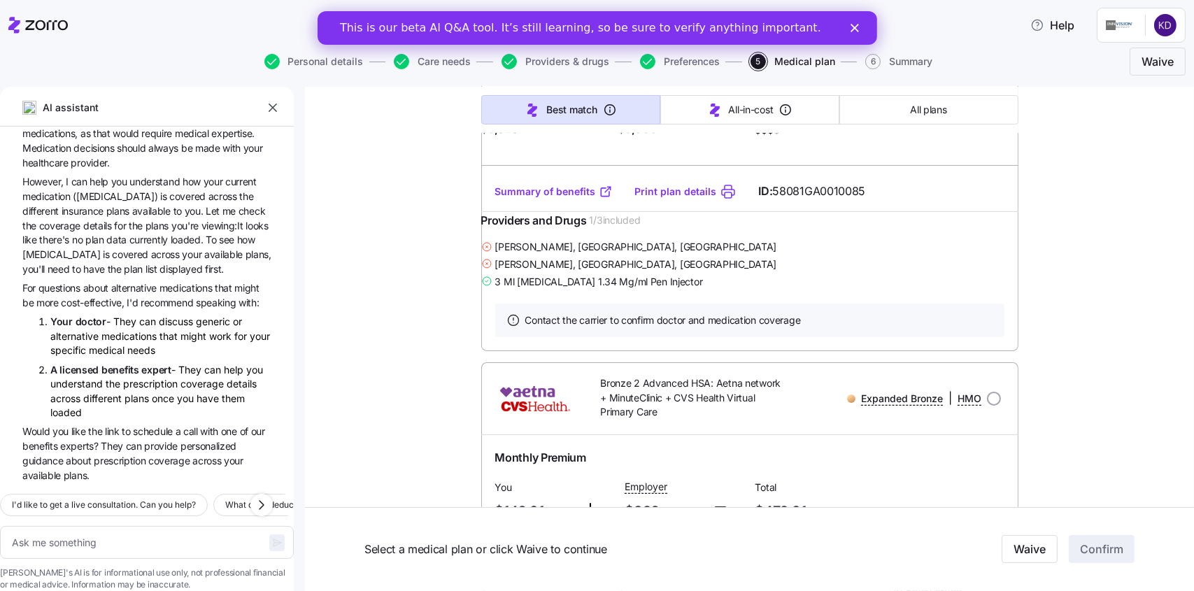
click at [562, 54] on button "Providers & drugs" at bounding box center [555, 61] width 108 height 15
click at [556, 60] on span "Providers & drugs" at bounding box center [567, 62] width 84 height 10
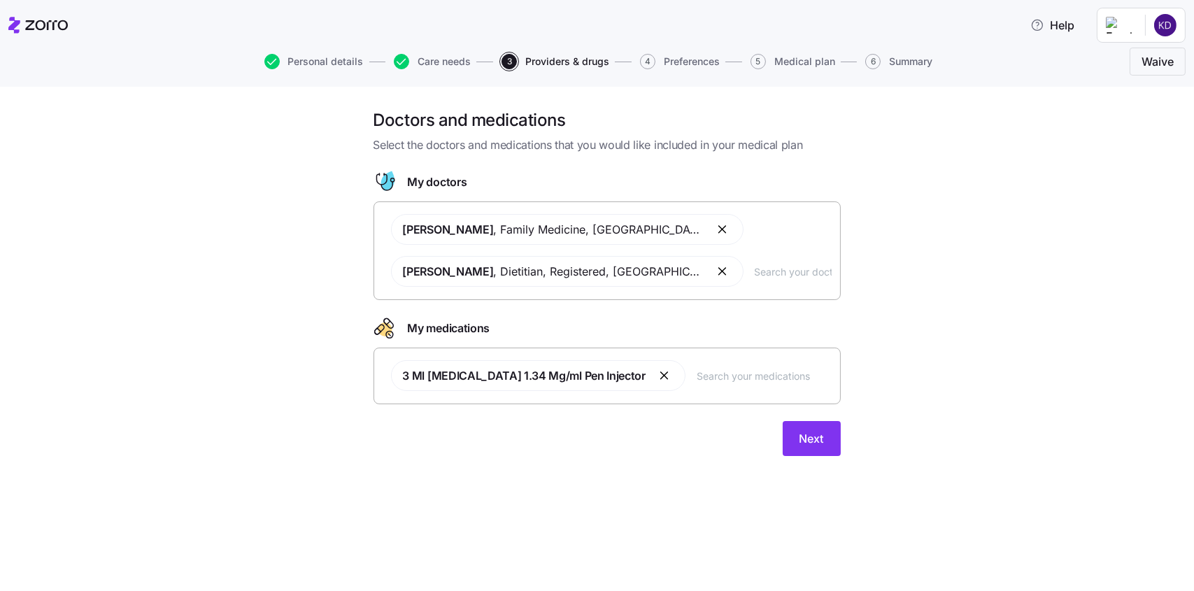
click at [657, 376] on button "button" at bounding box center [665, 375] width 17 height 17
click at [808, 421] on span "Next" at bounding box center [811, 424] width 24 height 17
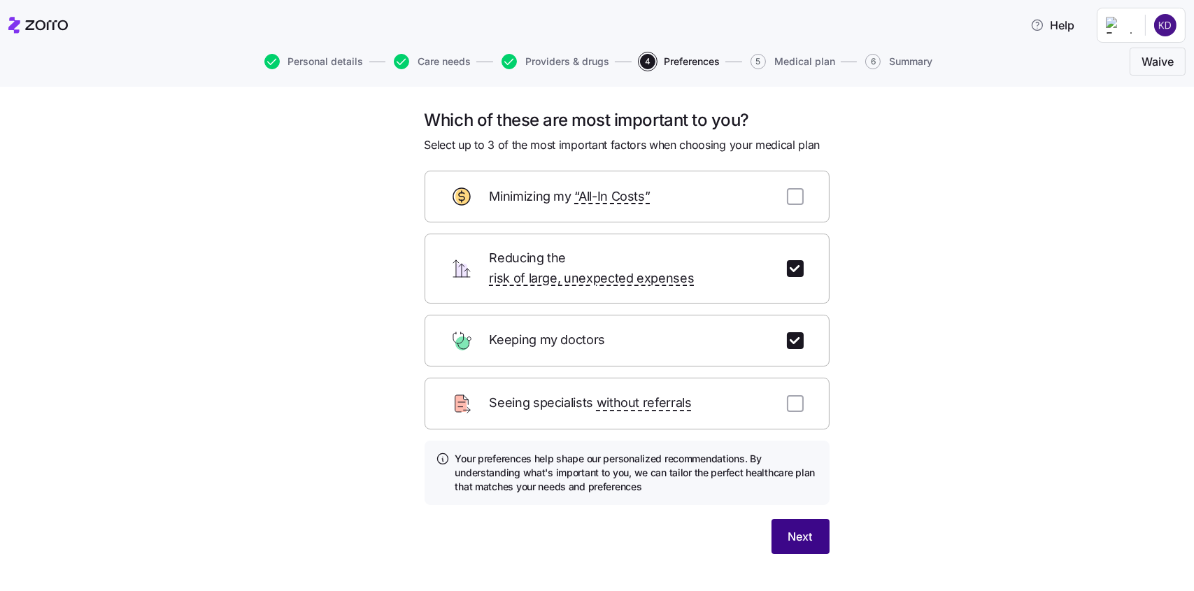
click at [788, 528] on span "Next" at bounding box center [800, 536] width 24 height 17
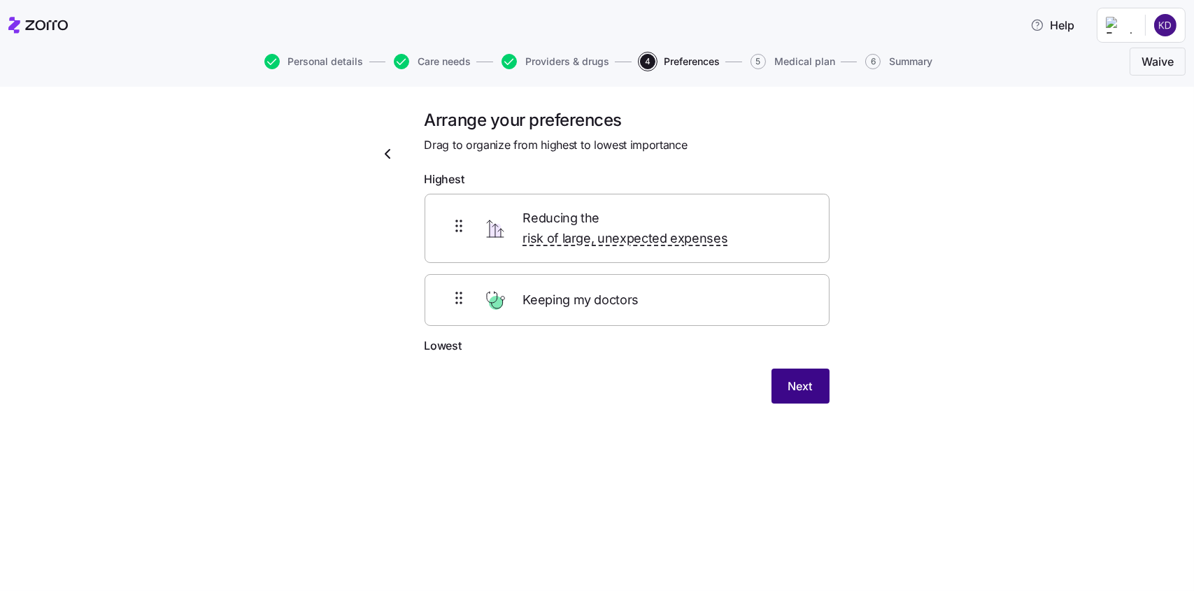
click at [815, 369] on button "Next" at bounding box center [800, 386] width 58 height 35
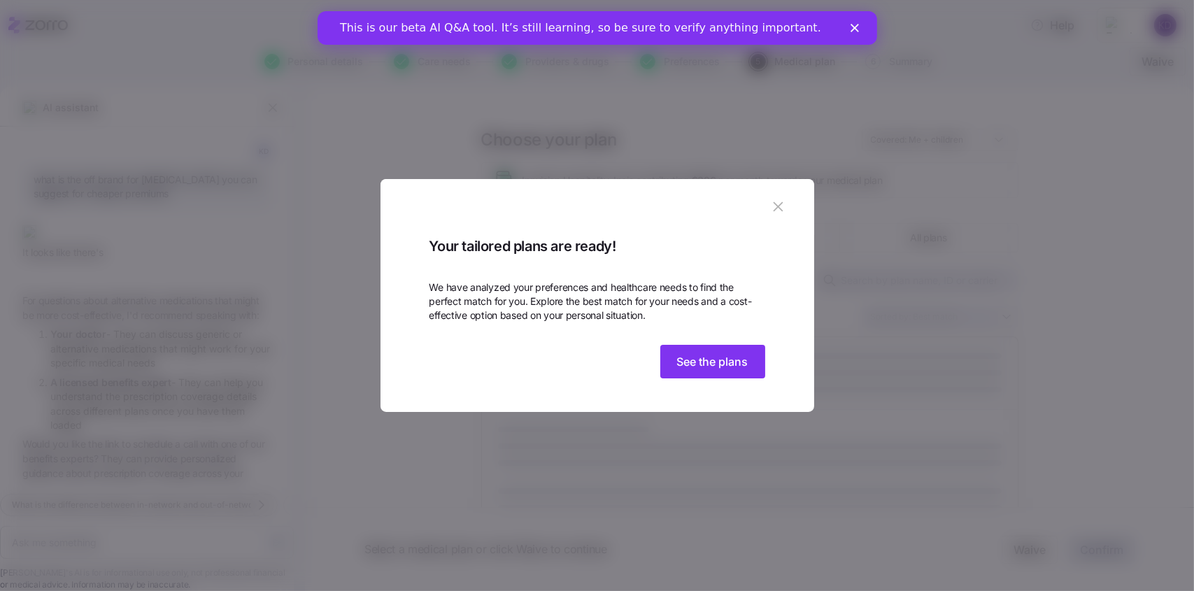
scroll to position [51, 0]
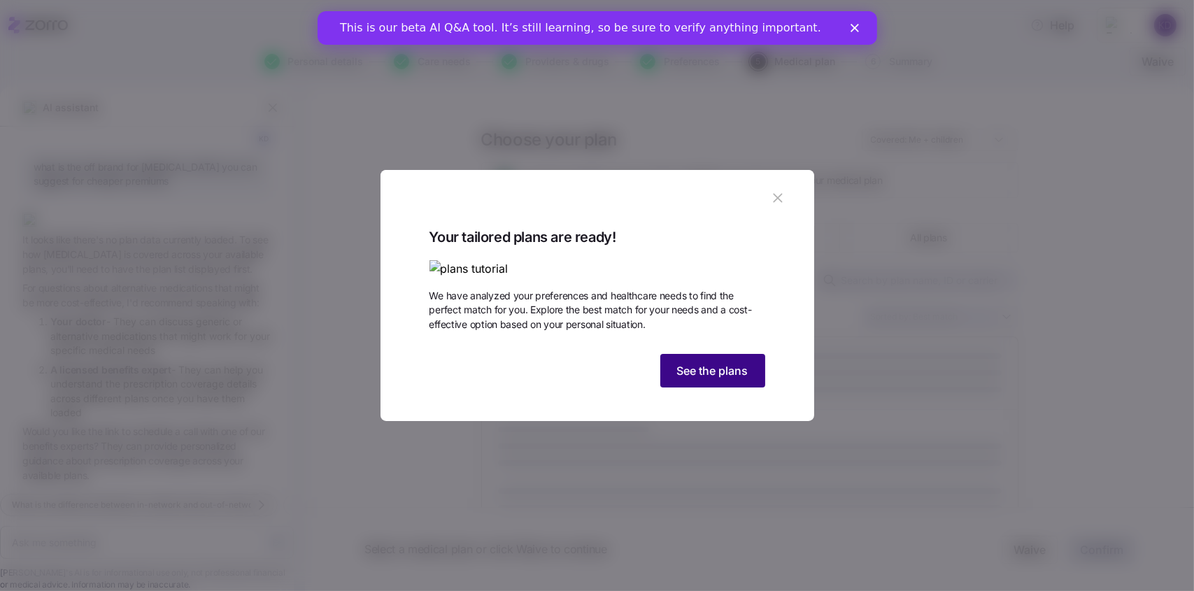
click at [671, 387] on button "See the plans" at bounding box center [712, 371] width 105 height 34
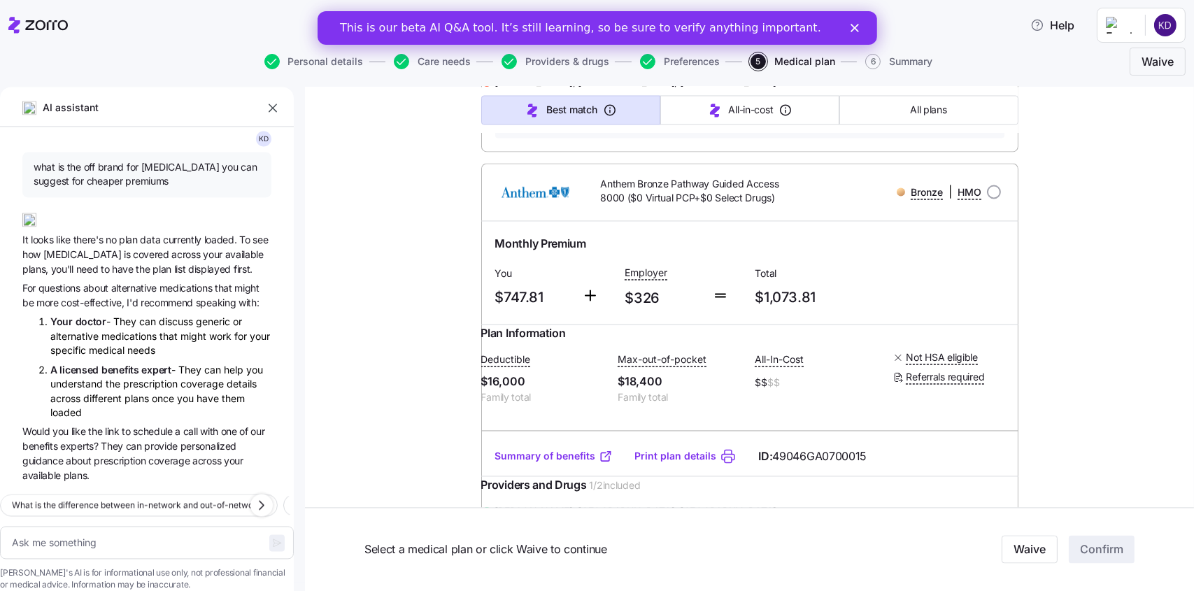
scroll to position [0, 0]
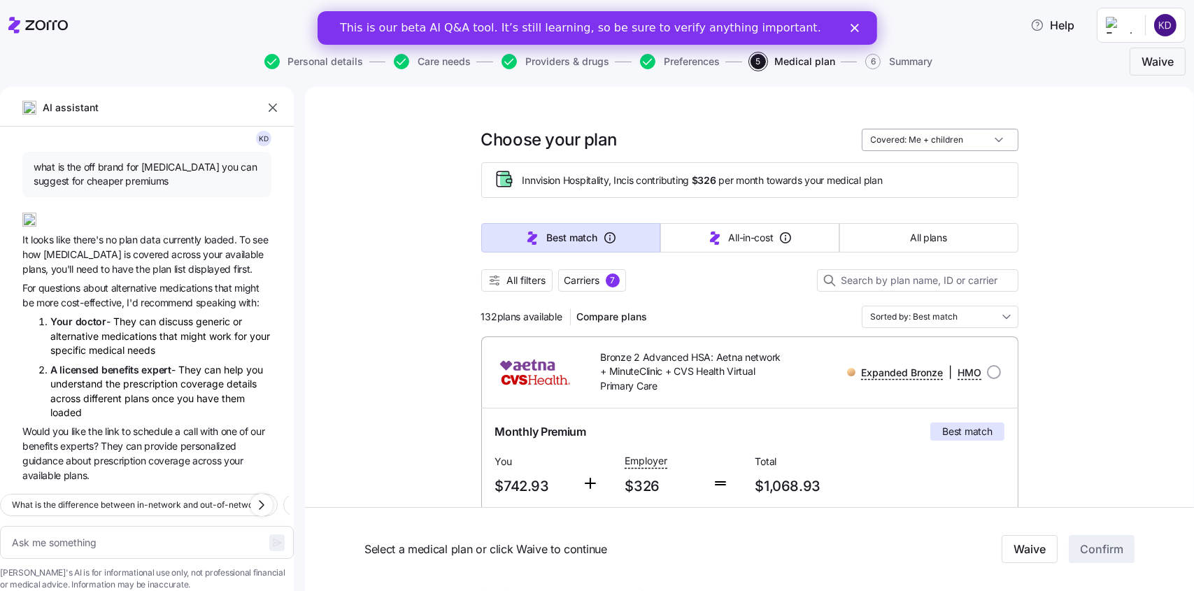
click at [965, 135] on input "Covered: Me + children" at bounding box center [940, 140] width 157 height 22
click at [915, 178] on div "Just me" at bounding box center [934, 174] width 145 height 24
type textarea "x"
type input "Covered: Just me"
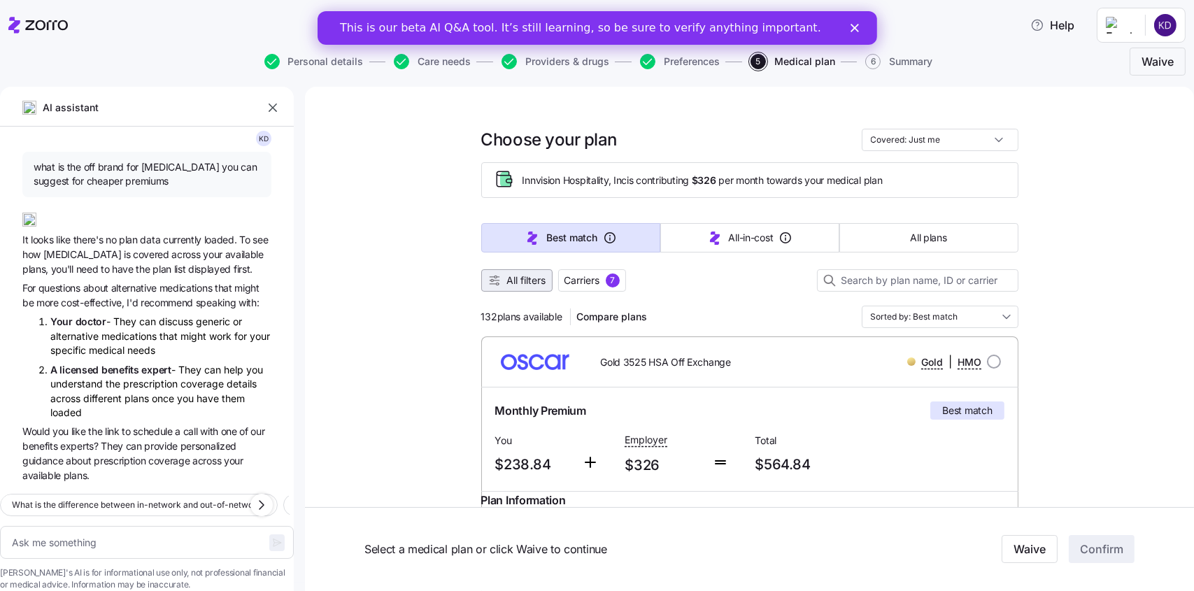
click at [498, 280] on span "All filters" at bounding box center [516, 280] width 59 height 14
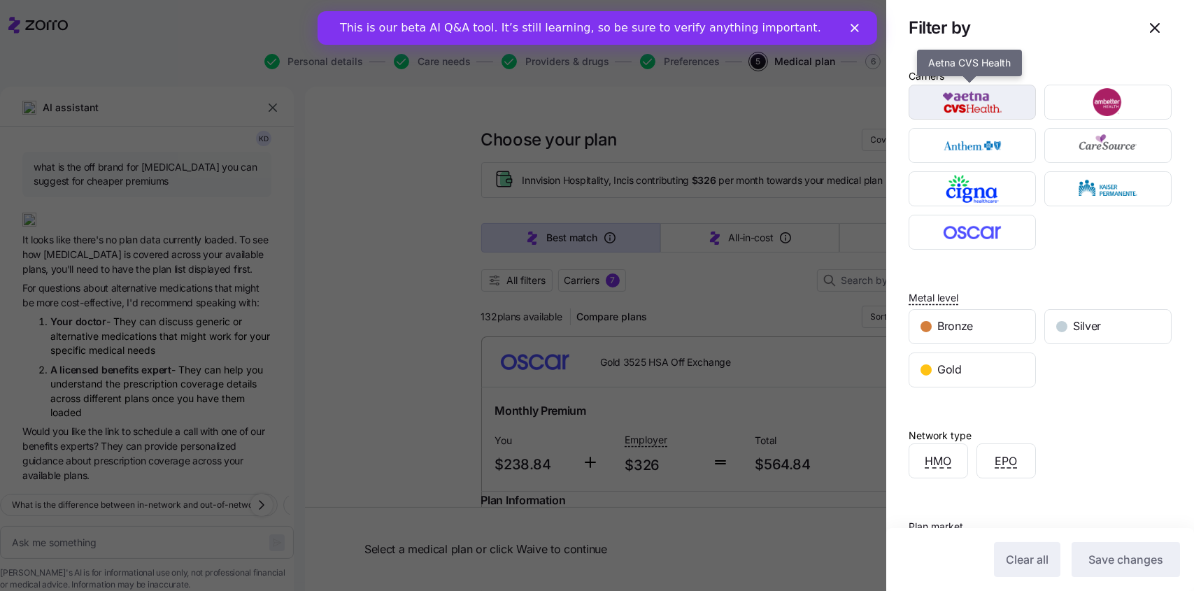
click at [942, 115] on img "button" at bounding box center [972, 102] width 103 height 28
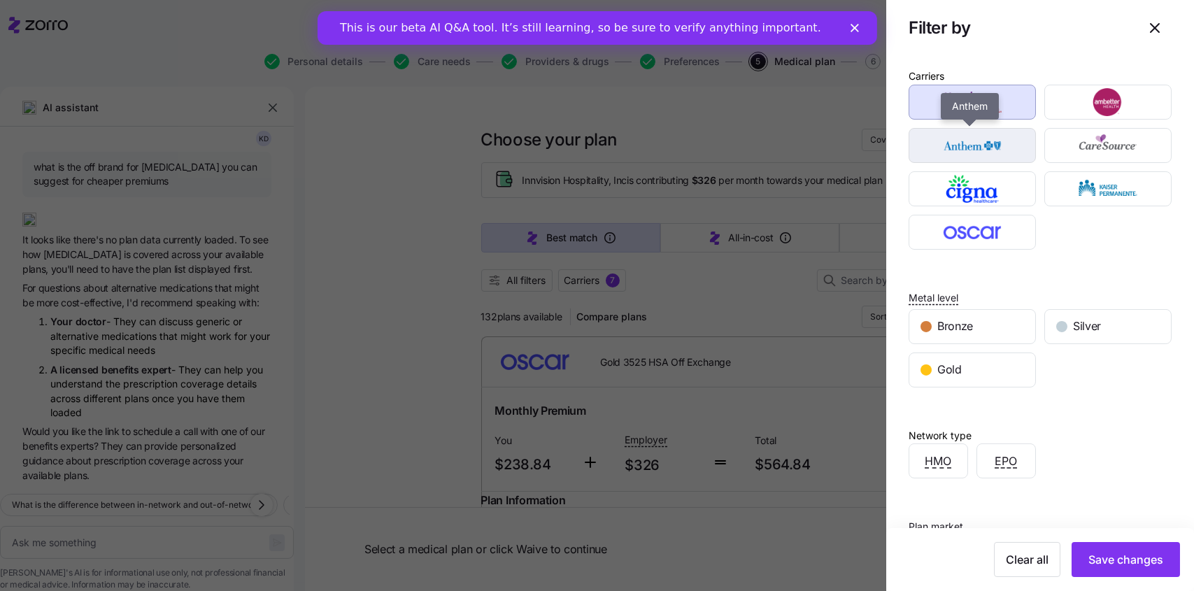
click at [959, 153] on img "button" at bounding box center [972, 145] width 103 height 28
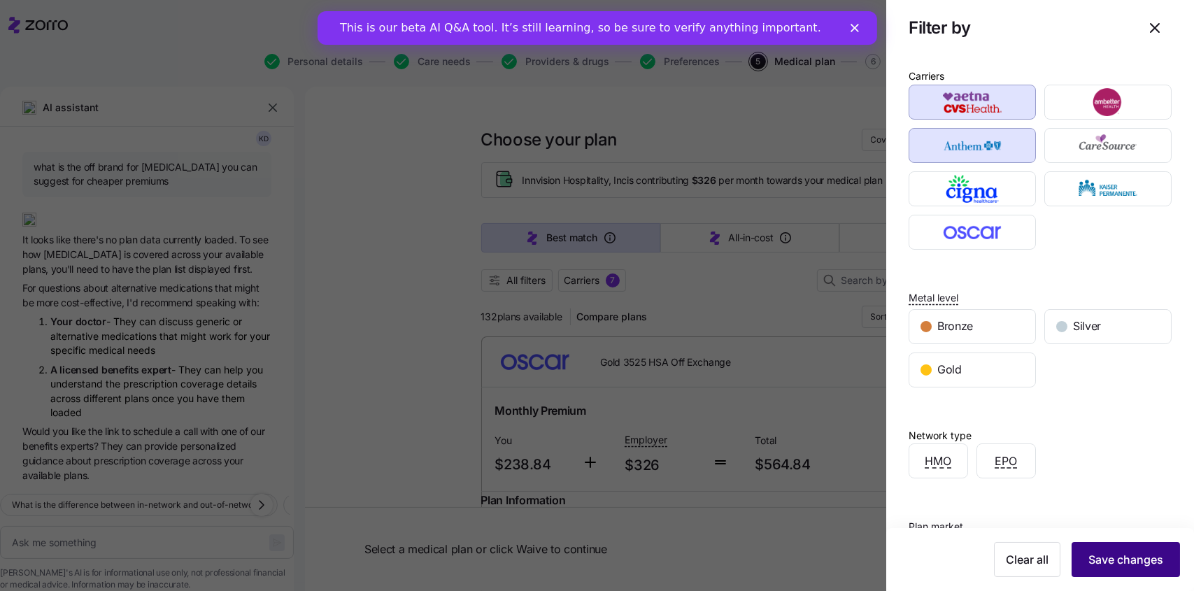
click at [1092, 562] on span "Save changes" at bounding box center [1125, 559] width 75 height 17
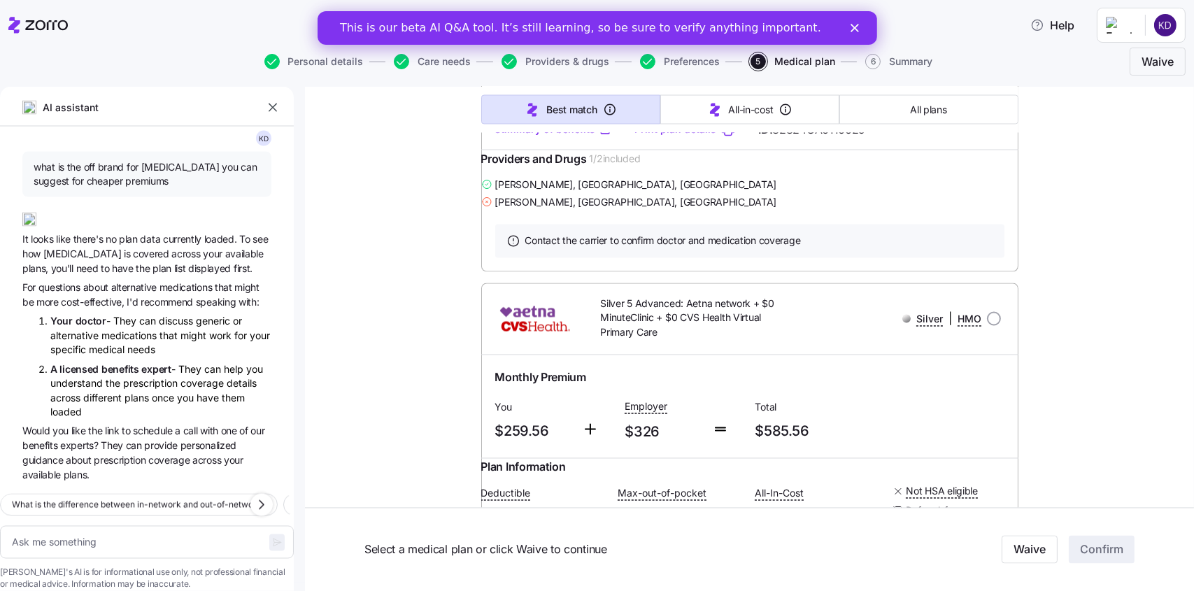
scroll to position [4056, 0]
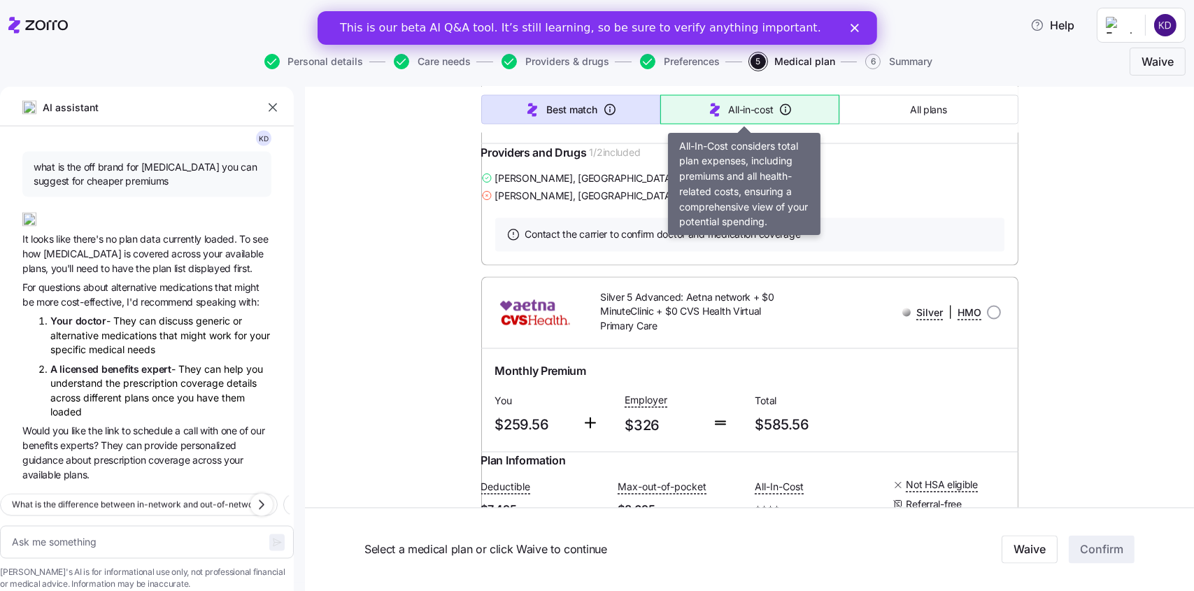
click at [729, 109] on span "All-in-cost" at bounding box center [751, 110] width 45 height 14
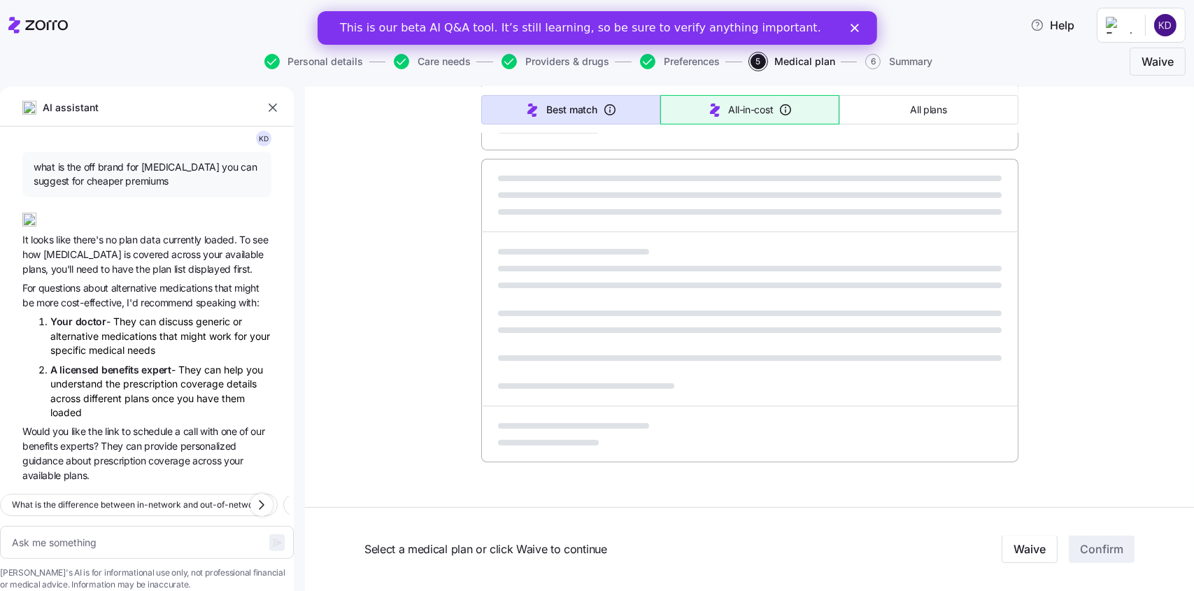
scroll to position [800, 0]
type textarea "x"
type input "Sorted by: All-in-cost"
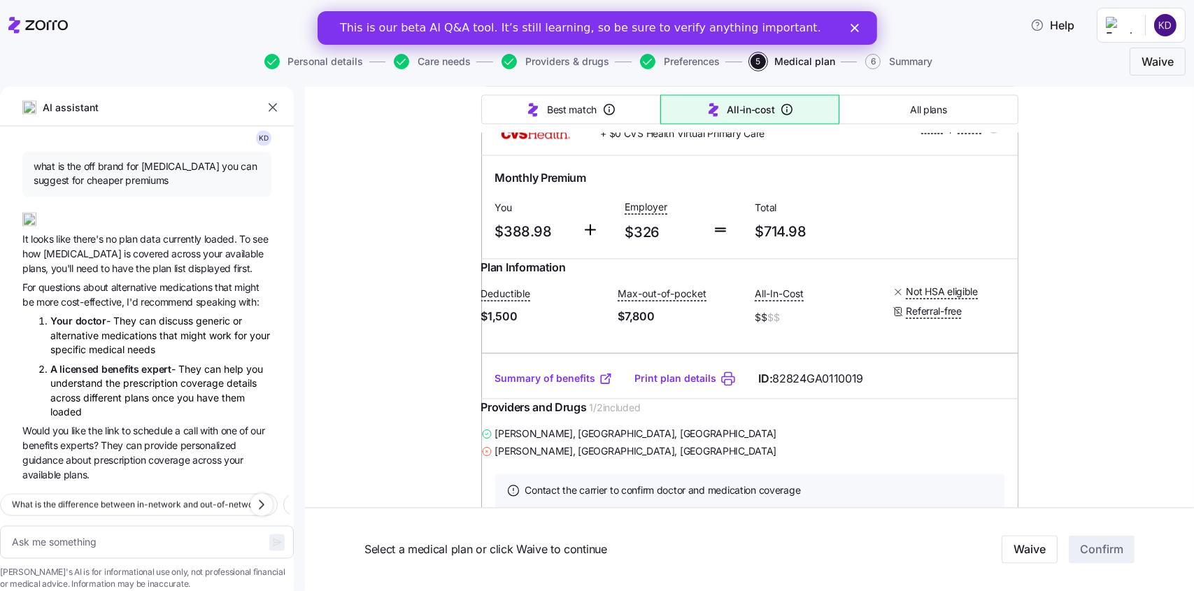
scroll to position [4476, 0]
